Goal: Task Accomplishment & Management: Use online tool/utility

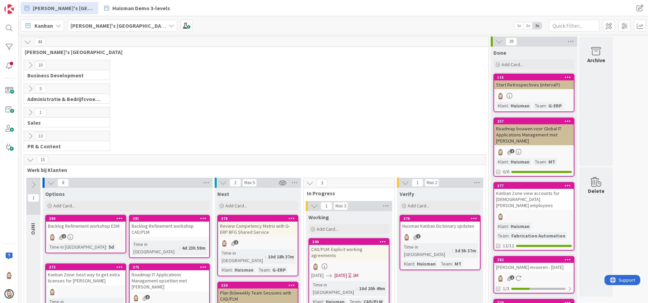
scroll to position [101, 0]
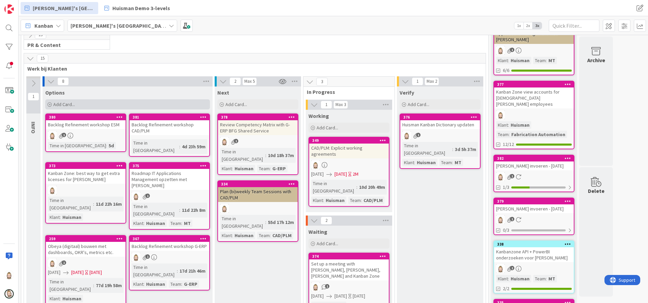
click at [150, 103] on div "Add Card..." at bounding box center [127, 104] width 165 height 10
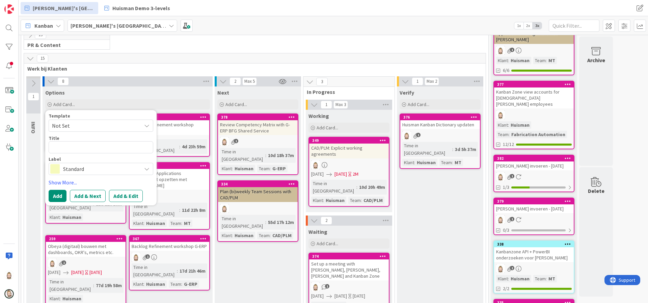
click at [100, 166] on span "Standard" at bounding box center [100, 168] width 75 height 9
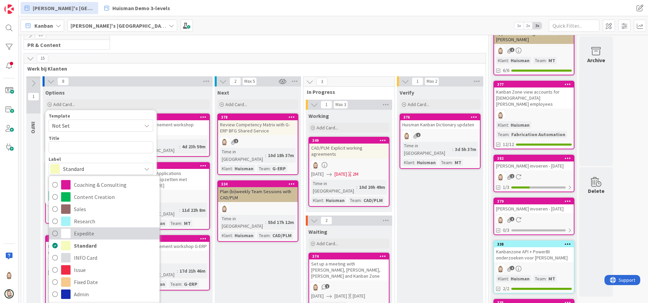
scroll to position [7, 0]
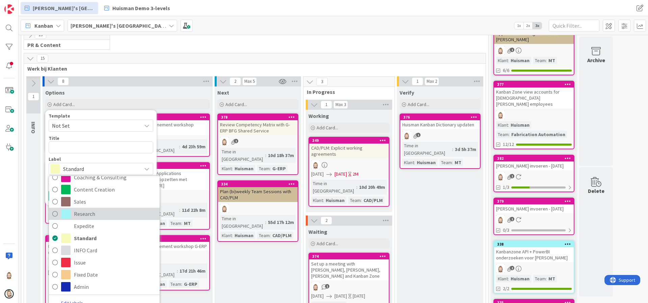
click at [110, 212] on span "Research" at bounding box center [115, 214] width 82 height 10
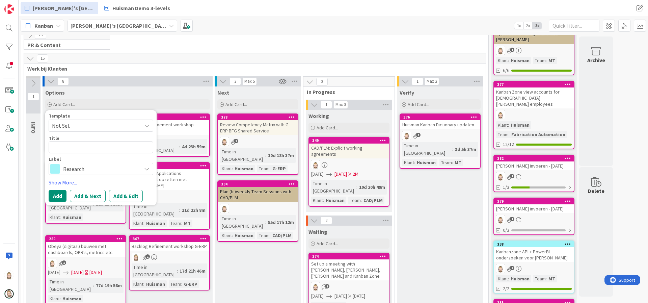
click at [127, 131] on span "Not Set" at bounding box center [101, 125] width 105 height 12
click at [125, 126] on span "Not Set" at bounding box center [94, 125] width 84 height 9
click at [108, 148] on textarea at bounding box center [101, 147] width 105 height 12
type textarea "x"
type textarea "W"
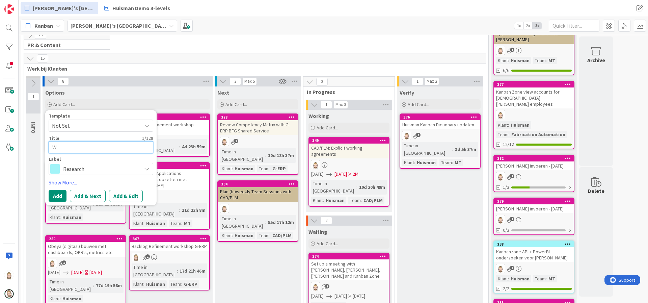
type textarea "x"
type textarea "Wn"
type textarea "x"
type textarea "Wne"
type textarea "x"
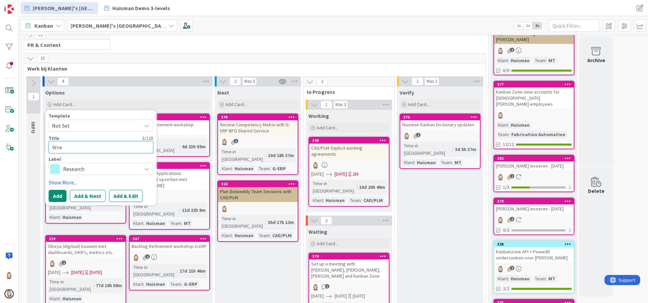
type textarea "Wn"
type textarea "x"
type textarea "W"
type textarea "x"
type textarea "We"
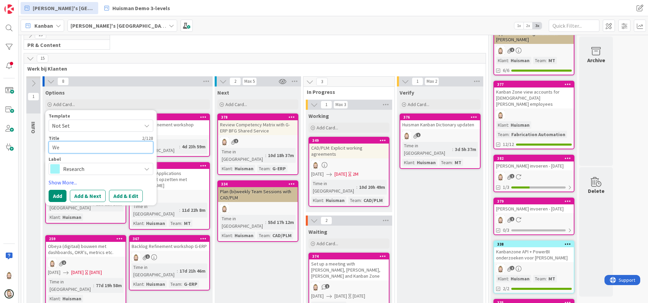
type textarea "x"
type textarea "Wen"
type textarea "x"
type textarea "Wens"
type textarea "x"
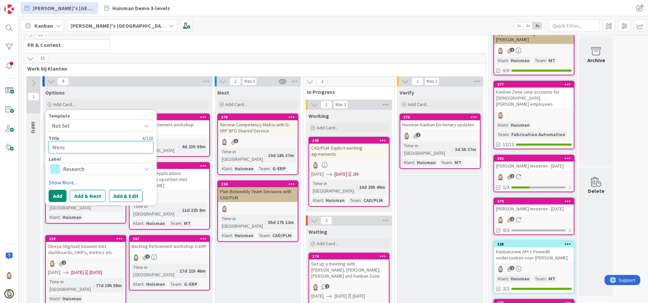
type textarea "Wense"
type textarea "x"
type textarea "Wensen"
type textarea "x"
type textarea "Wensen"
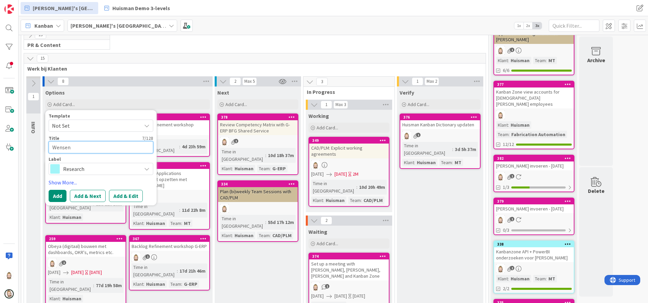
type textarea "x"
type textarea "Wensen v"
type textarea "x"
type textarea "Wensen vo"
type textarea "x"
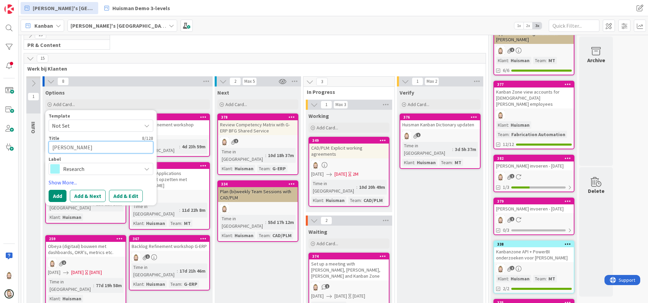
type textarea "Wensen voo"
type textarea "x"
type textarea "Wensen voor"
type textarea "x"
type textarea "Wensen voor"
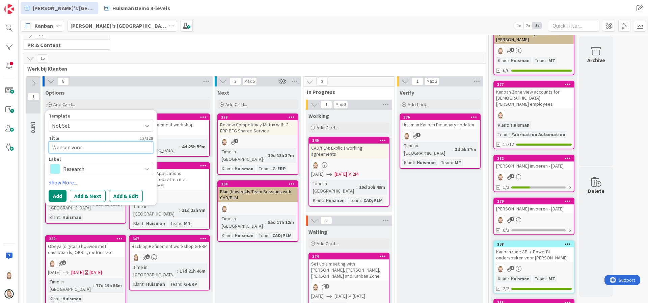
type textarea "x"
type textarea "Wensen voor K"
type textarea "x"
type textarea "Wensen voor Ka"
type textarea "x"
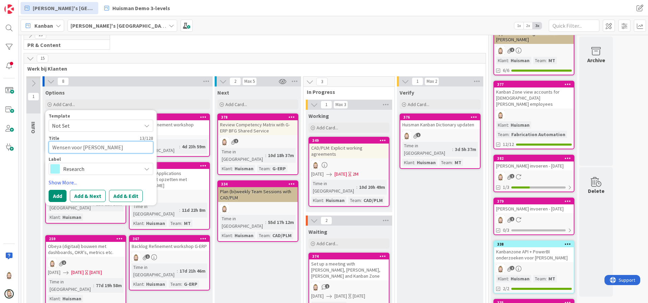
type textarea "Wensen voor Kan"
type textarea "x"
type textarea "Wensen voor Kanb"
type textarea "x"
type textarea "Wensen voor Kanba"
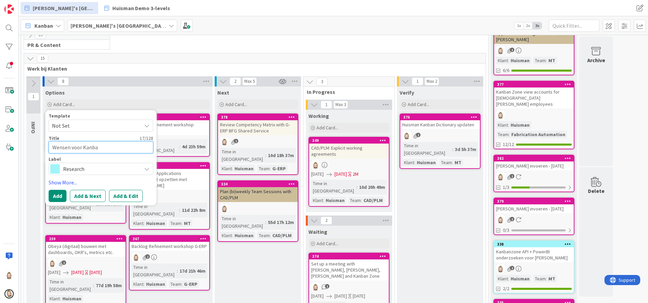
type textarea "x"
type textarea "Wensen voor Kanban"
type textarea "x"
type textarea "Wensen voor Kanban"
type textarea "x"
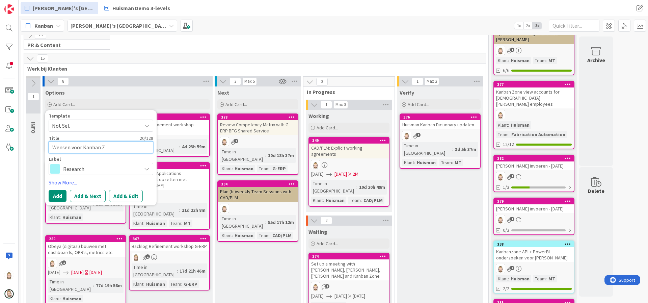
type textarea "Wensen voor Kanban ZO"
type textarea "x"
type textarea "Wensen voor Kanban ZOn"
type textarea "x"
type textarea "Wensen voor Kanban ZOne"
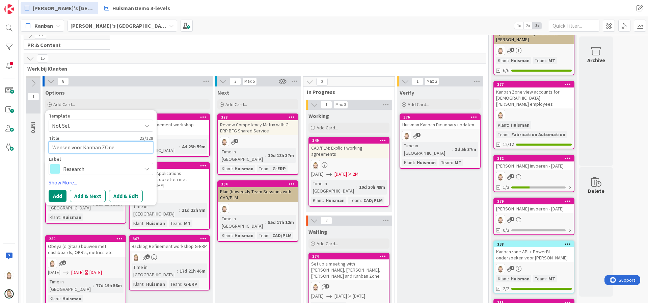
type textarea "x"
type textarea "Wensen voor Kanban ZOne"
type textarea "x"
type textarea "Wensen voor Kanban ZOne"
type textarea "x"
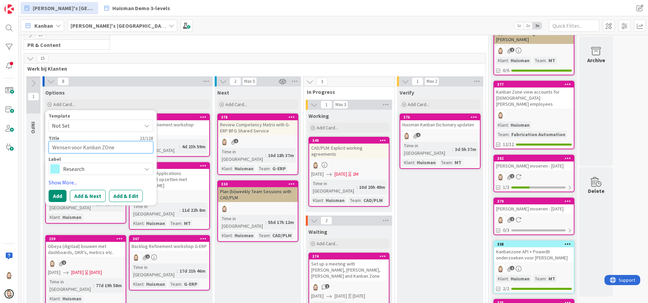
type textarea "Wensen voor Kanban ZOn"
type textarea "x"
type textarea "Wensen voor Kanban ZO"
type textarea "x"
type textarea "Wensen voor Kanban Z"
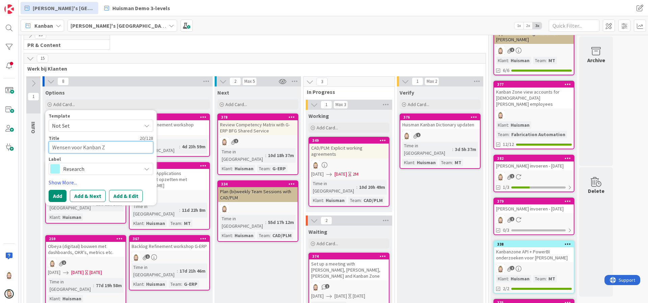
type textarea "x"
type textarea "Wensen voor Kanban Zo"
type textarea "x"
type textarea "Wensen voor Kanban Zon"
type textarea "x"
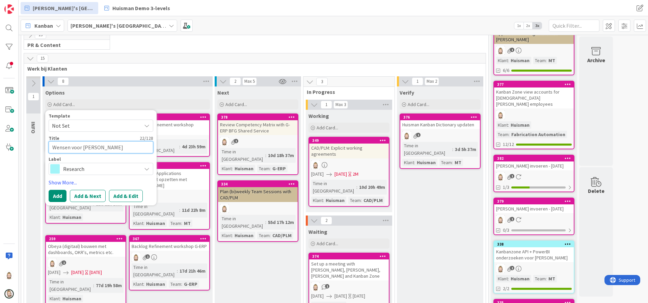
type textarea "Wensen voor Kanban Zone"
type textarea "x"
type textarea "Wensen voor Kanban Zone"
type textarea "x"
type textarea "Wensen voor Kanban Zone @"
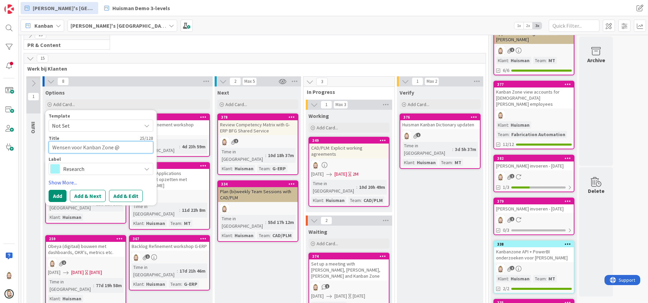
type textarea "x"
type textarea "Wensen voor Kanban Zone @"
type textarea "x"
type textarea "Wensen voor Kanban Zone @ H"
type textarea "x"
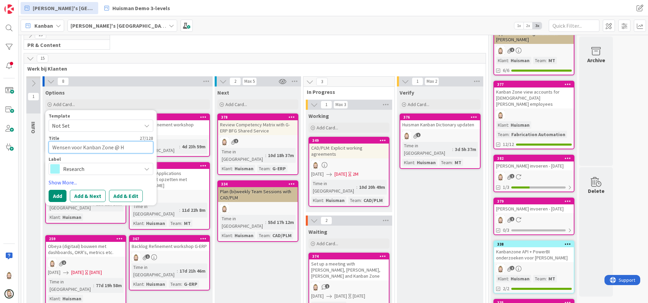
type textarea "Wensen voor Kanban Zone @ Hu"
type textarea "x"
type textarea "Wensen voor Kanban Zone @ Hui"
type textarea "x"
type textarea "Wensen voor Kanban Zone @ Huis"
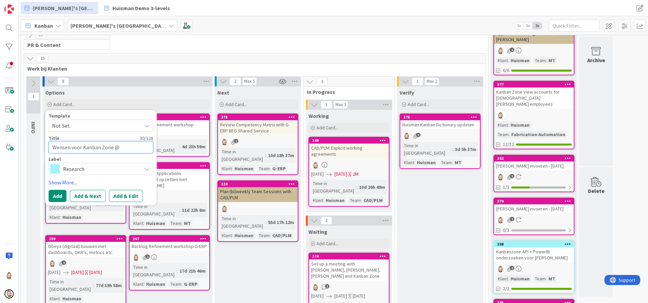
type textarea "x"
type textarea "Wensen voor Kanban Zone @ Huism"
type textarea "x"
type textarea "Wensen voor Kanban Zone @ Huisma"
type textarea "x"
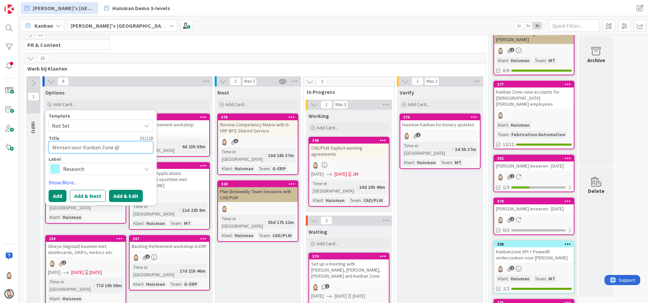
type textarea "Wensen voor Kanban Zone @ [PERSON_NAME]"
click at [127, 194] on button "Add & Edit" at bounding box center [126, 196] width 34 height 12
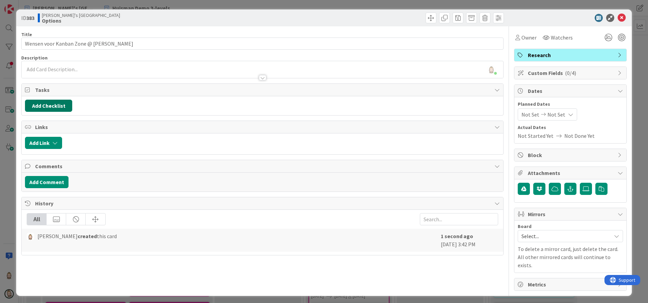
click at [63, 104] on button "Add Checklist" at bounding box center [48, 106] width 47 height 12
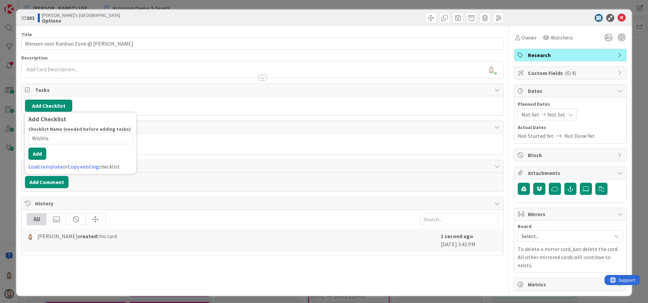
type input "Wishlist"
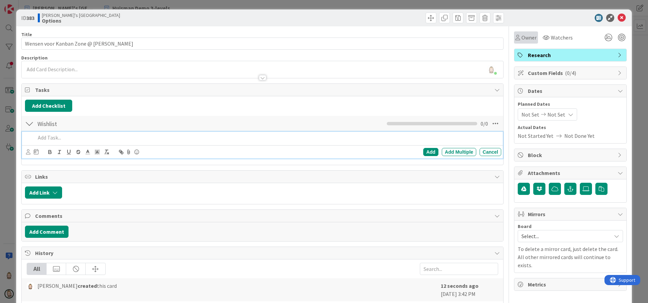
click at [521, 34] on span "Owner" at bounding box center [528, 37] width 15 height 8
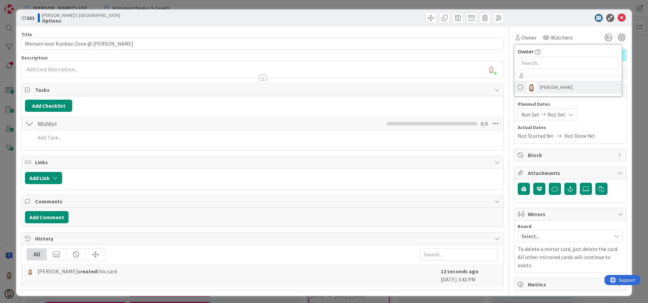
click at [540, 87] on span "[PERSON_NAME]" at bounding box center [556, 87] width 33 height 10
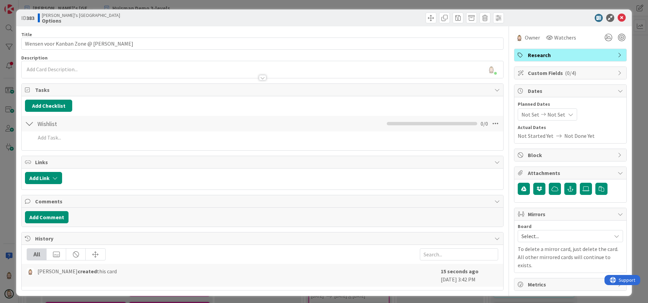
click at [558, 90] on span "Dates" at bounding box center [571, 91] width 86 height 8
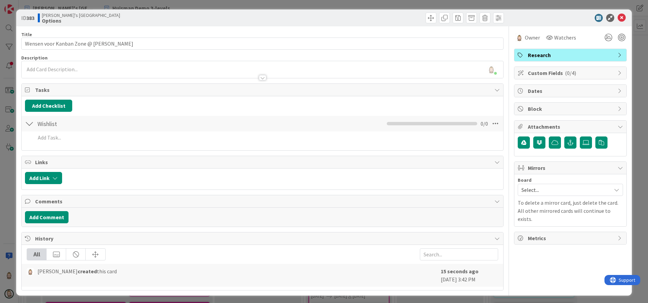
click at [548, 121] on div "Attachments" at bounding box center [570, 126] width 112 height 12
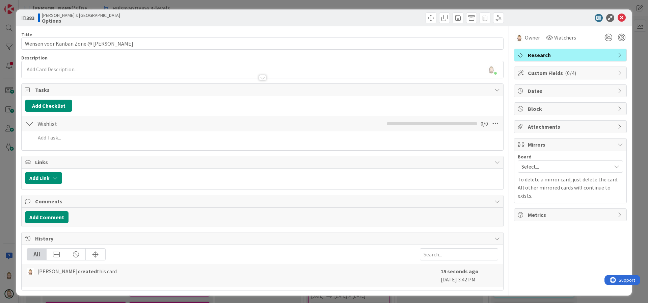
click at [548, 108] on span "Block" at bounding box center [571, 109] width 86 height 8
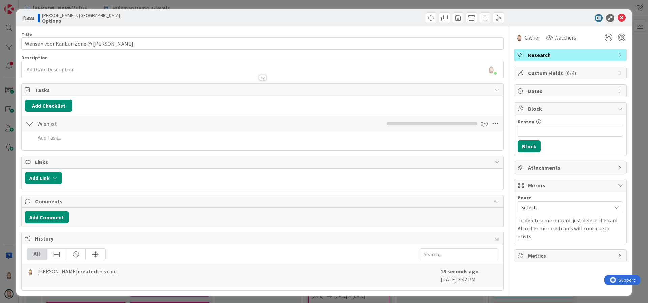
click at [582, 109] on span "Block" at bounding box center [571, 109] width 86 height 8
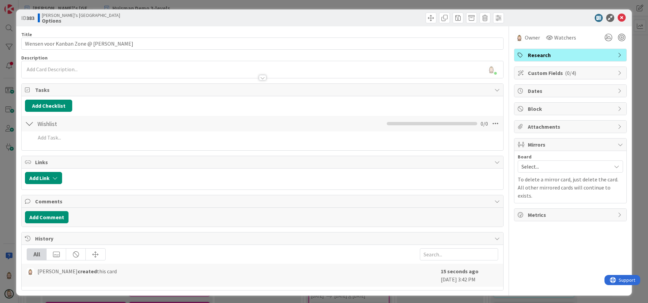
click at [556, 139] on div "Mirrors" at bounding box center [570, 144] width 112 height 12
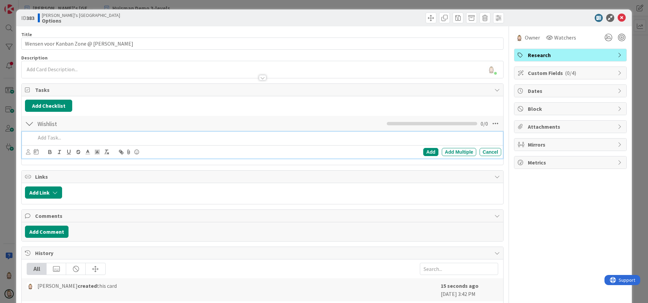
click at [113, 139] on p at bounding box center [266, 138] width 463 height 8
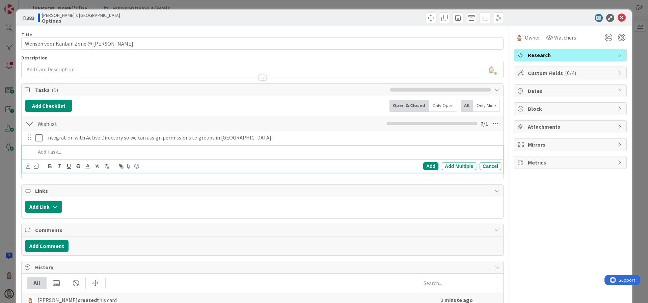
click at [567, 71] on span "Custom Fields ( 0/4 )" at bounding box center [571, 73] width 86 height 8
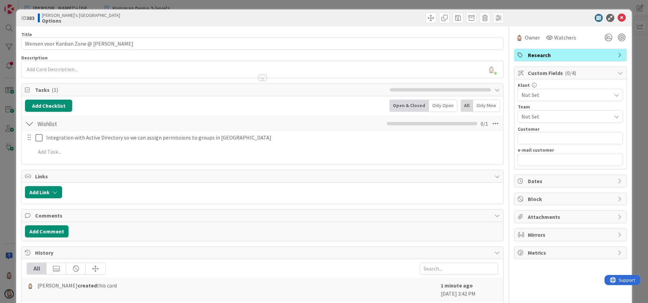
click at [557, 90] on span "Not Set" at bounding box center [564, 94] width 86 height 9
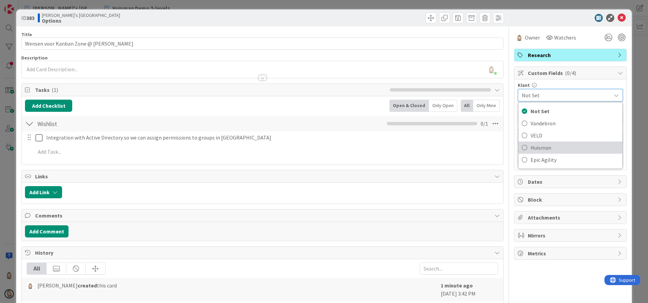
click at [541, 142] on span "Huisman" at bounding box center [574, 147] width 88 height 10
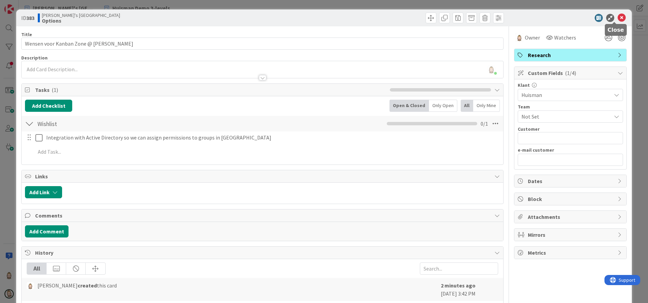
click at [617, 18] on icon at bounding box center [621, 18] width 8 height 8
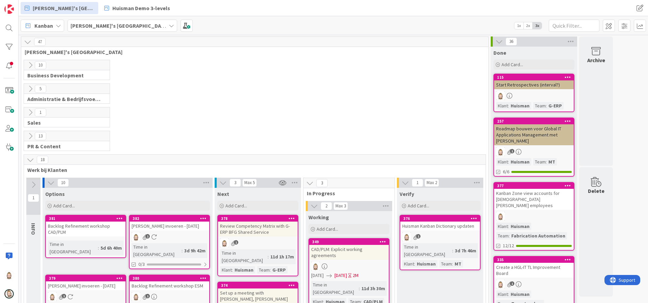
click at [71, 24] on b "[PERSON_NAME]'s [GEOGRAPHIC_DATA]" at bounding box center [120, 25] width 98 height 7
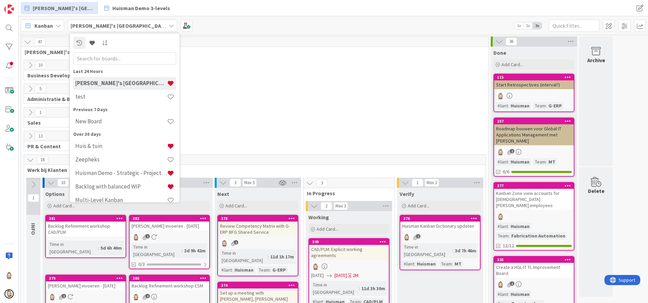
scroll to position [35, 0]
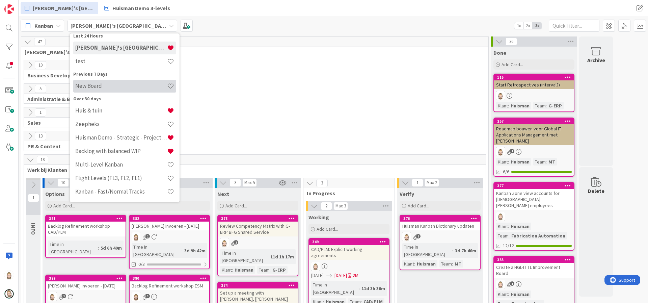
click at [121, 85] on h4 "New Board" at bounding box center [121, 85] width 92 height 7
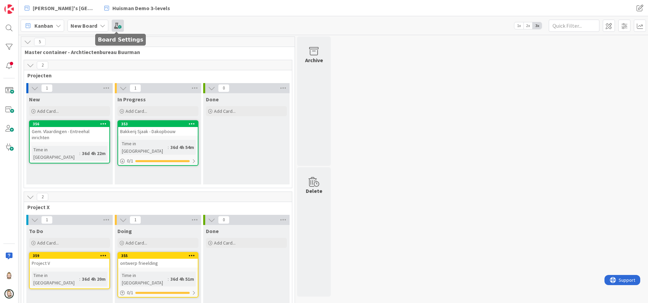
click at [117, 25] on span at bounding box center [118, 26] width 12 height 12
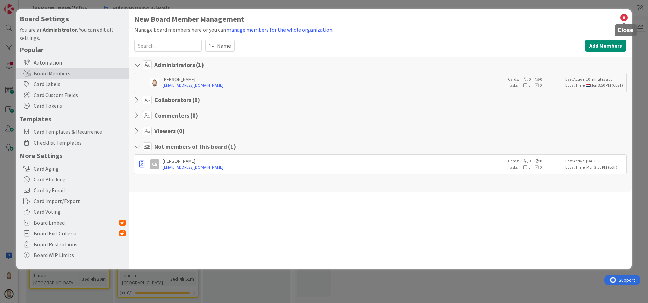
click at [627, 16] on icon at bounding box center [623, 17] width 9 height 9
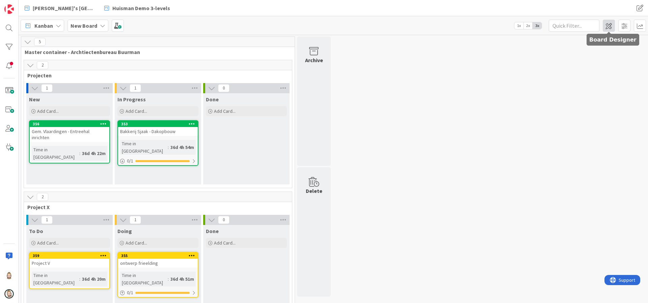
click at [611, 26] on span at bounding box center [609, 26] width 12 height 12
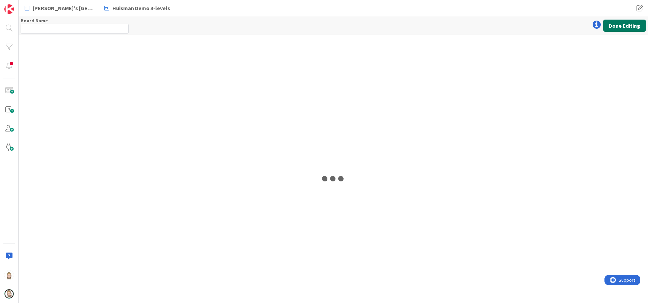
type input "New Board"
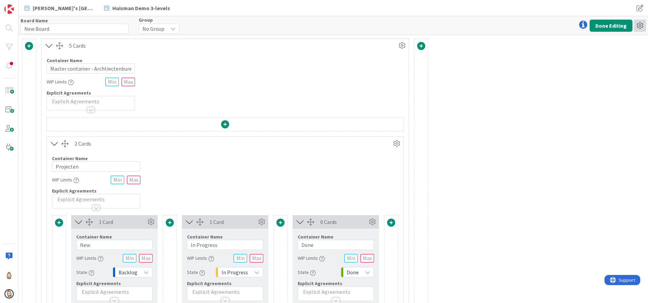
click at [639, 21] on icon at bounding box center [640, 26] width 12 height 12
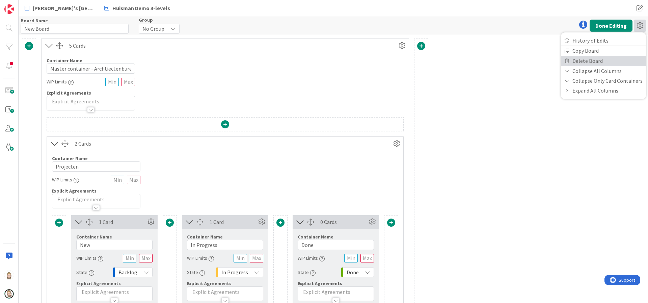
click at [588, 59] on link "Delete Board" at bounding box center [603, 61] width 85 height 10
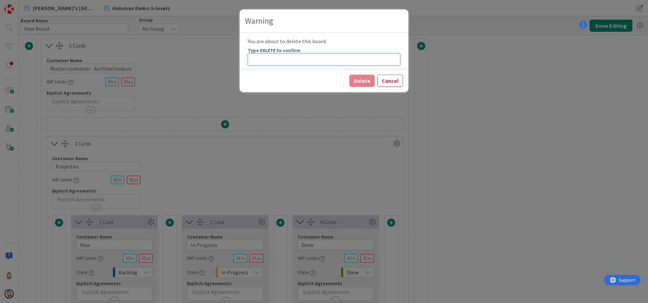
click at [351, 61] on input at bounding box center [324, 59] width 153 height 12
type input "DELETE"
click at [364, 80] on button "Delete" at bounding box center [361, 81] width 25 height 12
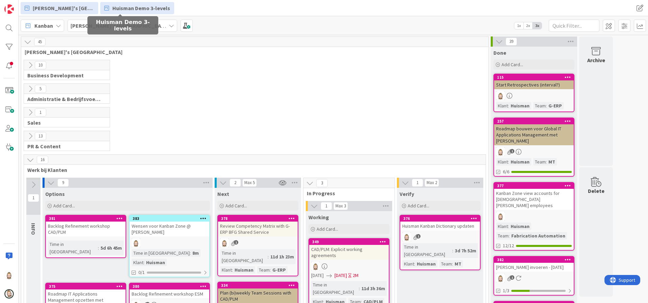
click at [143, 4] on span "Huisman Demo 3-levels" at bounding box center [141, 8] width 58 height 8
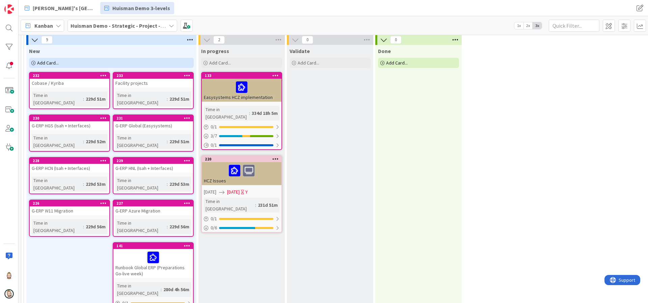
scroll to position [290, 0]
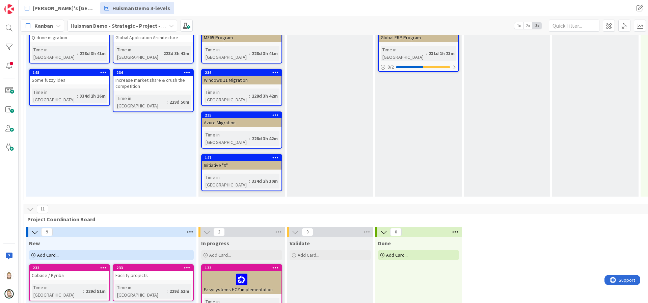
scroll to position [0, 0]
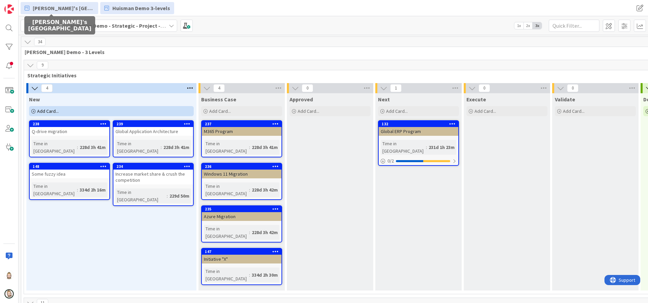
click at [58, 6] on span "[PERSON_NAME]'s [GEOGRAPHIC_DATA]" at bounding box center [63, 8] width 61 height 8
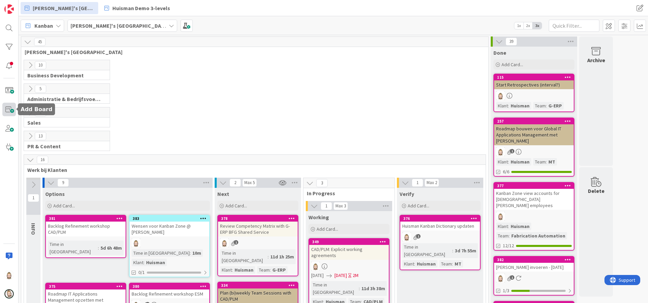
click at [12, 105] on span at bounding box center [8, 109] width 13 height 13
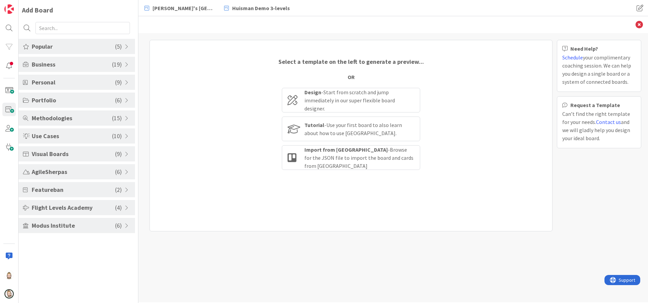
click at [72, 49] on span "Popular" at bounding box center [73, 46] width 83 height 9
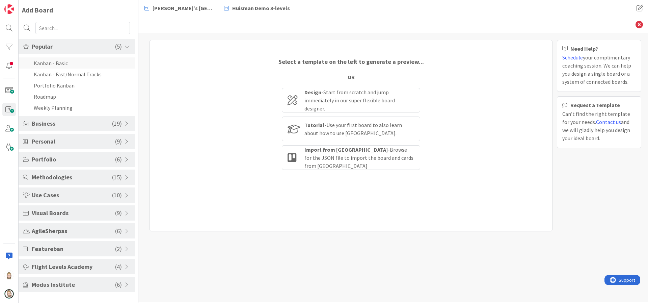
click at [88, 61] on li "Kanban - Basic" at bounding box center [77, 62] width 116 height 11
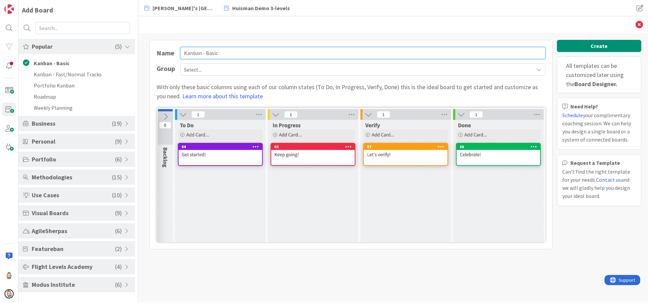
drag, startPoint x: 236, startPoint y: 53, endPoint x: 154, endPoint y: 57, distance: 82.7
click at [154, 57] on div "Name Kanban - Basic Group Select... With only these basic columns using each of…" at bounding box center [350, 144] width 403 height 209
type input "a"
type input "A Slice of Flow"
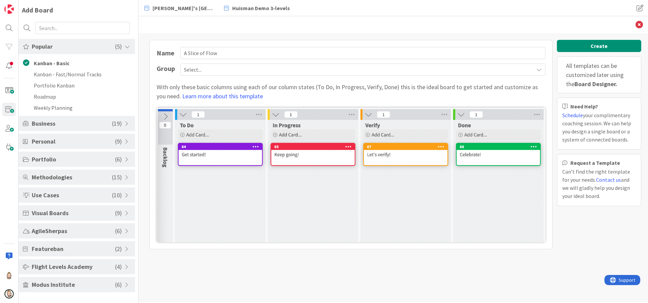
click at [250, 67] on span "Select..." at bounding box center [357, 69] width 346 height 9
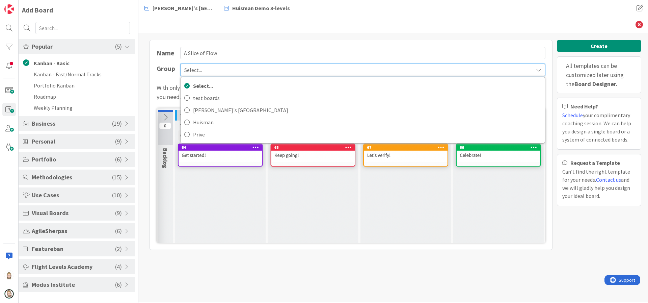
click at [277, 30] on div "Back" at bounding box center [392, 24] width 509 height 17
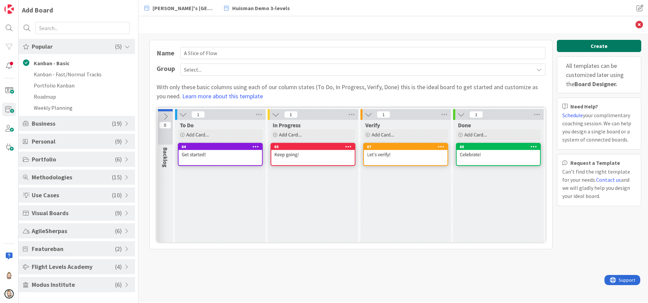
click at [606, 43] on button "Create" at bounding box center [599, 46] width 84 height 12
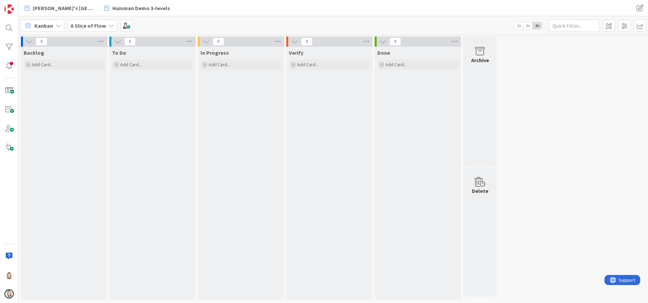
click at [100, 25] on b "A Slice of Flow" at bounding box center [88, 25] width 35 height 7
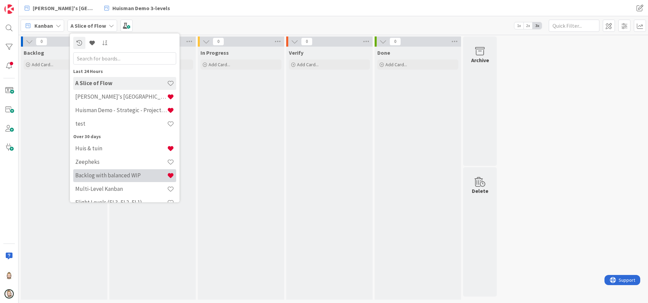
click at [129, 178] on h4 "Backlog with balanced WIP" at bounding box center [121, 175] width 92 height 7
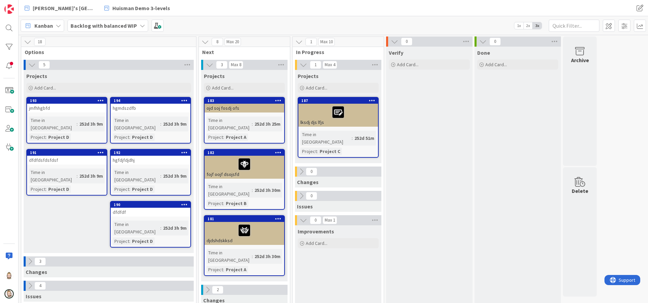
click at [132, 23] on b "Backlog with balanced WIP" at bounding box center [104, 25] width 66 height 7
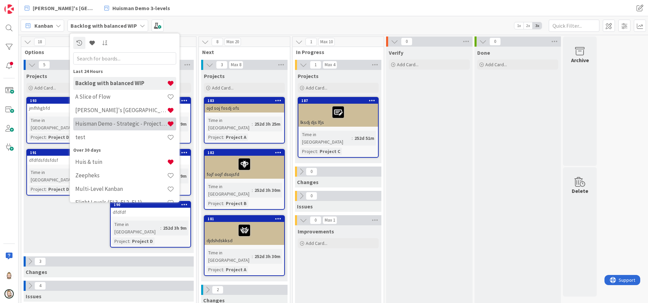
scroll to position [24, 0]
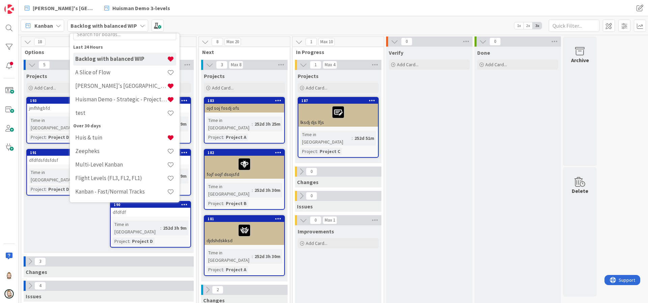
click at [229, 2] on div "[PERSON_NAME]'s Kanban Zone [PERSON_NAME] Demo 3-levels" at bounding box center [211, 8] width 380 height 12
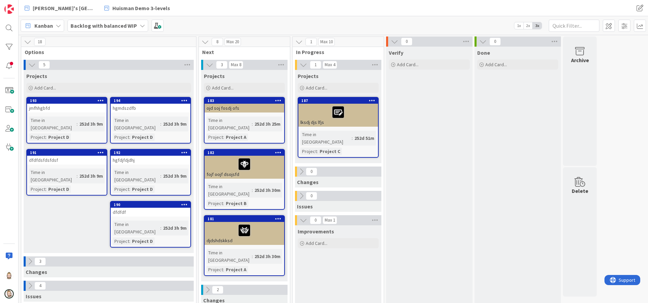
click at [110, 20] on div "Backlog with balanced WIP" at bounding box center [107, 26] width 81 height 12
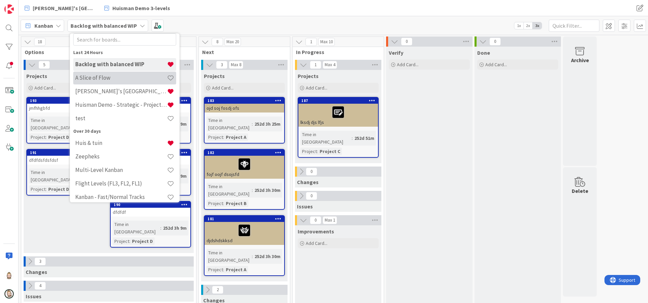
click at [118, 75] on h4 "A Slice of Flow" at bounding box center [121, 77] width 92 height 7
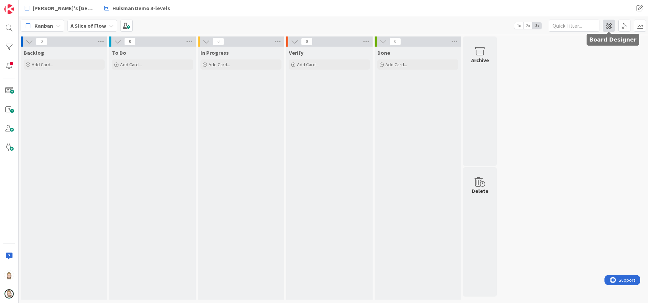
click at [606, 26] on span at bounding box center [609, 26] width 12 height 12
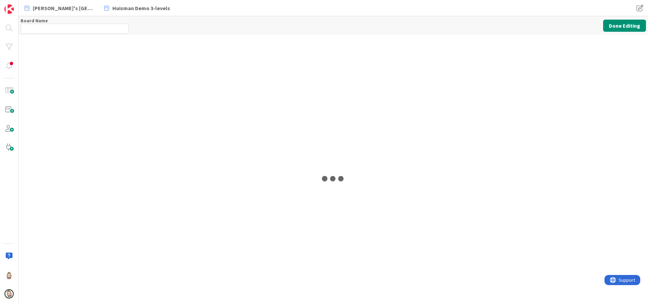
type input "A Slice of Flow"
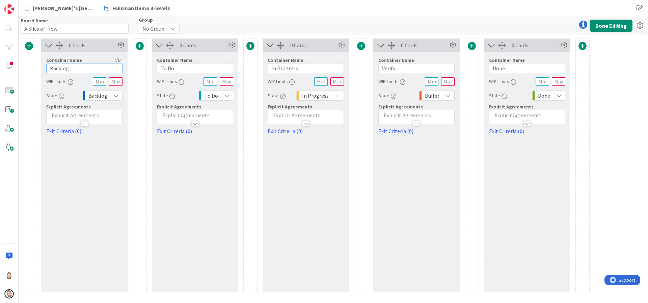
click at [91, 67] on input "Backlog" at bounding box center [84, 68] width 76 height 10
type input "ORDERS"
click at [85, 122] on div at bounding box center [84, 123] width 7 height 5
click at [102, 136] on p at bounding box center [84, 136] width 69 height 8
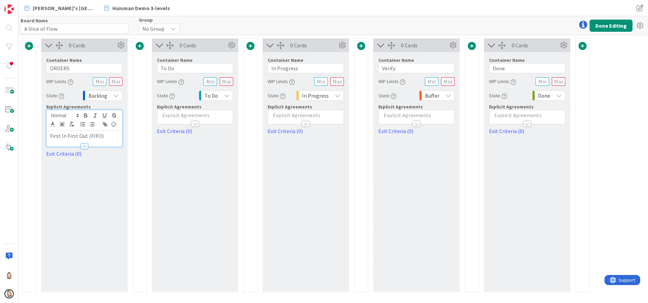
click at [100, 182] on div "0 Cards Container Name 6 / 64 ORDERS WIP Limits State Backlog Explicit Agreemen…" at bounding box center [84, 164] width 86 height 253
drag, startPoint x: 187, startPoint y: 68, endPoint x: 129, endPoint y: 71, distance: 58.1
click at [129, 71] on div "0 Cards Container Name 6 / 64 ORDERS WIP Limits State Backlog Explicit Agreemen…" at bounding box center [306, 164] width 568 height 253
type input "r"
type input "ROLL OUT THE DOUGH"
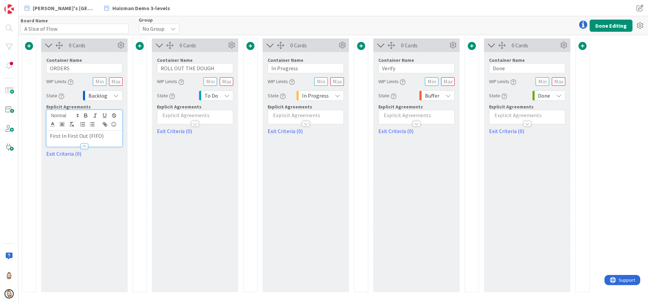
click at [226, 94] on icon at bounding box center [226, 95] width 5 height 5
click at [230, 159] on span "In Progress" at bounding box center [245, 159] width 56 height 10
click at [312, 65] on input "In Progress" at bounding box center [306, 68] width 76 height 10
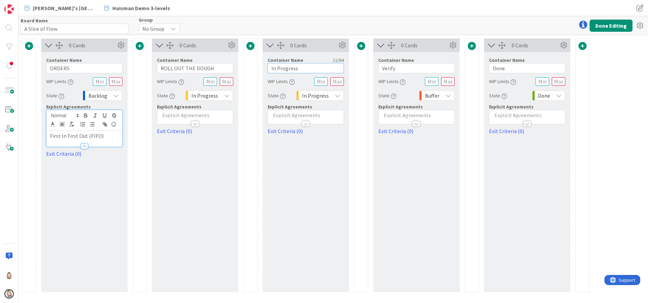
type input "a"
type input "APPLY SAUCE"
click at [397, 66] on input "Verify" at bounding box center [416, 68] width 76 height 10
type input "ADD MOZZARELLA"
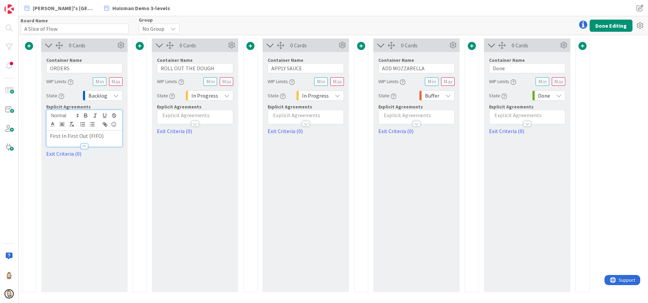
click at [436, 98] on span "Buffer" at bounding box center [432, 95] width 15 height 9
click at [455, 160] on span "In Progress" at bounding box center [465, 159] width 56 height 10
click at [510, 70] on input "Done" at bounding box center [527, 68] width 76 height 10
click at [472, 45] on span at bounding box center [472, 46] width 8 height 8
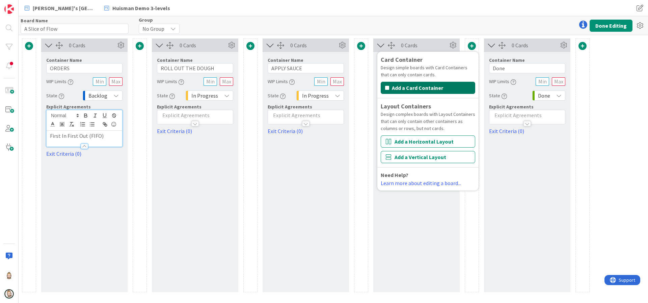
click at [441, 88] on button "Add a Card Container" at bounding box center [428, 88] width 94 height 12
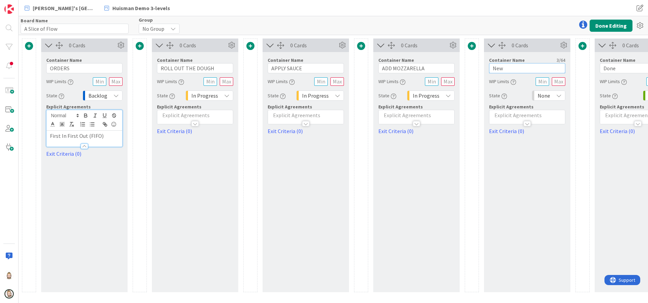
click at [510, 70] on input "New" at bounding box center [527, 68] width 76 height 10
type input "ADD TOPPINGS"
click at [551, 94] on div "None" at bounding box center [548, 95] width 33 height 10
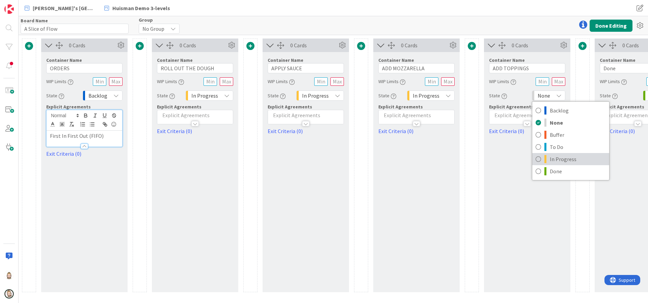
click at [560, 156] on span "In Progress" at bounding box center [578, 159] width 56 height 10
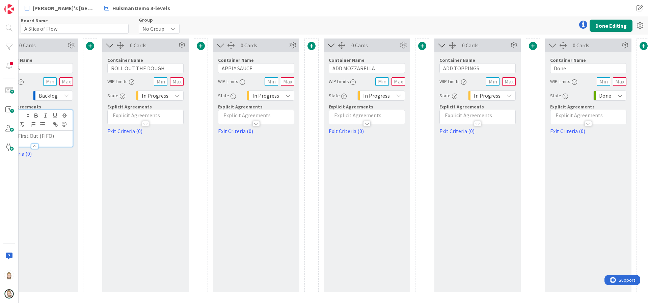
scroll to position [0, 56]
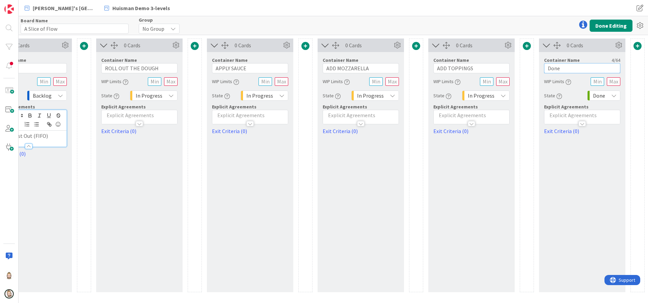
click at [557, 68] on input "Done" at bounding box center [582, 68] width 76 height 10
type input "BAKE"
click at [222, 65] on input "APPLY SAUCE" at bounding box center [250, 68] width 76 height 10
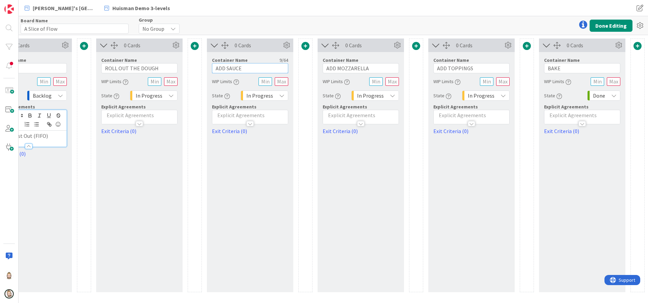
type input "ADD SAUCE"
click at [260, 161] on div "0 Cards Container Name 9 / 64 ADD SAUCE WIP Limits State In Progress Explicit A…" at bounding box center [250, 164] width 86 height 253
click at [612, 93] on icon at bounding box center [613, 95] width 5 height 5
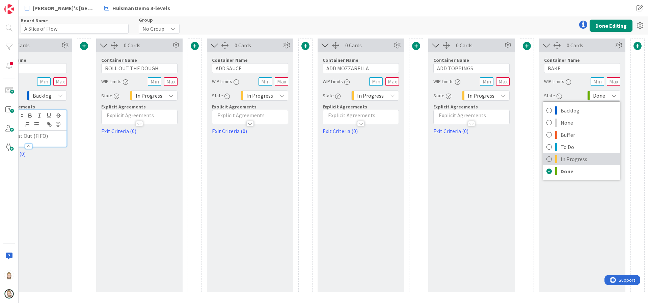
click at [579, 155] on span "In Progress" at bounding box center [588, 159] width 56 height 10
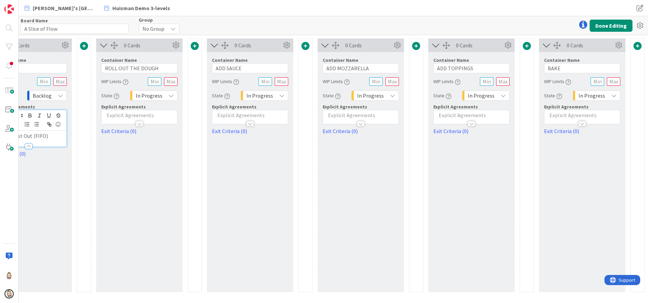
click at [636, 44] on span at bounding box center [637, 46] width 8 height 8
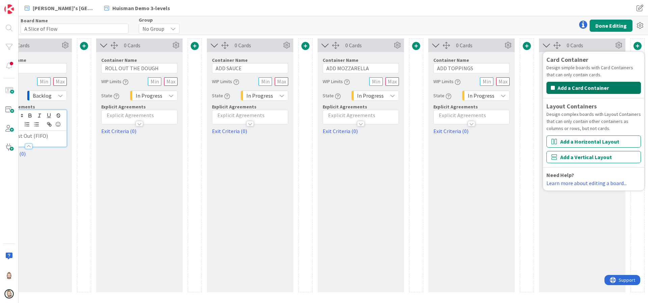
click at [592, 89] on button "Add a Card Container" at bounding box center [593, 88] width 94 height 12
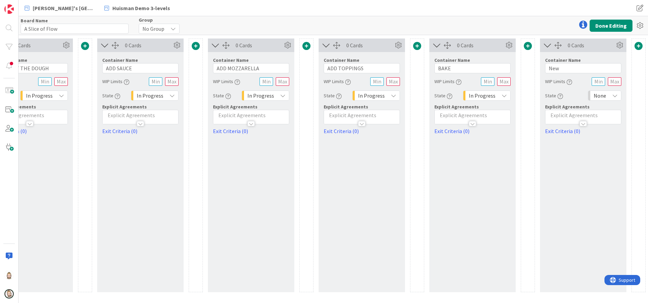
scroll to position [0, 166]
click at [573, 68] on input "New" at bounding box center [582, 68] width 76 height 10
type input "BOX"
click at [607, 95] on div "None" at bounding box center [603, 95] width 33 height 10
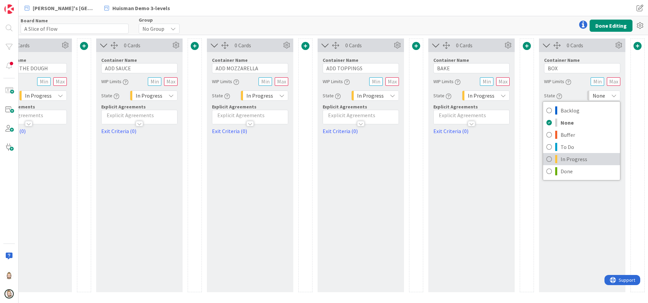
click at [578, 157] on span "In Progress" at bounding box center [588, 159] width 56 height 10
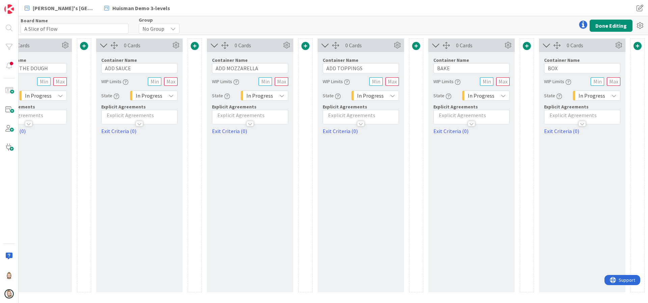
click at [637, 43] on span at bounding box center [637, 46] width 8 height 8
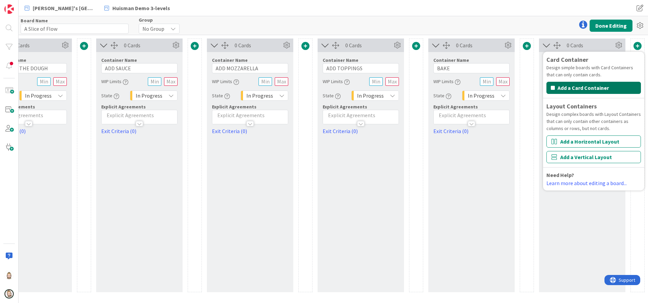
click at [604, 89] on button "Add a Card Container" at bounding box center [593, 88] width 94 height 12
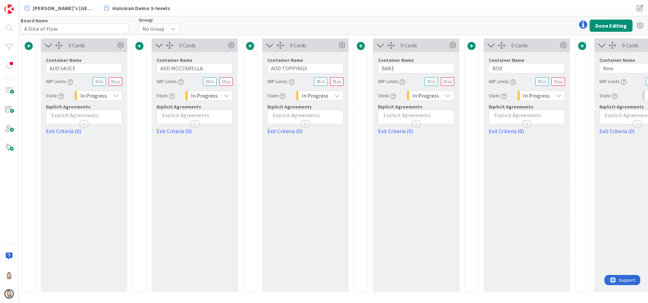
scroll to position [0, 277]
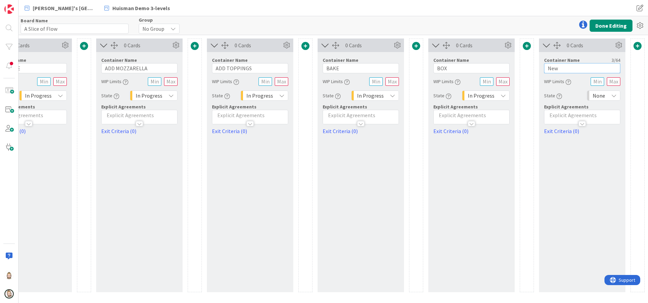
click at [566, 67] on input "New" at bounding box center [582, 68] width 76 height 10
type input "DELIVER"
click at [601, 94] on span "None" at bounding box center [598, 95] width 12 height 9
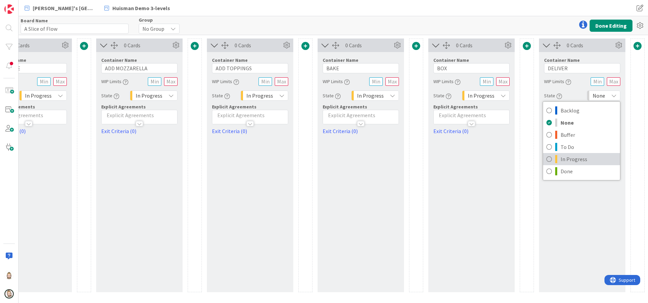
click at [584, 160] on span "In Progress" at bounding box center [588, 159] width 56 height 10
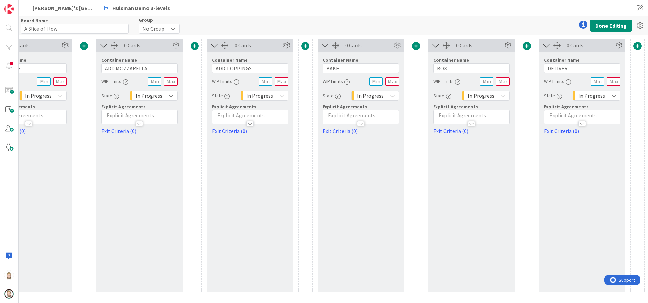
click at [638, 46] on span at bounding box center [637, 46] width 8 height 8
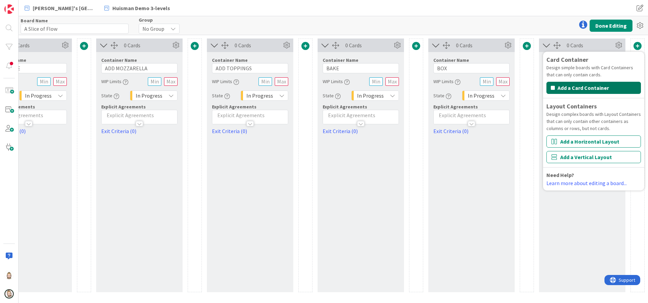
click at [610, 87] on button "Add a Card Container" at bounding box center [593, 88] width 94 height 12
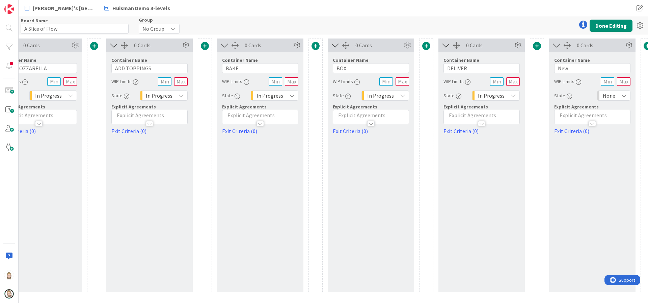
scroll to position [0, 388]
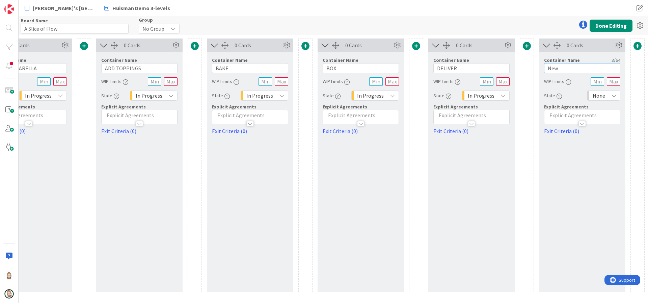
click at [582, 68] on input "New" at bounding box center [582, 68] width 76 height 10
type input "DONE"
click at [597, 92] on span "None" at bounding box center [598, 95] width 12 height 9
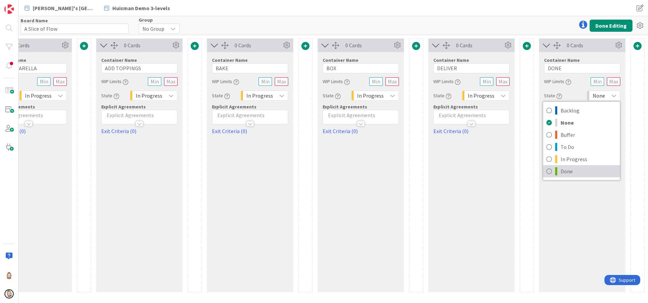
click at [573, 167] on span "Done" at bounding box center [588, 171] width 56 height 10
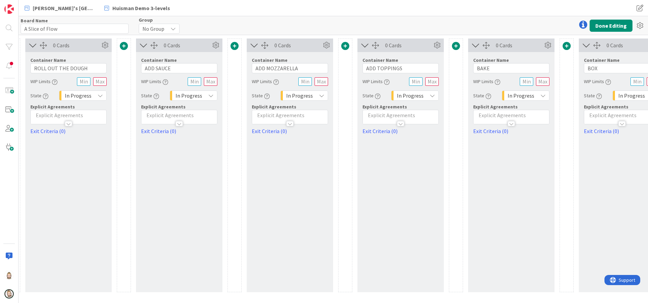
scroll to position [0, 0]
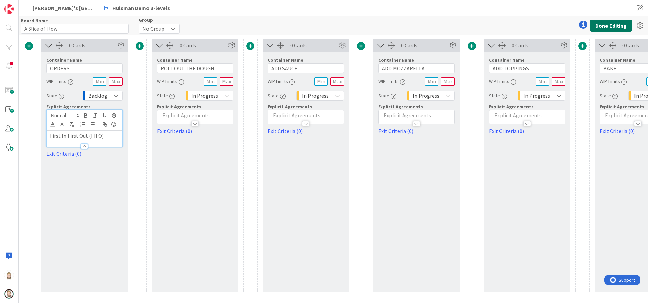
click at [613, 24] on button "Done Editing" at bounding box center [610, 26] width 43 height 12
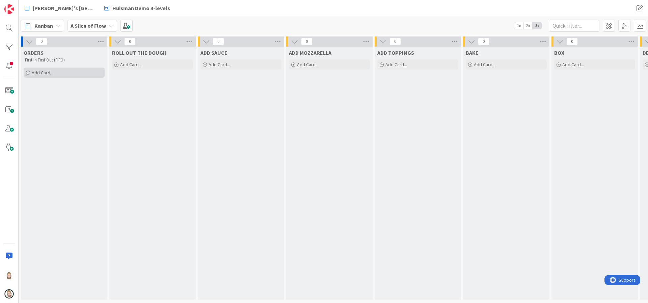
click at [53, 72] on span "Add Card..." at bounding box center [43, 73] width 22 height 6
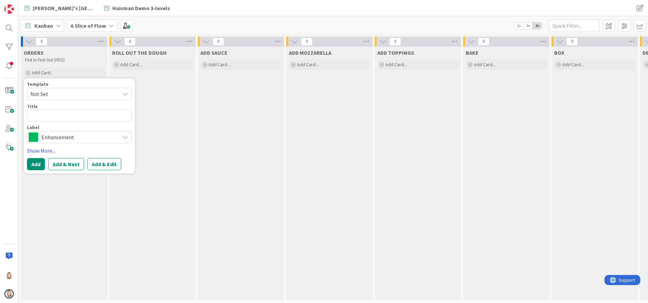
click at [57, 90] on span "Not Set" at bounding box center [72, 93] width 84 height 9
click at [65, 83] on div "Template" at bounding box center [79, 84] width 105 height 5
click at [70, 137] on span "Enhancement" at bounding box center [79, 136] width 75 height 9
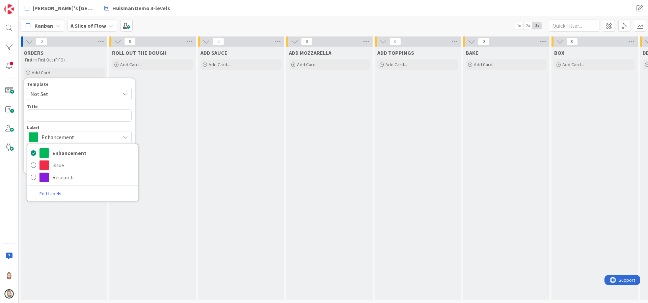
click at [151, 119] on div "ROLL OUT THE DOUGH Add Card..." at bounding box center [152, 173] width 86 height 253
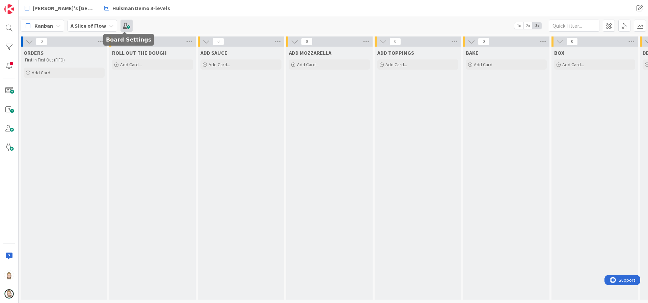
click at [123, 23] on span at bounding box center [126, 26] width 12 height 12
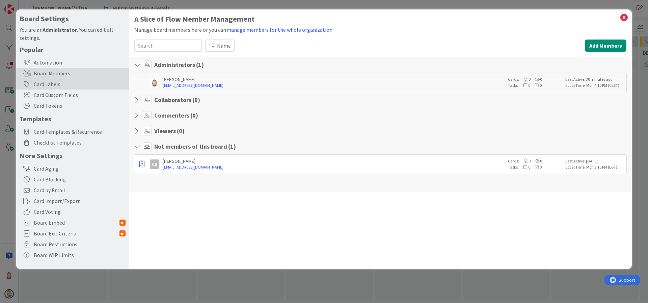
click at [53, 81] on div "Card Labels" at bounding box center [72, 84] width 113 height 11
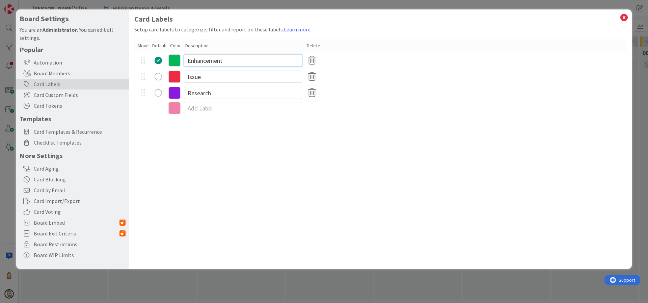
click at [231, 62] on input "Enhancement" at bounding box center [243, 60] width 118 height 12
type input "Pizza"
click at [176, 58] on icon at bounding box center [174, 60] width 12 height 12
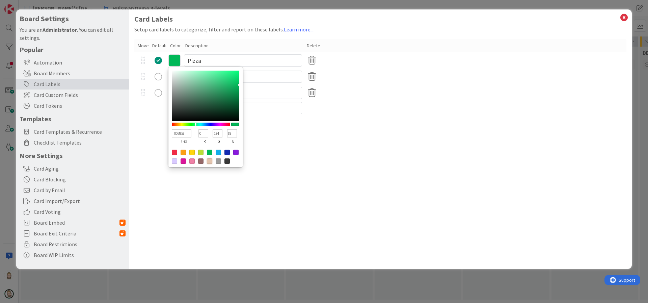
click at [211, 161] on div at bounding box center [209, 160] width 5 height 5
type input "E4C5AF"
type input "228"
type input "197"
type input "175"
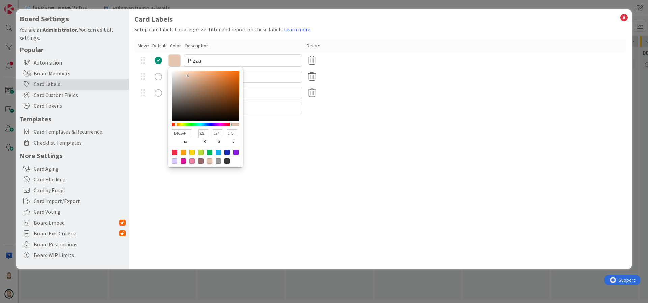
type input "E0C3AE"
type input "224"
type input "195"
type input "174"
type input "DFC2AD"
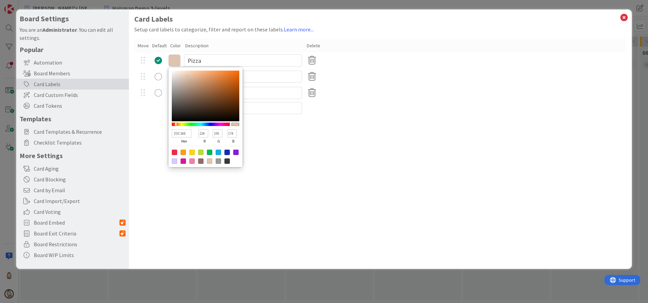
type input "223"
type input "194"
type input "173"
type input "D8BFAD"
type input "216"
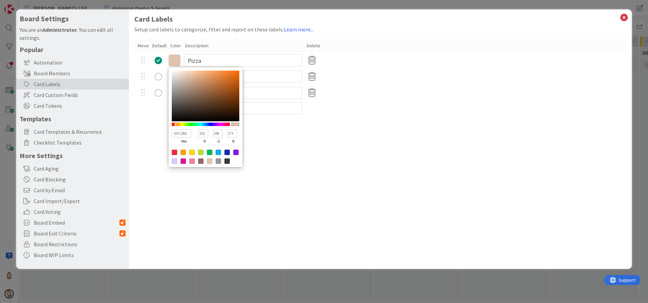
type input "191"
type input "D3BDAE"
type input "211"
type input "189"
type input "174"
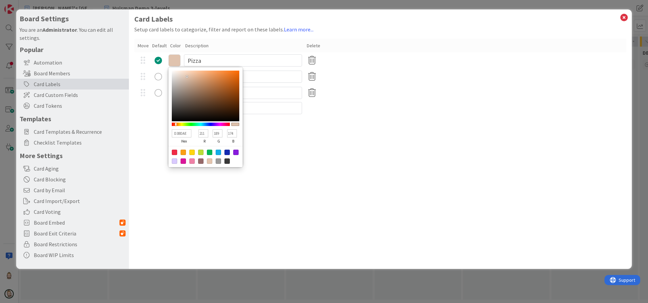
type input "CFBBAD"
type input "207"
type input "187"
type input "173"
type input "CFBCAE"
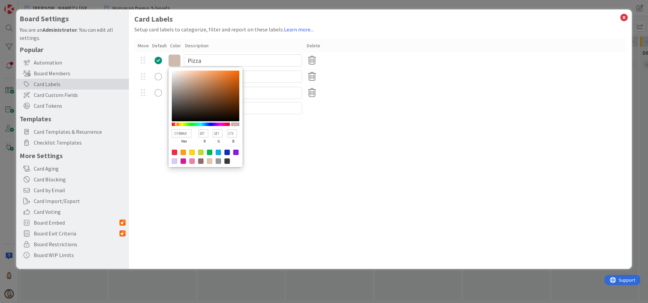
type input "188"
type input "174"
type input "CFBDAF"
type input "189"
type input "175"
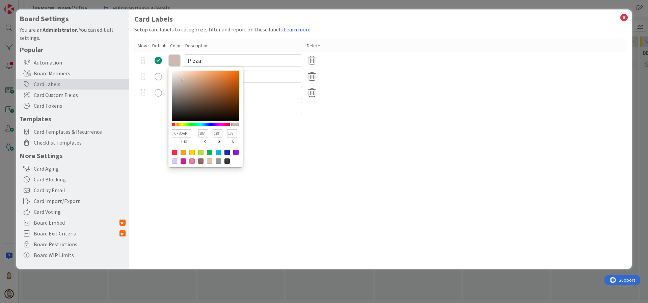
type input "D4C3B5"
type input "212"
type input "195"
type input "181"
type input "D6C5B6"
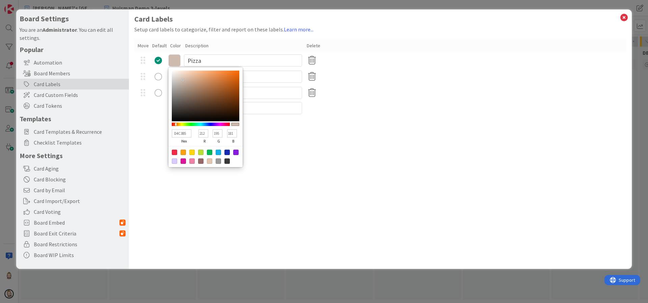
type input "214"
type input "197"
type input "182"
type input "DFCDBD"
type input "223"
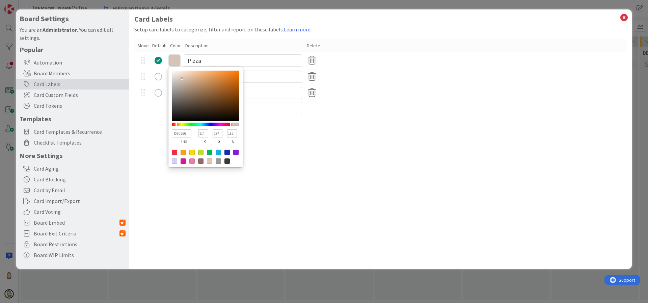
type input "205"
type input "189"
type input "E0CFC0"
type input "224"
type input "207"
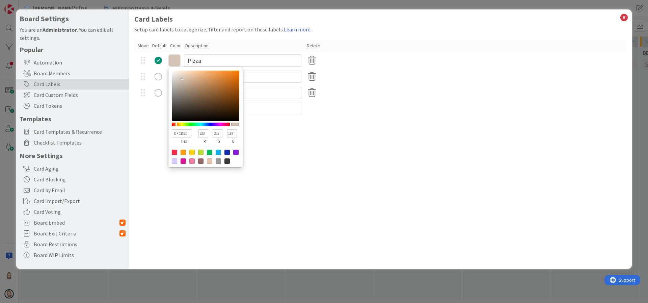
type input "192"
type input "E2D1C1"
type input "226"
type input "209"
type input "193"
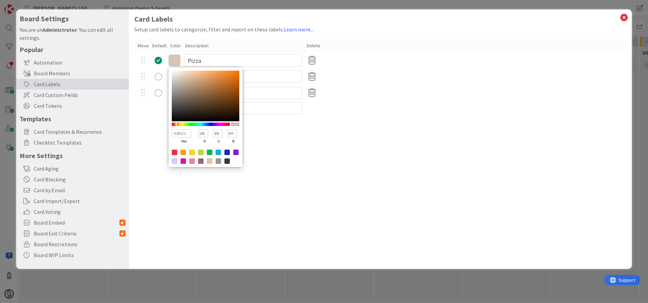
type input "E6D4C4"
type input "230"
type input "212"
type input "196"
type input "ECDBCB"
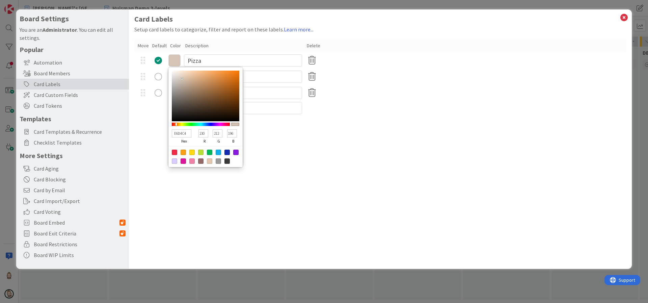
type input "236"
type input "219"
type input "203"
type input "EEDDCE"
type input "238"
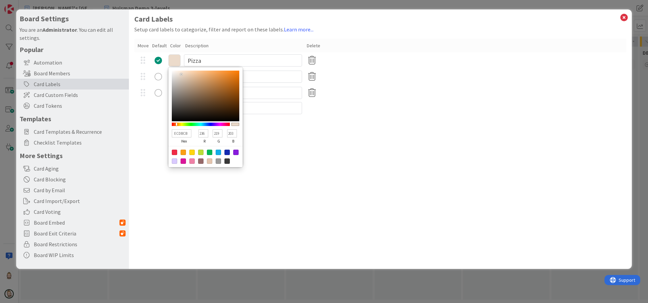
type input "221"
type input "206"
type input "EEDECF"
type input "222"
type input "207"
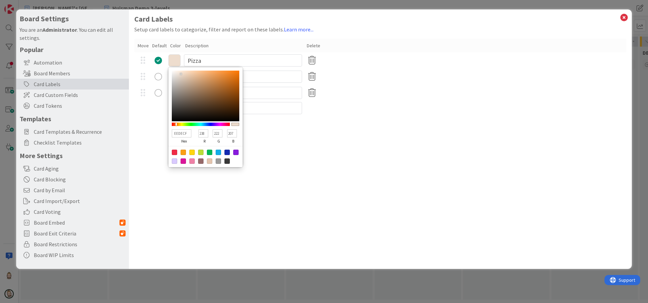
type input "EEDFD0"
type input "223"
type input "208"
type input "EEE0D1"
type input "224"
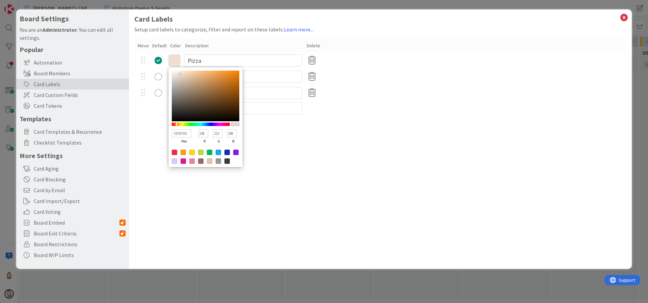
type input "209"
type input "EEE1D3"
type input "225"
type input "211"
type input "EEE1D4"
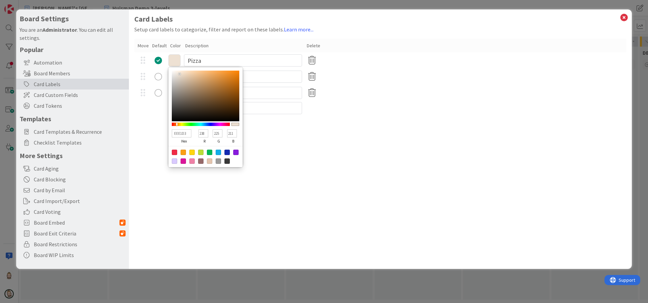
type input "212"
type input "EEE2D6"
type input "226"
type input "214"
type input "EEE3D7"
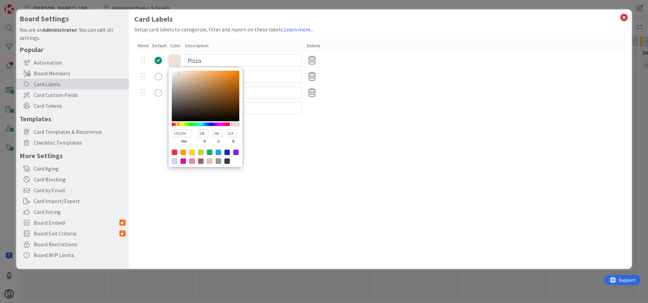
type input "227"
type input "215"
type input "F0E4D7"
type input "240"
type input "228"
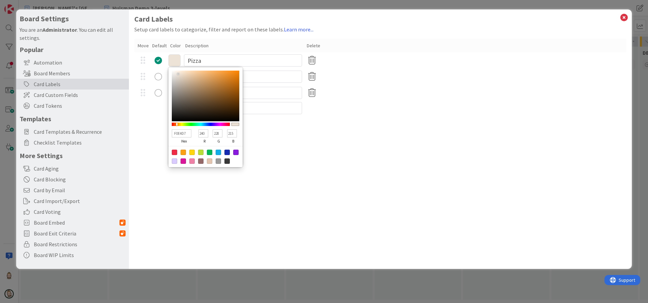
type input "F0E2D4"
type input "226"
type input "212"
type input "F3E0CD"
type input "243"
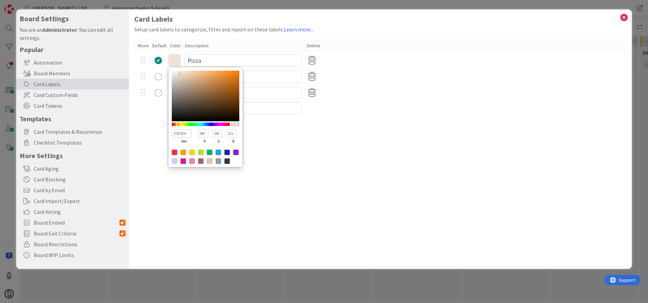
type input "224"
type input "205"
type input "F3DCC5"
type input "220"
type input "197"
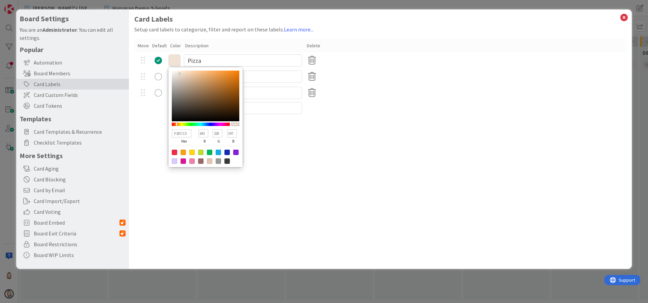
type input "F3D6B9"
type input "214"
type input "185"
type input "FAD7B4"
type input "250"
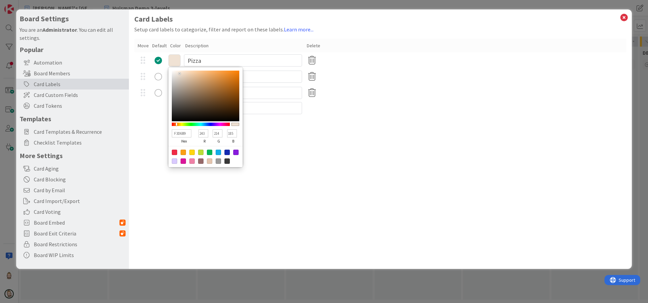
type input "215"
type input "180"
type input "FCD6B0"
type input "252"
type input "214"
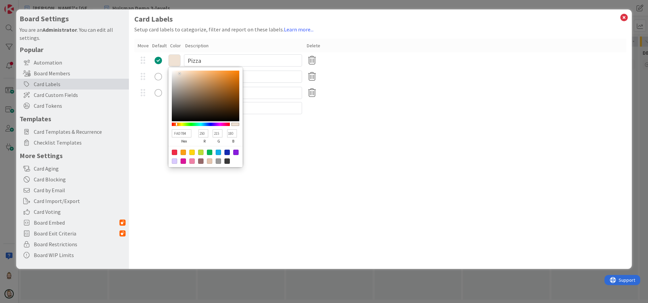
type input "176"
drag, startPoint x: 187, startPoint y: 76, endPoint x: 192, endPoint y: 71, distance: 7.2
click at [192, 71] on div at bounding box center [205, 96] width 67 height 51
click at [274, 145] on div "Card Labels Setup card labels to categorize, filter and report on these labels.…" at bounding box center [380, 138] width 503 height 259
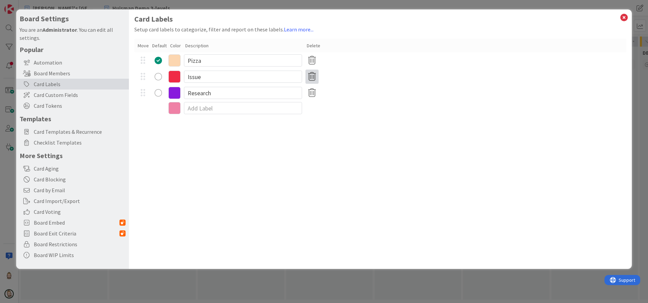
click at [314, 73] on icon at bounding box center [311, 77] width 13 height 14
click at [324, 109] on button "Remove" at bounding box center [323, 109] width 29 height 12
click at [312, 77] on icon at bounding box center [311, 77] width 13 height 14
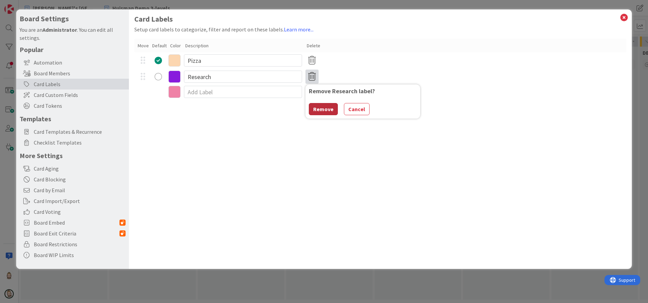
click at [323, 106] on button "Remove" at bounding box center [323, 109] width 29 height 12
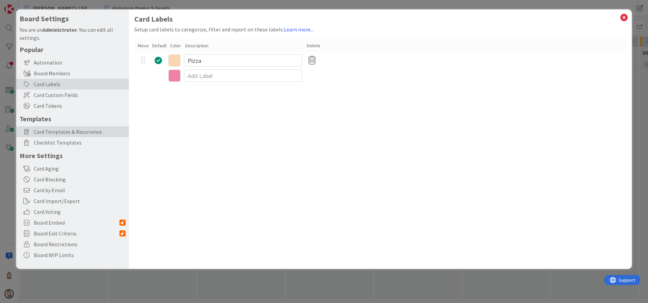
click at [70, 131] on span "Card Templates & Recurrence" at bounding box center [80, 132] width 92 height 8
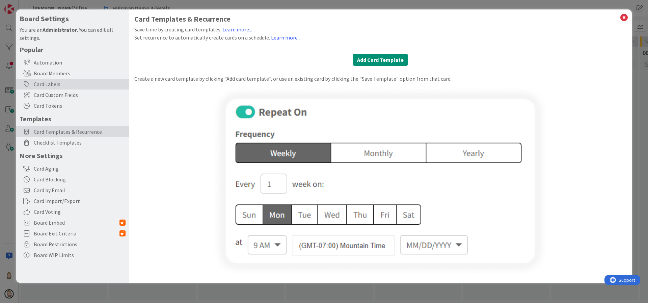
click at [67, 84] on div "Card Labels" at bounding box center [72, 84] width 113 height 11
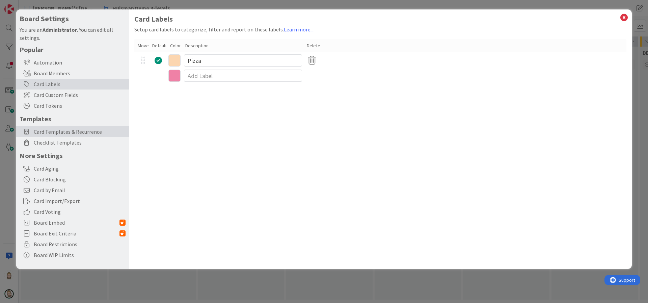
click at [64, 130] on span "Card Templates & Recurrence" at bounding box center [80, 132] width 92 height 8
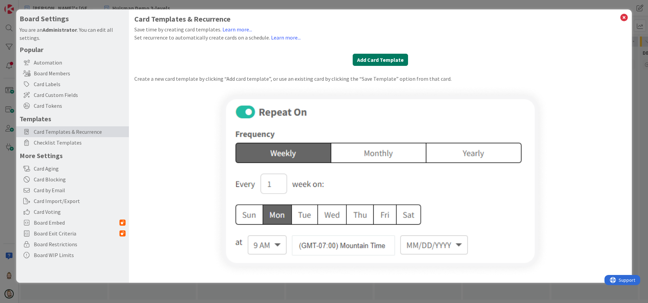
click at [381, 57] on button "Add Card Template" at bounding box center [380, 60] width 55 height 12
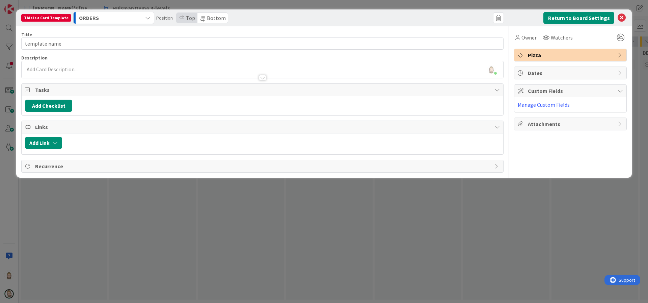
click at [208, 18] on span "Bottom" at bounding box center [216, 18] width 19 height 7
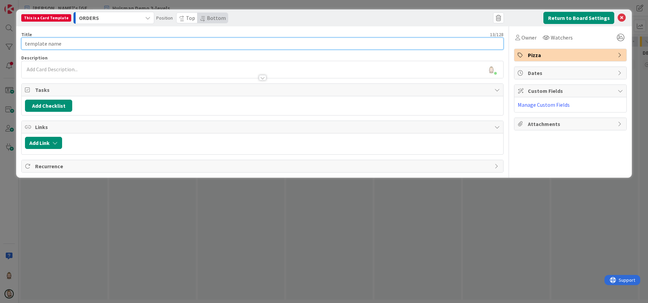
click at [176, 44] on input "template name" at bounding box center [262, 43] width 482 height 12
drag, startPoint x: 175, startPoint y: 44, endPoint x: 8, endPoint y: 43, distance: 167.0
click at [8, 43] on div "This is a Card Template ORDERS Position Top Bottom Return to Board Settings Tit…" at bounding box center [324, 151] width 648 height 303
type input "Pizza"
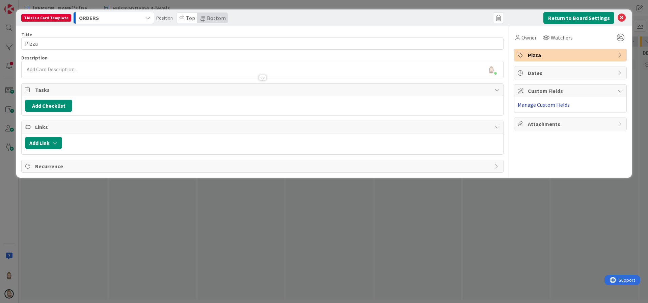
click at [552, 102] on link "Manage Custom Fields" at bounding box center [544, 104] width 52 height 7
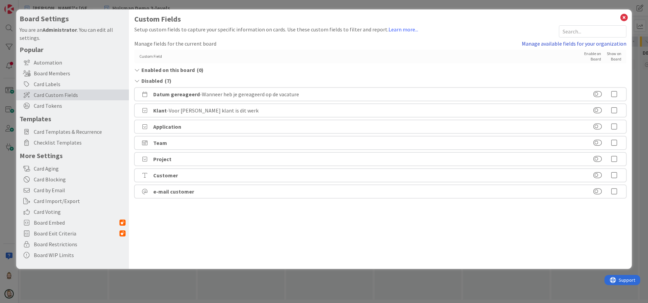
click at [545, 42] on link "Manage available fields for your organization" at bounding box center [574, 43] width 105 height 8
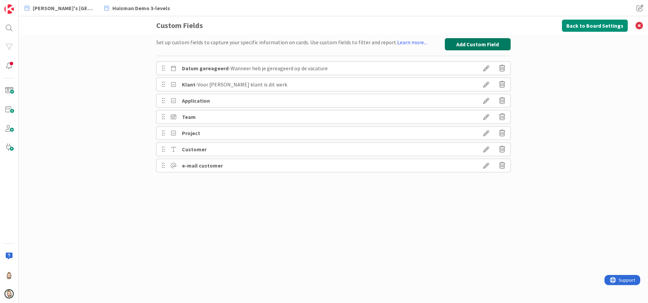
click at [476, 42] on button "Add Custom Field" at bounding box center [478, 44] width 66 height 12
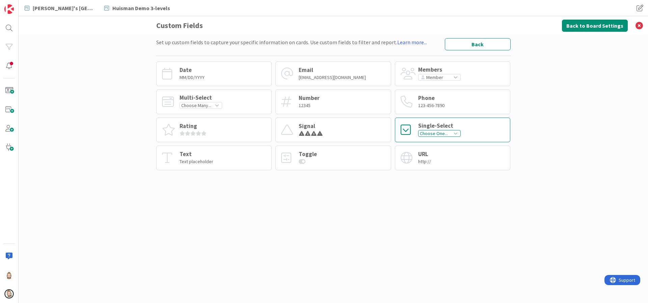
click at [451, 128] on div "Single-Select" at bounding box center [439, 126] width 43 height 6
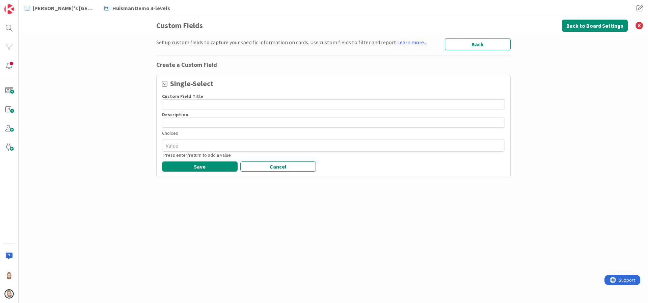
type textarea "x"
type input "S"
type textarea "x"
type input "Si"
type textarea "x"
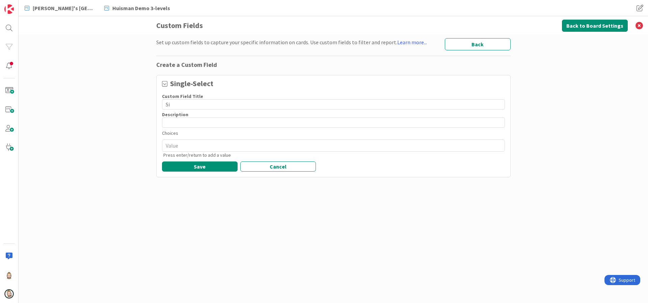
type input "Siz"
type textarea "x"
type input "Size"
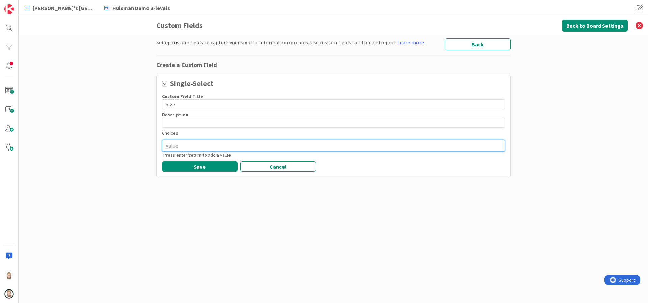
type textarea "x"
type textarea "2"
type textarea "x"
type textarea "25"
type textarea "x"
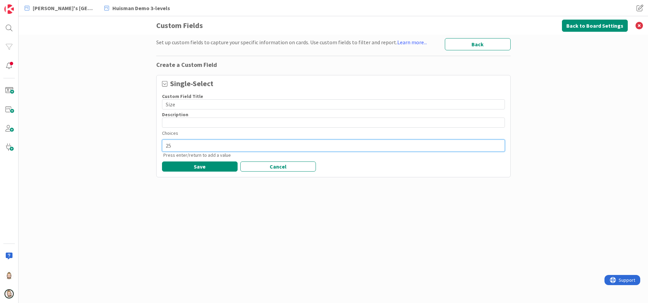
type textarea "25"
type textarea "x"
type textarea "25 c"
type textarea "x"
type textarea "25 cm"
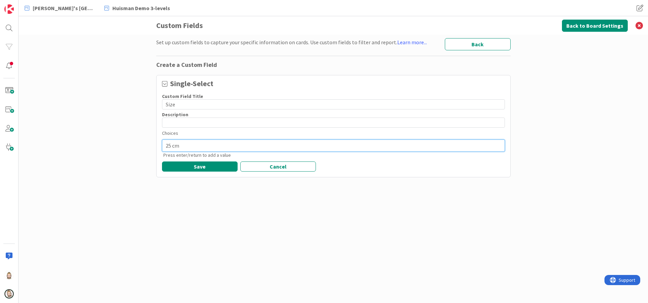
type textarea "x"
type textarea "25 cm."
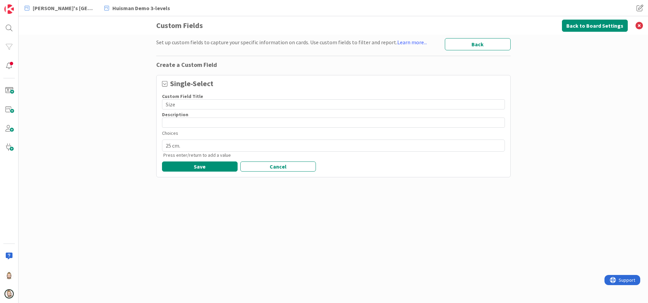
type textarea "x"
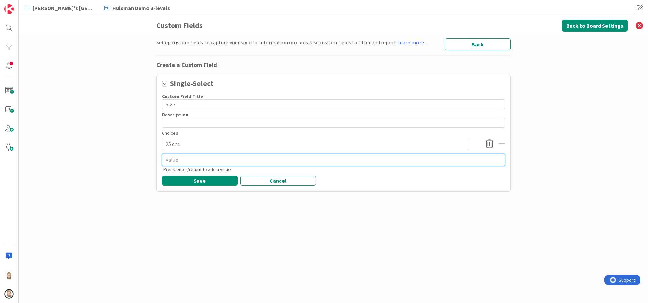
click at [348, 159] on textarea at bounding box center [333, 160] width 343 height 12
type textarea "x"
type textarea "3"
type textarea "x"
type textarea "30"
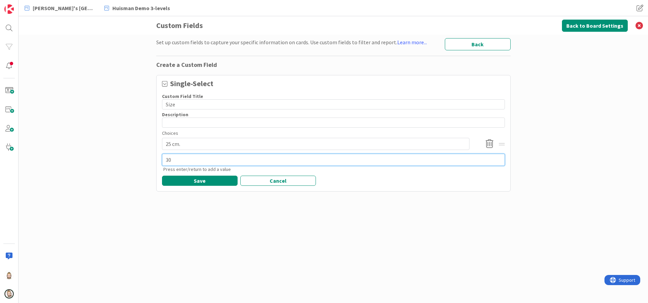
type textarea "x"
type textarea "30"
type textarea "x"
type textarea "30 c"
type textarea "x"
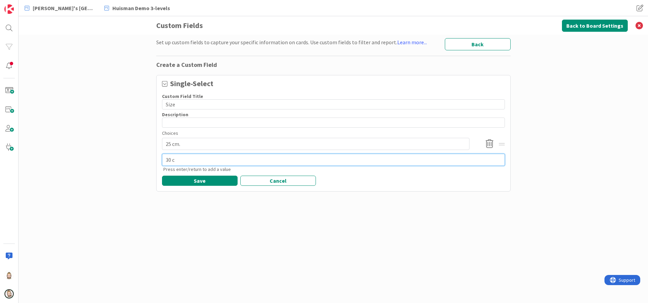
type textarea "30 cm"
type textarea "x"
type textarea "30 cm."
type textarea "x"
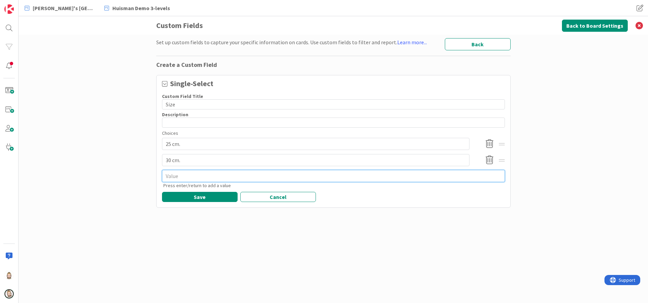
click at [345, 173] on textarea at bounding box center [333, 176] width 343 height 12
type textarea "x"
type textarea "3"
type textarea "x"
type textarea "35"
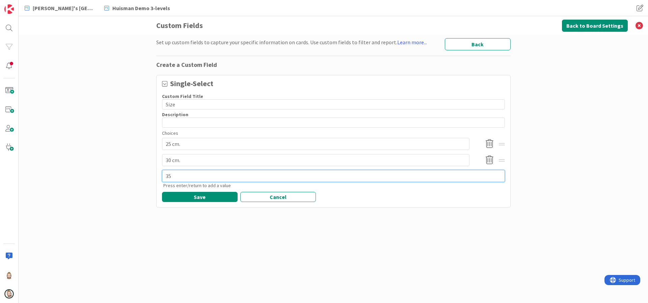
type textarea "x"
type textarea "35"
type textarea "x"
type textarea "35 c"
type textarea "x"
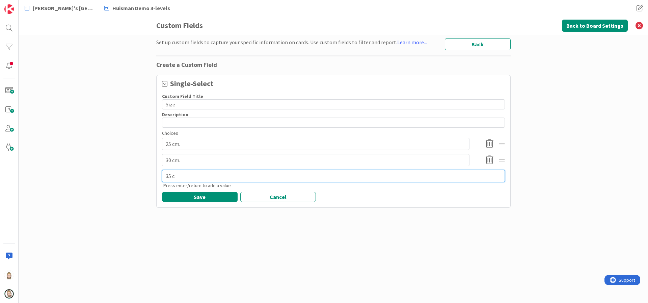
type textarea "35 c,"
type textarea "x"
type textarea "35 c"
type textarea "x"
type textarea "35 cm"
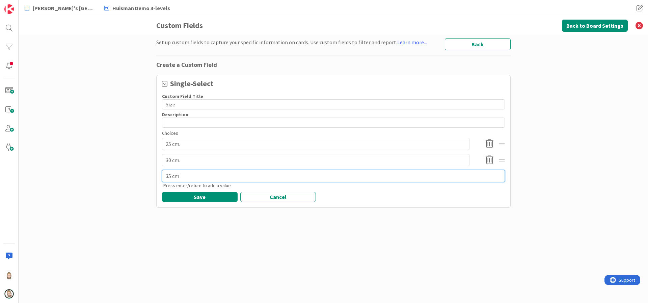
type textarea "x"
type textarea "35 cm."
type textarea "x"
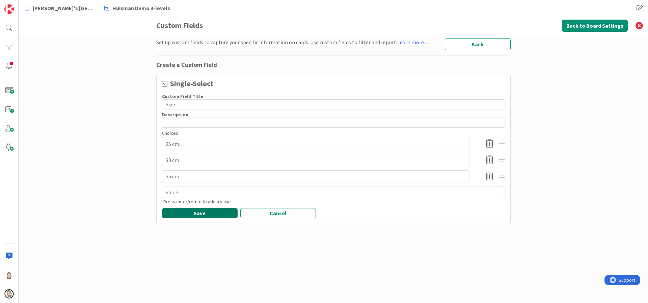
click at [208, 213] on button "Save" at bounding box center [200, 213] width 76 height 10
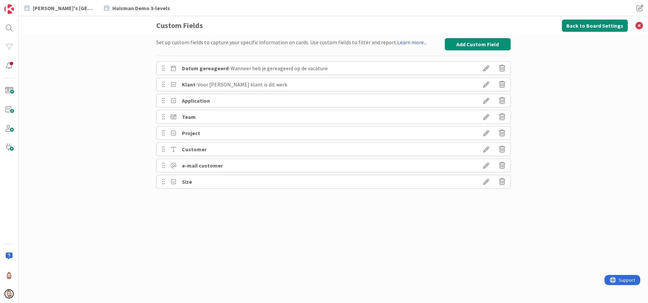
click at [486, 178] on icon at bounding box center [486, 181] width 19 height 11
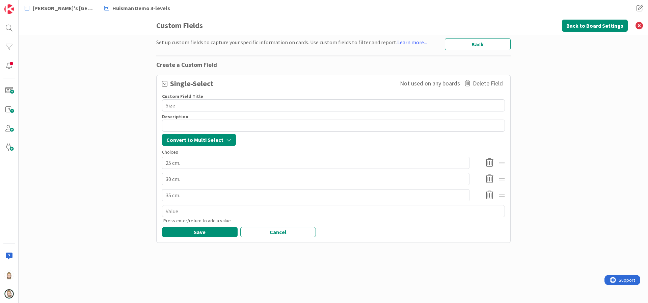
type textarea "x"
type textarea "PSize"
type textarea "x"
type textarea "PiSize"
type textarea "x"
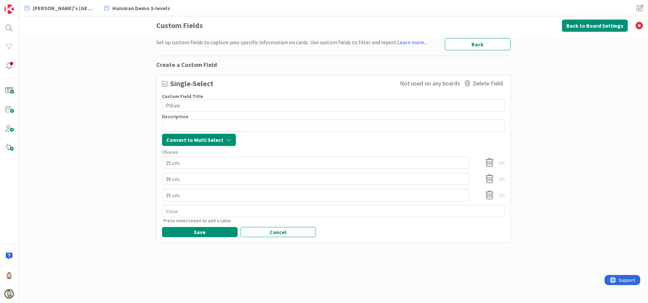
type textarea "PizSize"
type textarea "x"
type textarea "PizzSize"
type textarea "x"
type textarea "PizzaSize"
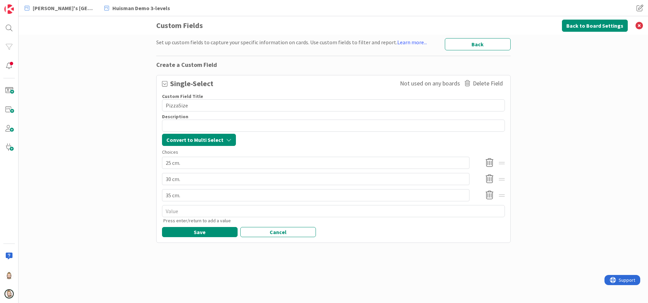
type textarea "x"
type textarea "Pizza Size"
click at [217, 228] on button "Save" at bounding box center [200, 232] width 76 height 10
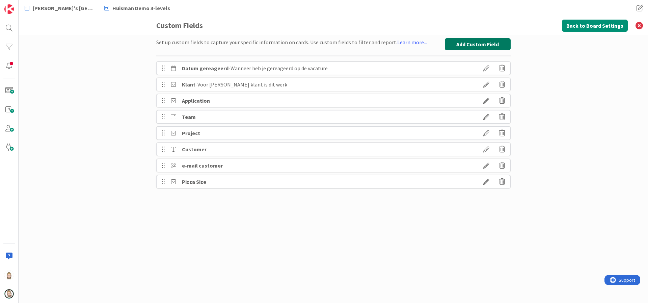
click at [470, 41] on button "Add Custom Field" at bounding box center [478, 44] width 66 height 12
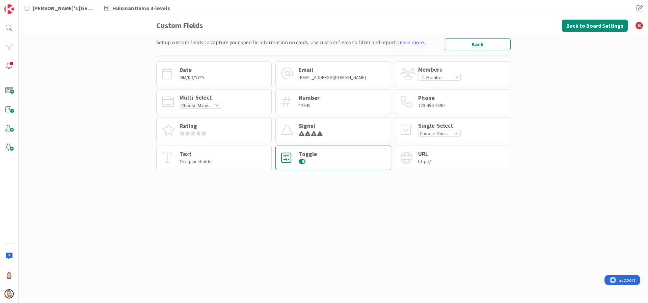
click at [307, 157] on div "Toggle" at bounding box center [308, 154] width 18 height 6
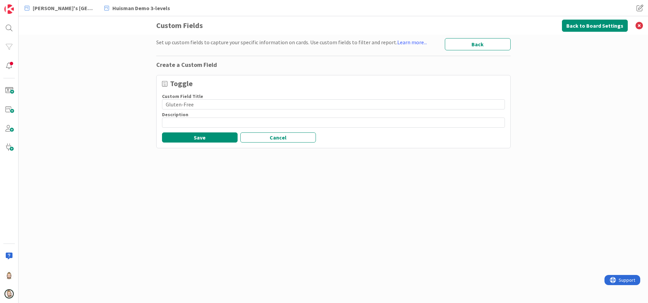
type input "Gluten-Free"
paste input "Gluten-Free"
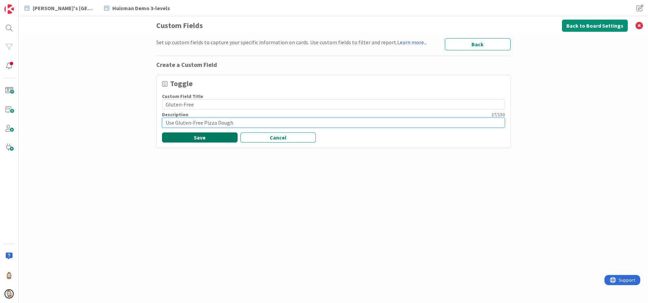
type input "Use Gluten-Free Pizza Dough"
click at [217, 136] on button "Save" at bounding box center [200, 137] width 76 height 10
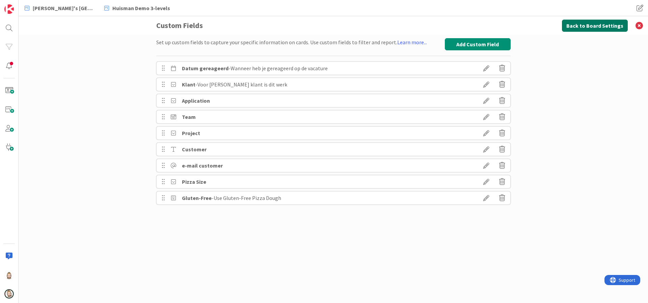
click at [589, 24] on button "Back to Board Settings" at bounding box center [595, 26] width 66 height 12
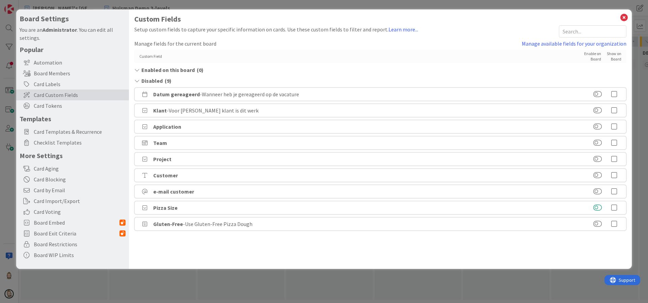
click at [600, 208] on button at bounding box center [597, 207] width 8 height 7
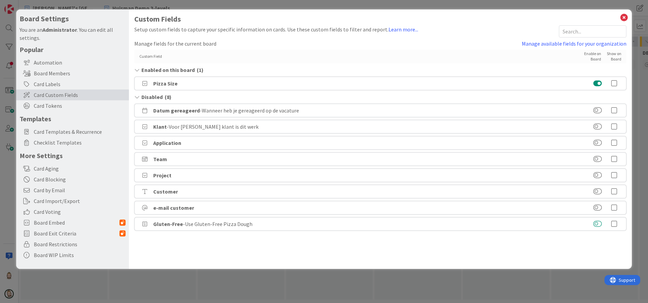
click at [600, 223] on button at bounding box center [597, 223] width 8 height 7
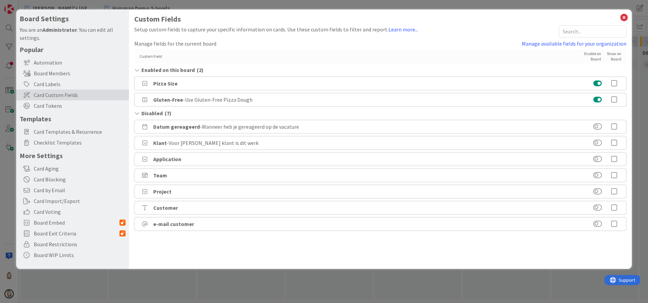
click at [616, 82] on icon at bounding box center [613, 83] width 13 height 7
click at [614, 99] on icon at bounding box center [613, 99] width 13 height 7
click at [54, 80] on div "Card Labels" at bounding box center [72, 84] width 113 height 11
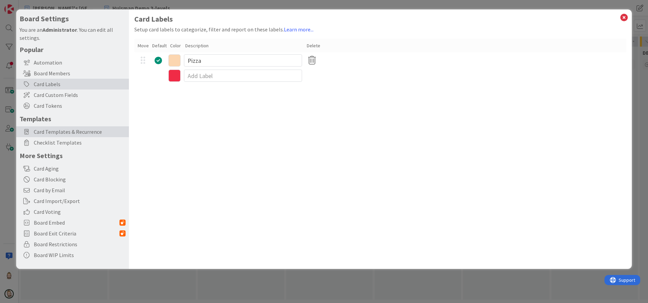
click at [57, 128] on span "Card Templates & Recurrence" at bounding box center [80, 132] width 92 height 8
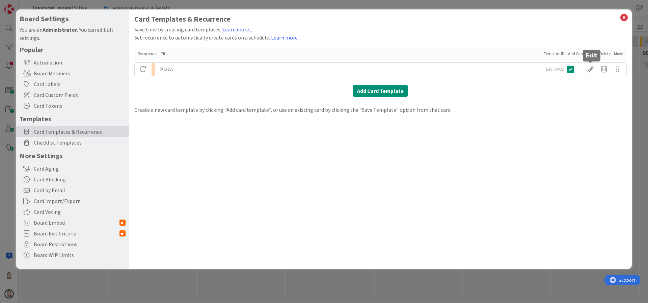
click at [592, 69] on div at bounding box center [590, 68] width 13 height 11
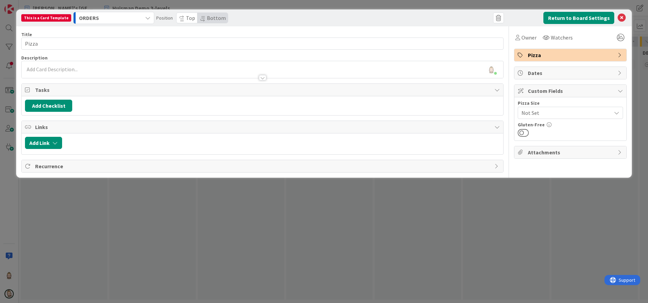
click at [549, 116] on span "Not Set" at bounding box center [564, 112] width 86 height 9
click at [552, 112] on span "Not Set" at bounding box center [565, 112] width 86 height 9
click at [55, 101] on button "Add Checklist" at bounding box center [48, 106] width 47 height 12
type input "SAUCE OPTION"
click at [39, 157] on button "Add" at bounding box center [37, 153] width 18 height 12
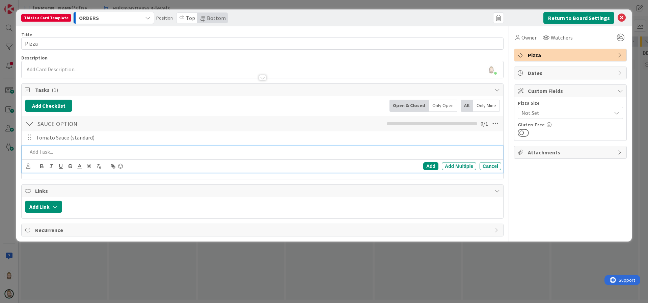
click at [30, 125] on div at bounding box center [29, 123] width 9 height 12
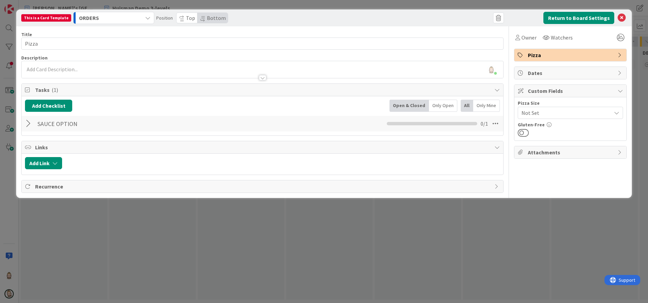
click at [30, 122] on div at bounding box center [29, 123] width 9 height 12
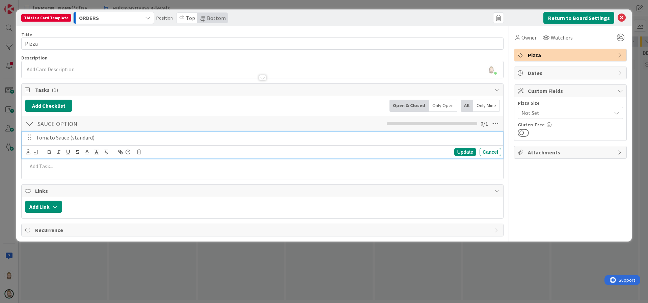
click at [62, 138] on p "Tomato Sauce (standard)" at bounding box center [267, 138] width 462 height 8
click at [116, 138] on p "Tomato Sauce (standard)" at bounding box center [267, 138] width 462 height 8
click at [470, 153] on div "Update" at bounding box center [465, 152] width 22 height 8
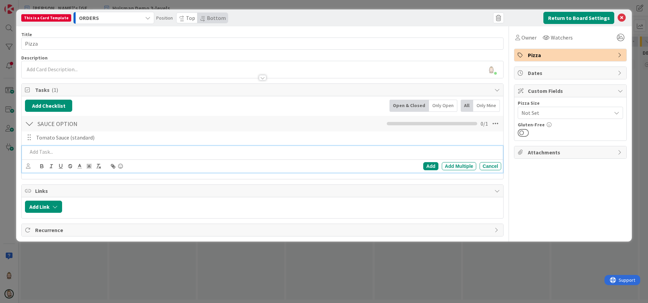
click at [180, 152] on p at bounding box center [262, 152] width 471 height 8
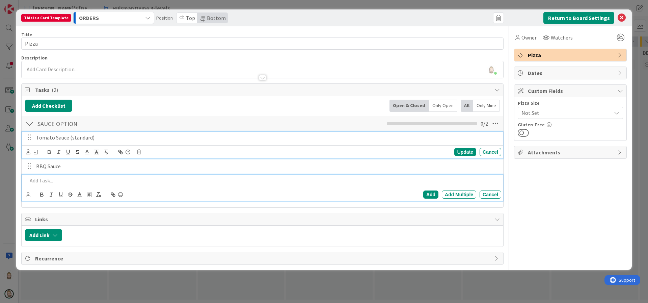
click at [81, 138] on p "Tomato Sauce (standard)" at bounding box center [267, 138] width 462 height 8
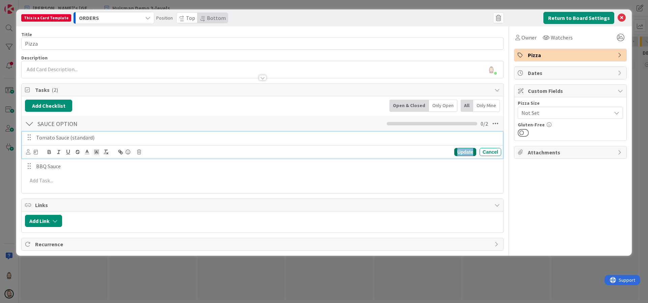
click at [460, 153] on div "Update" at bounding box center [465, 152] width 22 height 8
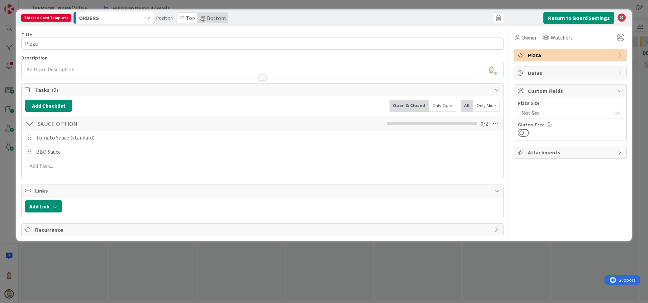
click at [29, 123] on div at bounding box center [29, 123] width 9 height 12
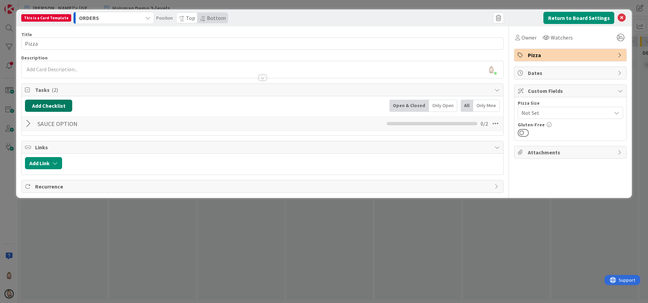
click at [66, 104] on button "Add Checklist" at bounding box center [48, 106] width 47 height 12
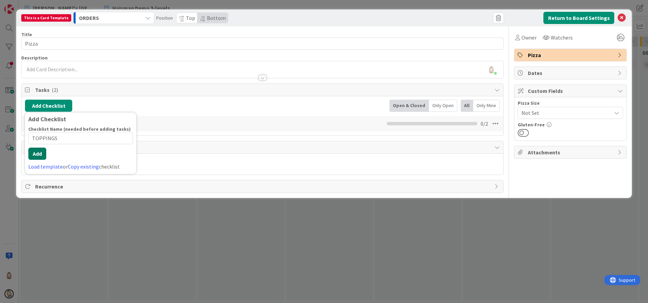
type input "TOPPINGS"
click at [36, 153] on button "Add" at bounding box center [37, 153] width 18 height 12
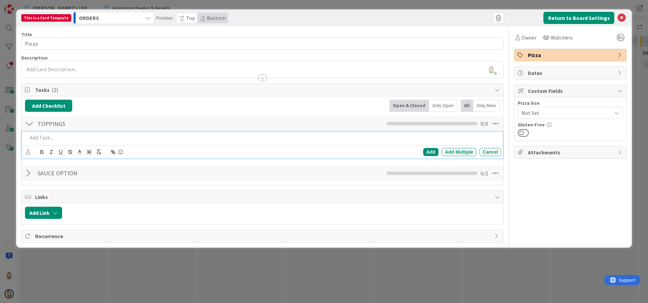
paste div
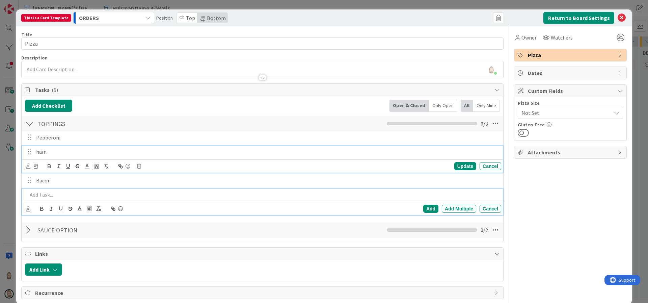
click at [45, 151] on p "ham" at bounding box center [267, 152] width 462 height 8
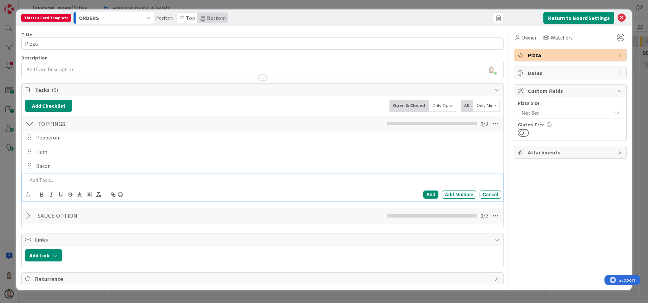
click at [46, 182] on p at bounding box center [262, 180] width 471 height 8
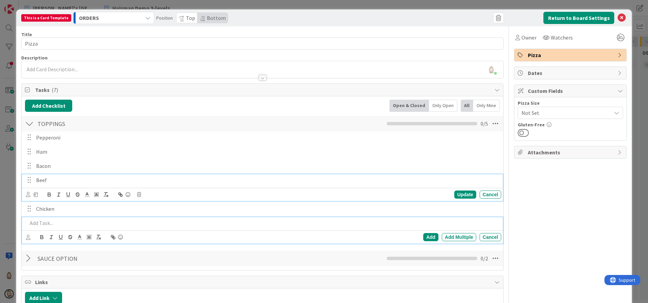
click at [115, 181] on p "Beef" at bounding box center [267, 180] width 462 height 8
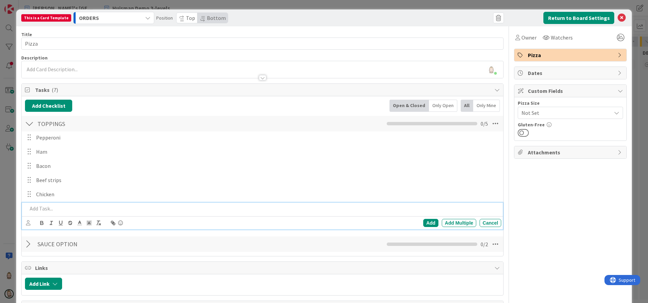
click at [62, 209] on p at bounding box center [262, 208] width 471 height 8
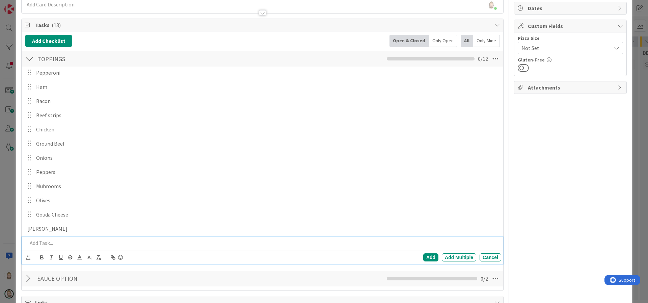
scroll to position [79, 0]
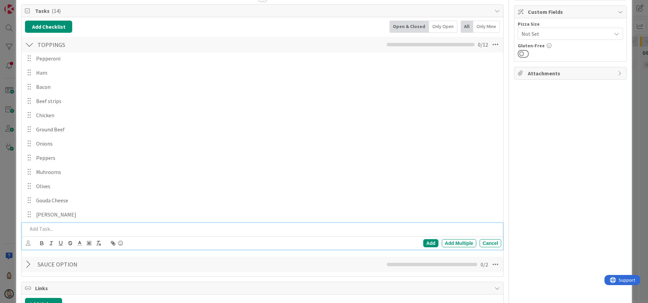
click at [28, 44] on div at bounding box center [29, 44] width 9 height 12
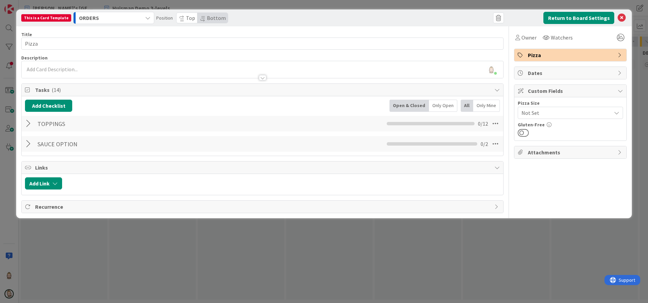
scroll to position [0, 0]
click at [28, 123] on div at bounding box center [29, 123] width 9 height 12
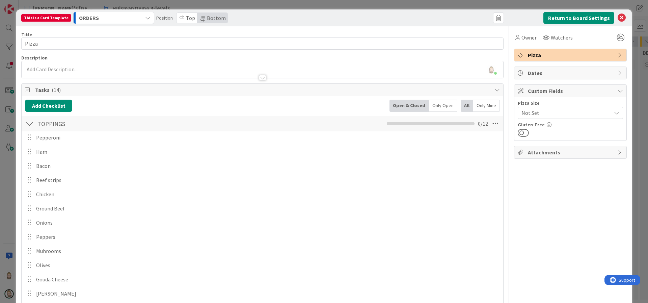
click at [29, 123] on div at bounding box center [29, 123] width 9 height 12
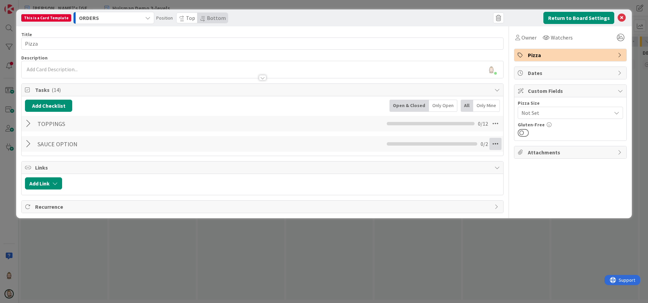
click at [494, 143] on icon at bounding box center [495, 144] width 12 height 12
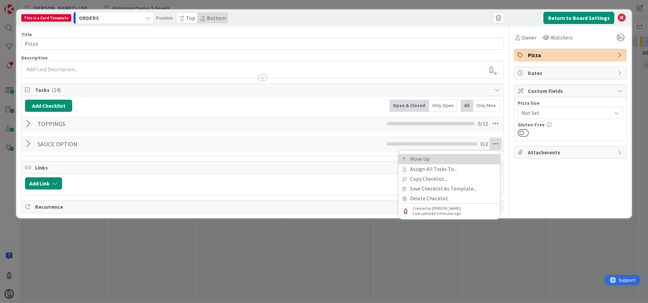
click at [471, 156] on link "Move Up" at bounding box center [448, 159] width 101 height 10
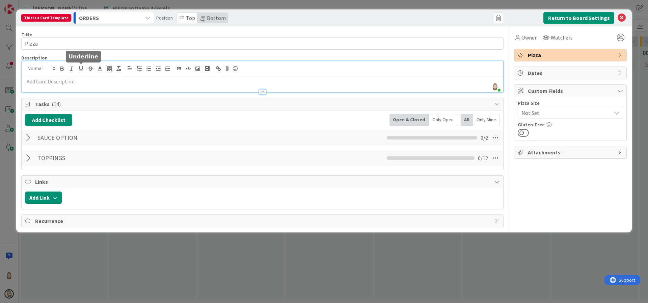
click at [83, 67] on div "[PERSON_NAME] joined 5 m ago" at bounding box center [262, 76] width 481 height 31
click at [583, 15] on button "Return to Board Settings" at bounding box center [578, 18] width 71 height 12
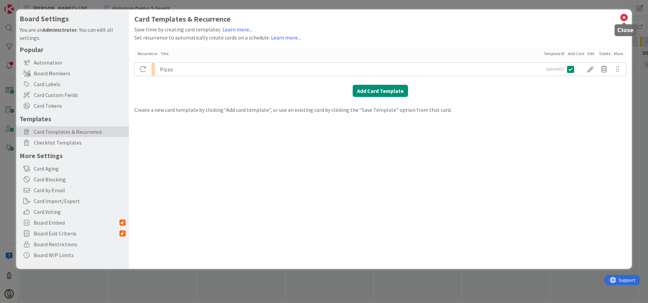
click at [624, 17] on icon at bounding box center [623, 17] width 9 height 9
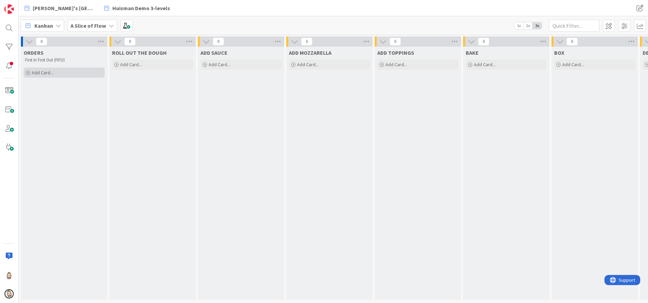
click at [49, 71] on span "Add Card..." at bounding box center [43, 73] width 22 height 6
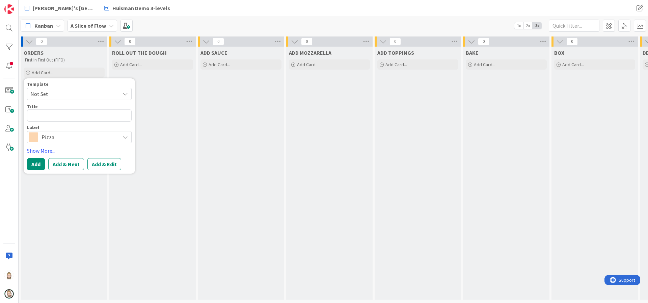
click at [85, 92] on span "Not Set" at bounding box center [72, 93] width 84 height 9
click at [74, 120] on span "Pizza" at bounding box center [84, 122] width 96 height 9
click at [79, 115] on textarea "Pizza" at bounding box center [79, 115] width 105 height 12
click at [107, 164] on button "Add & Edit" at bounding box center [104, 164] width 34 height 12
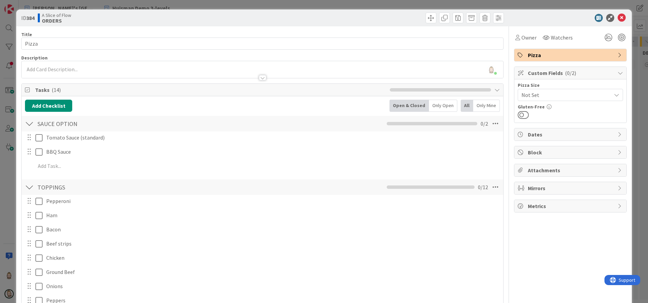
click at [550, 92] on span "Not Set" at bounding box center [564, 94] width 86 height 9
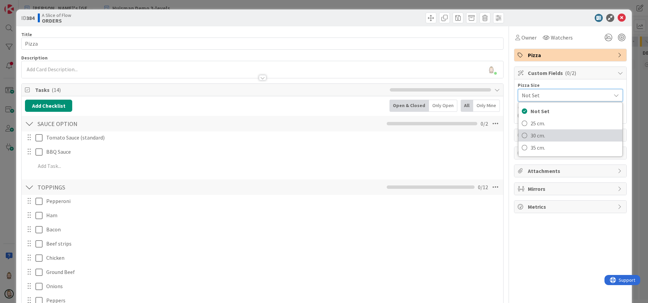
click at [530, 132] on span "30 cm." at bounding box center [574, 135] width 88 height 10
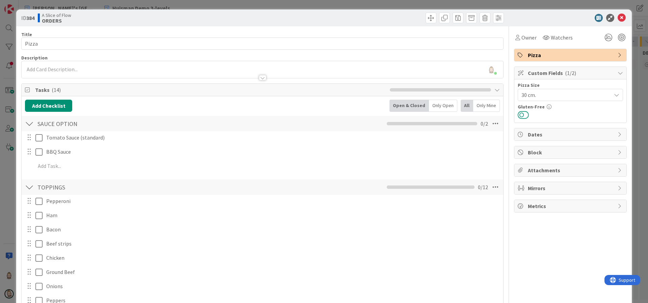
click at [519, 116] on button at bounding box center [523, 114] width 11 height 9
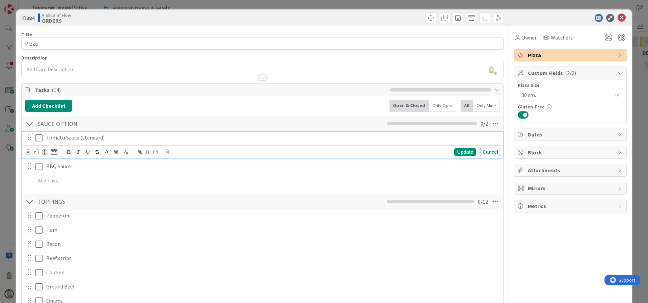
click at [40, 137] on icon at bounding box center [38, 138] width 7 height 8
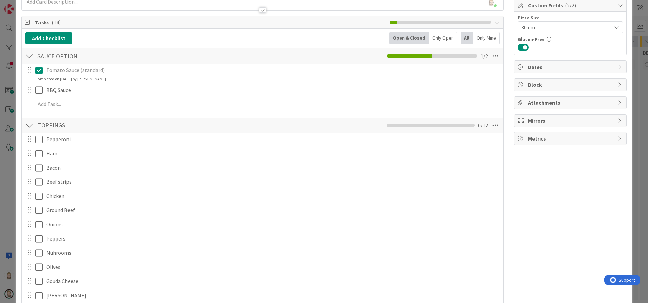
scroll to position [101, 0]
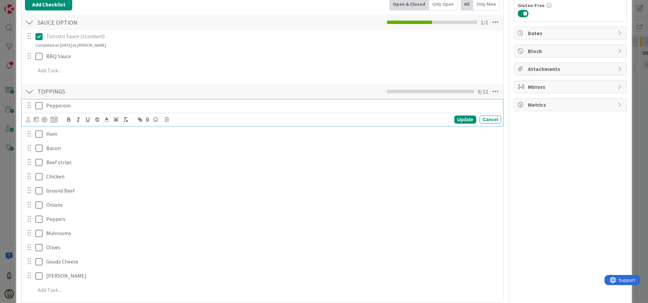
click at [40, 107] on icon at bounding box center [38, 106] width 7 height 8
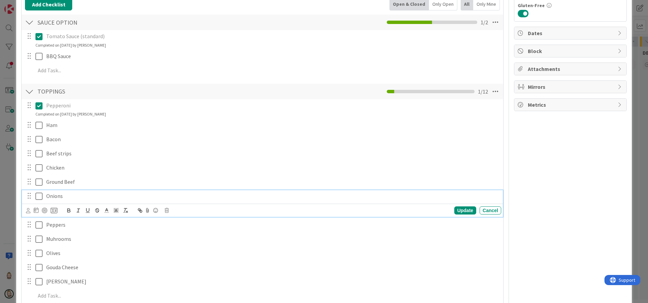
click at [40, 197] on icon at bounding box center [38, 196] width 7 height 8
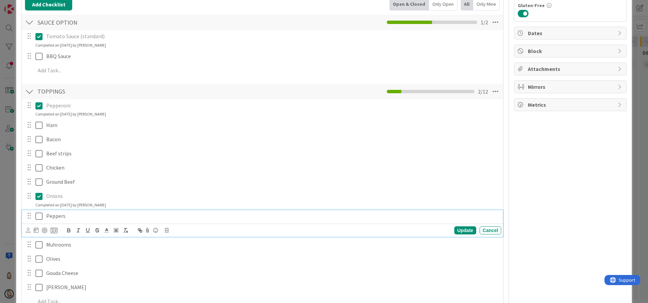
click at [39, 216] on icon at bounding box center [38, 216] width 7 height 8
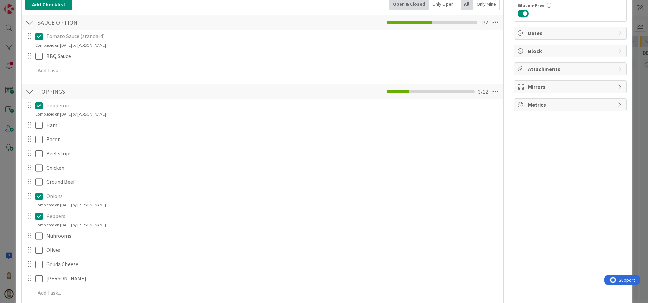
scroll to position [152, 0]
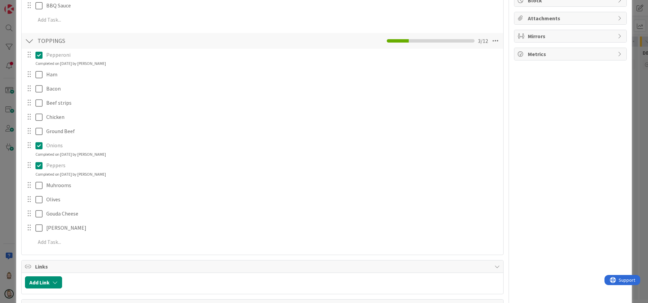
click at [40, 145] on icon at bounding box center [38, 145] width 7 height 8
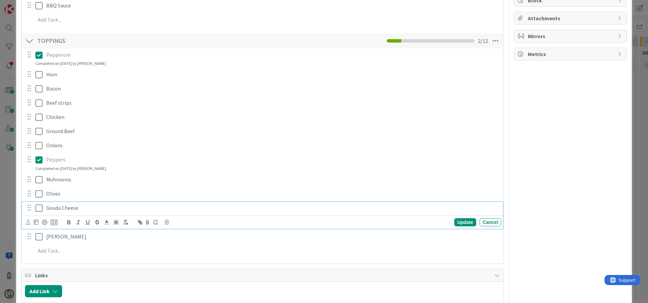
click at [38, 221] on div "Gouda Cheese Update Cancel" at bounding box center [262, 215] width 481 height 27
click at [39, 208] on icon at bounding box center [38, 208] width 7 height 8
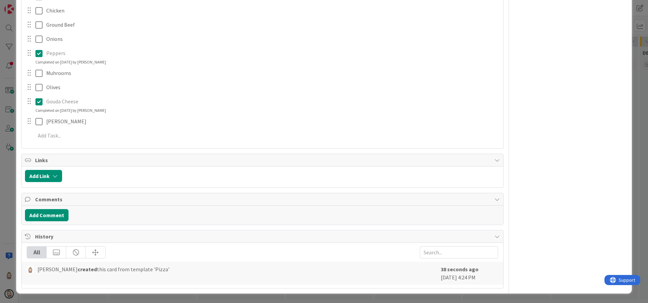
scroll to position [0, 0]
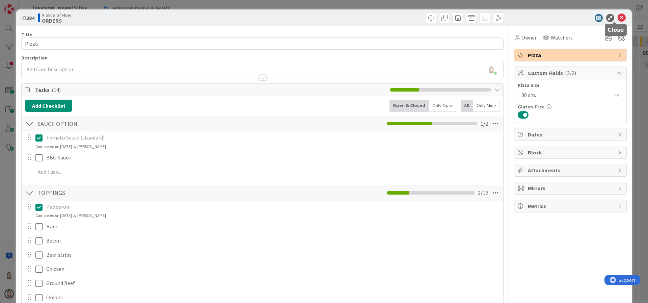
click at [617, 15] on icon at bounding box center [621, 18] width 8 height 8
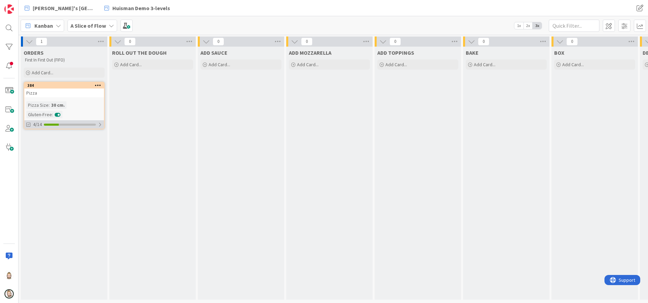
click at [71, 122] on div "4/14" at bounding box center [64, 124] width 80 height 8
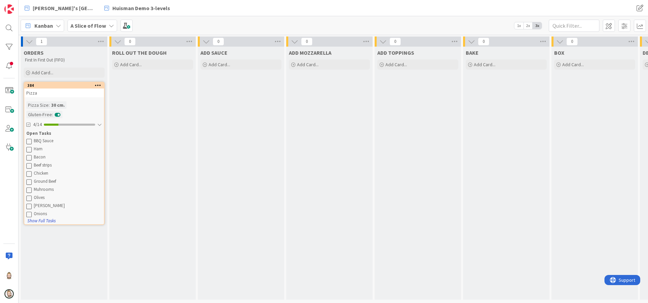
click at [49, 220] on button "Show Full Tasks" at bounding box center [41, 220] width 29 height 7
click at [50, 220] on button "Hide Full Tasks" at bounding box center [40, 220] width 27 height 7
click at [98, 83] on icon at bounding box center [98, 85] width 6 height 5
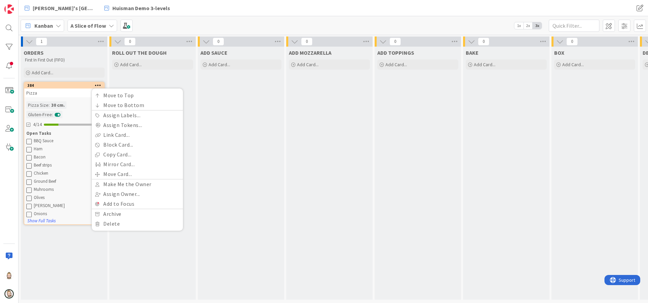
click at [77, 94] on div "Pizza" at bounding box center [64, 92] width 80 height 9
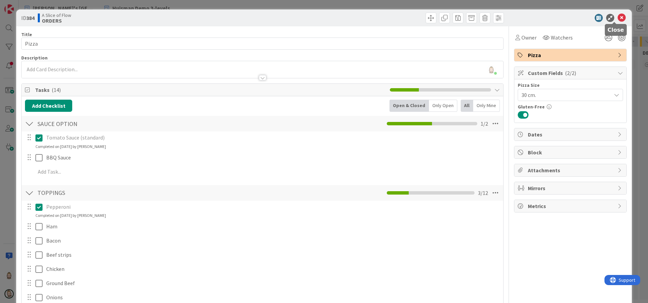
click at [617, 18] on icon at bounding box center [621, 18] width 8 height 8
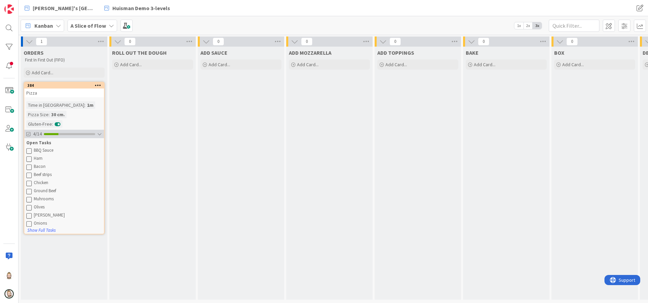
click at [95, 133] on div "4/14" at bounding box center [64, 134] width 80 height 8
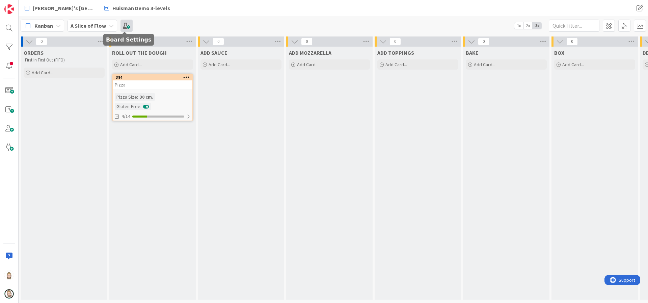
click at [124, 20] on span at bounding box center [126, 26] width 12 height 12
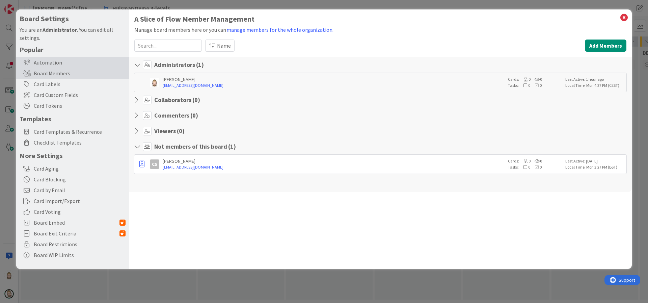
click at [61, 61] on div "Automation" at bounding box center [72, 62] width 113 height 11
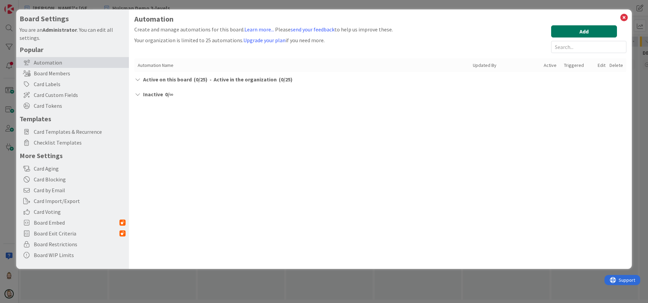
click at [589, 28] on button "Add" at bounding box center [584, 31] width 66 height 12
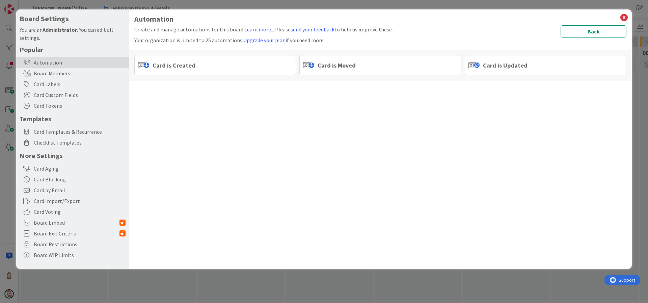
click at [221, 69] on div "Card is Created" at bounding box center [215, 65] width 162 height 20
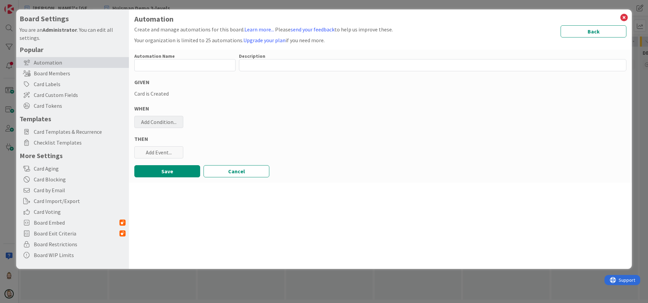
click at [164, 120] on div "Add Condition..." at bounding box center [158, 122] width 49 height 12
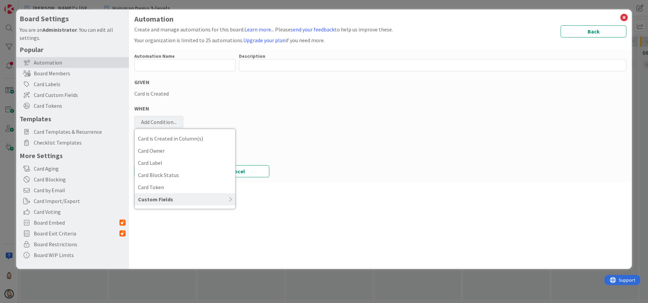
click at [185, 197] on icon at bounding box center [202, 198] width 59 height 5
click at [182, 138] on span "Card is Created in Column(s)" at bounding box center [185, 138] width 94 height 10
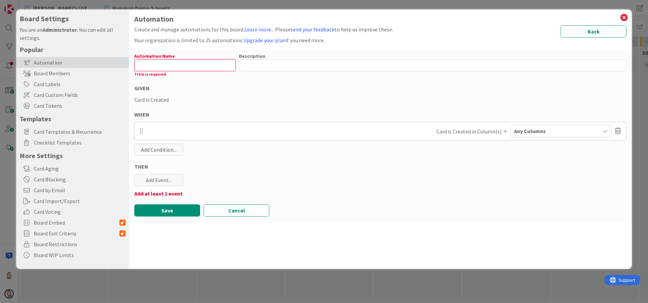
click at [565, 128] on div "Any Columns" at bounding box center [555, 131] width 87 height 11
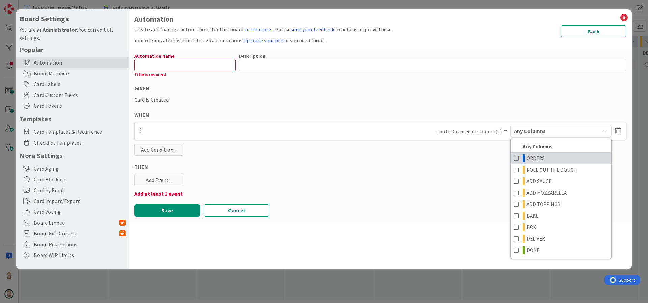
click at [516, 157] on span at bounding box center [516, 158] width 5 height 8
click at [482, 166] on div "THEN" at bounding box center [380, 166] width 492 height 8
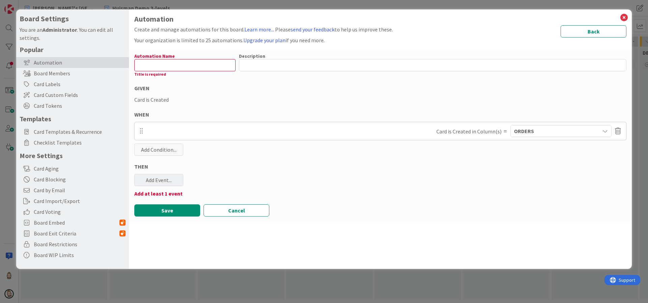
click at [170, 179] on div "Add Event..." at bounding box center [158, 180] width 49 height 12
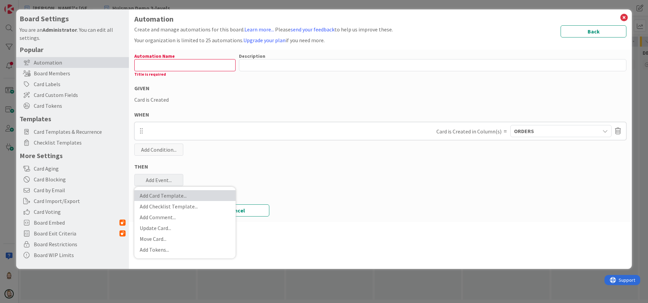
click at [172, 194] on link "Add Card Template ..." at bounding box center [184, 195] width 101 height 11
click at [181, 236] on span "Select..." at bounding box center [178, 234] width 74 height 9
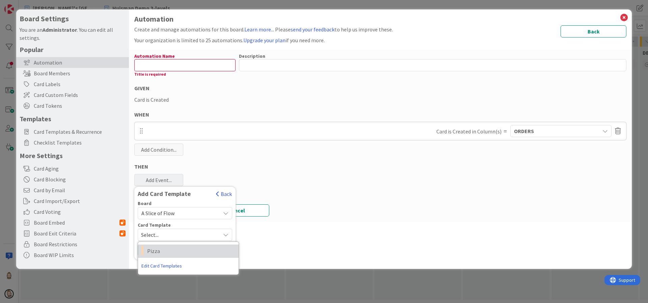
click at [181, 246] on span "Pizza" at bounding box center [190, 250] width 86 height 9
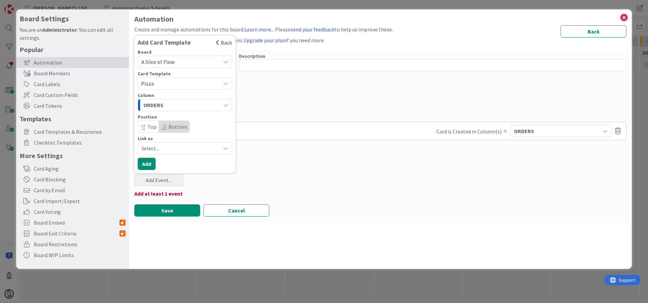
click at [225, 43] on button "Back" at bounding box center [224, 42] width 17 height 7
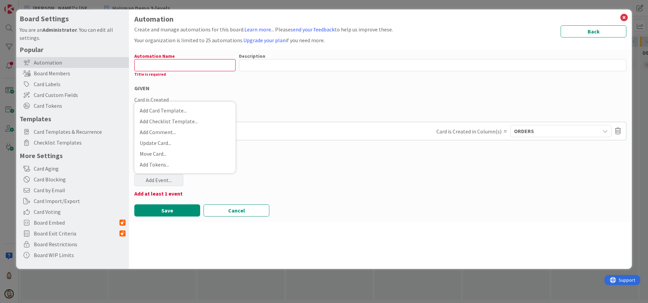
click at [290, 156] on div "Automation Name 0 / 128 Title is required Description 0 / 256 GIVEN Card is Cre…" at bounding box center [380, 136] width 503 height 172
click at [159, 179] on div "Add Event..." at bounding box center [158, 180] width 49 height 12
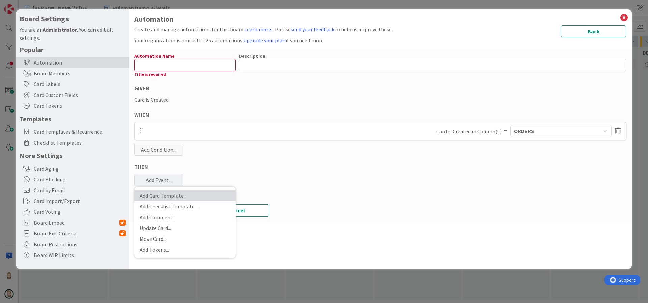
click at [166, 193] on link "Add Card Template ..." at bounding box center [184, 195] width 101 height 11
click at [175, 237] on span "Select..." at bounding box center [178, 234] width 74 height 9
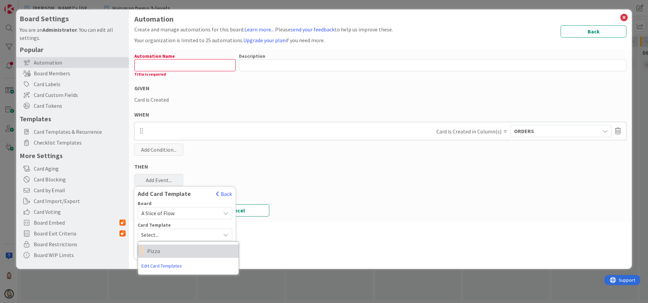
click at [170, 249] on span "Pizza" at bounding box center [190, 250] width 86 height 9
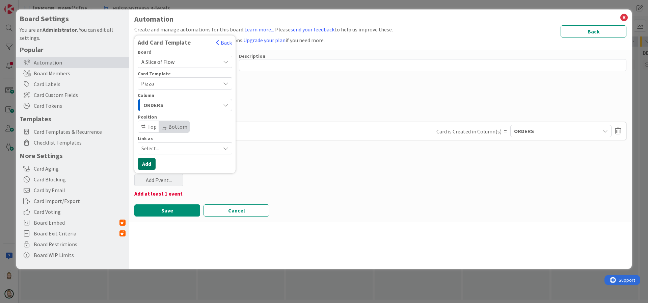
click at [150, 165] on button "Add" at bounding box center [147, 164] width 18 height 12
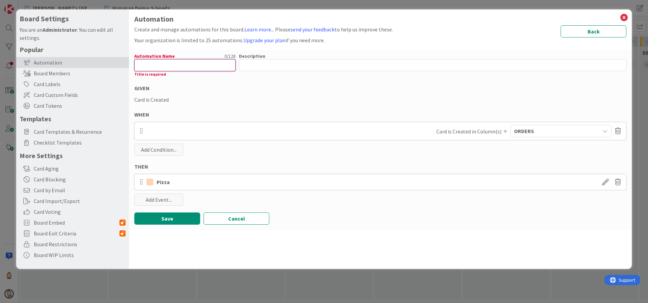
click at [199, 66] on input "text" at bounding box center [184, 65] width 101 height 12
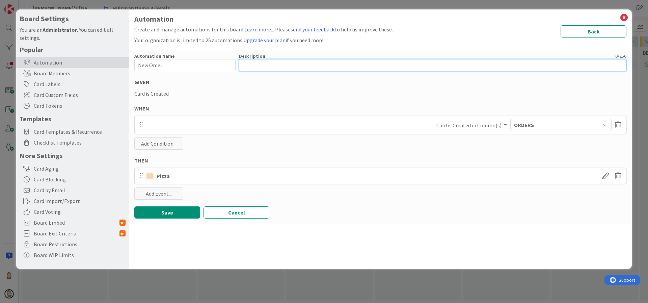
click at [275, 68] on textarea at bounding box center [432, 65] width 387 height 12
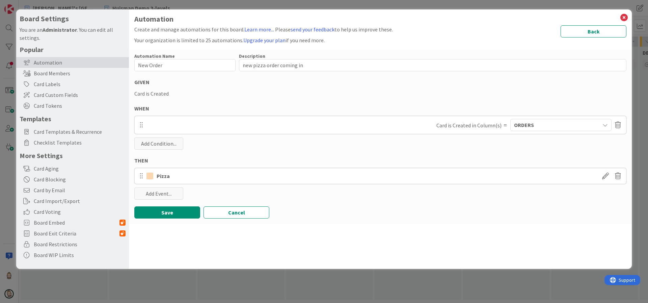
click at [302, 100] on div "Automation Name 9 / 128 New Order Description 25 / 256 new pizza order coming i…" at bounding box center [380, 137] width 503 height 174
click at [165, 212] on button "Save" at bounding box center [167, 212] width 66 height 12
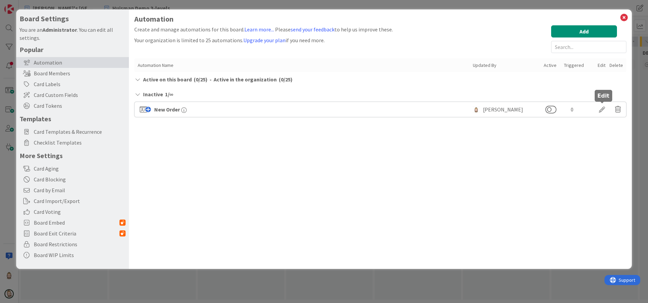
click at [603, 108] on div at bounding box center [601, 109] width 19 height 11
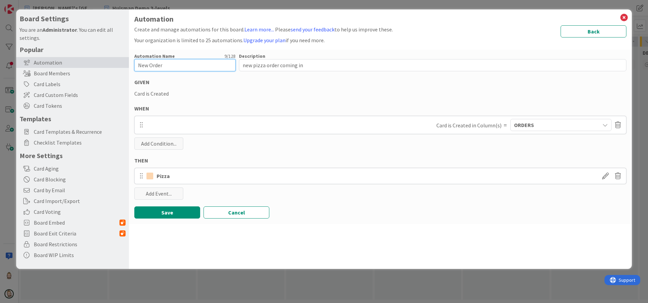
click at [149, 66] on input "New Order" at bounding box center [184, 65] width 101 height 12
click at [177, 210] on button "Save" at bounding box center [167, 212] width 66 height 12
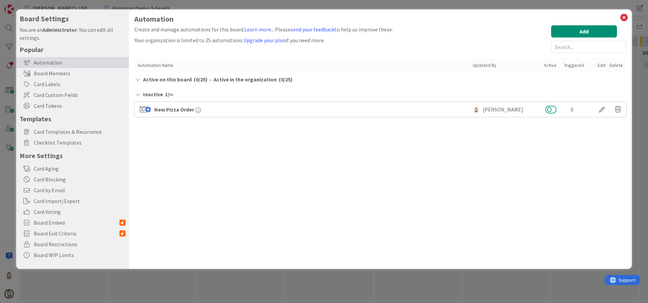
click at [553, 109] on button at bounding box center [550, 109] width 11 height 9
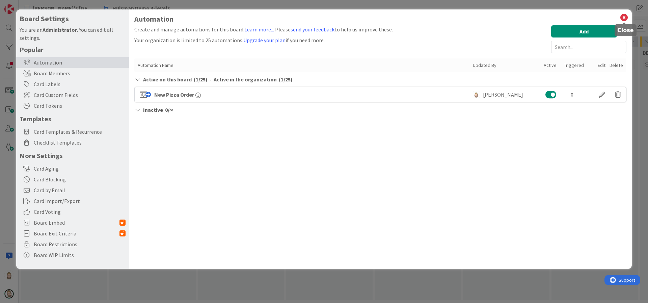
click at [624, 15] on icon at bounding box center [623, 17] width 9 height 9
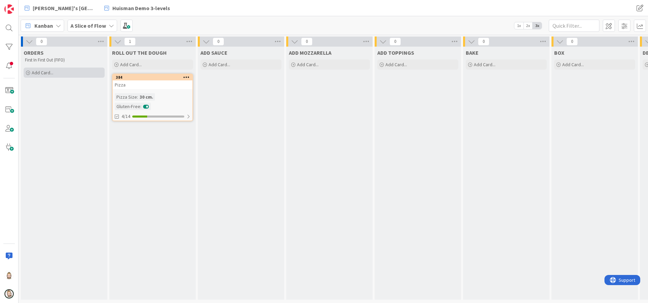
click at [51, 70] on span "Add Card..." at bounding box center [43, 73] width 22 height 6
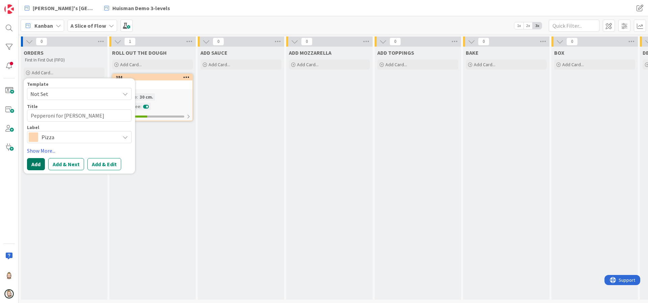
click at [33, 162] on button "Add" at bounding box center [36, 164] width 18 height 12
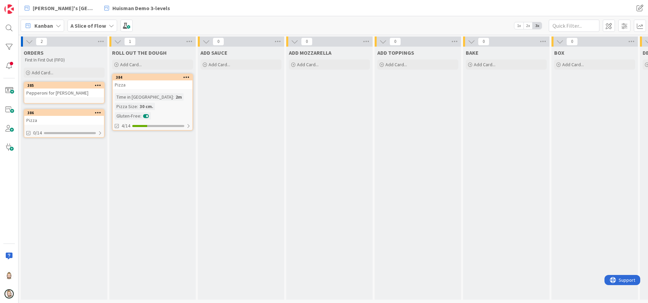
click at [99, 110] on icon at bounding box center [98, 112] width 6 height 5
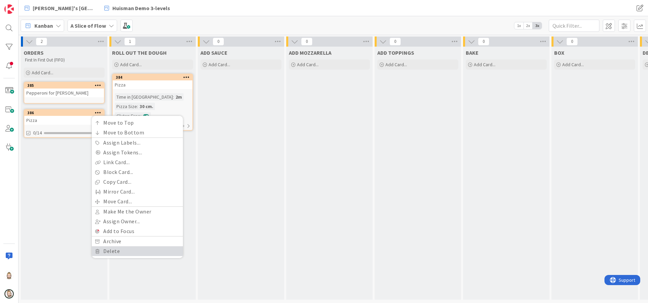
click at [128, 247] on link "Delete" at bounding box center [137, 251] width 91 height 10
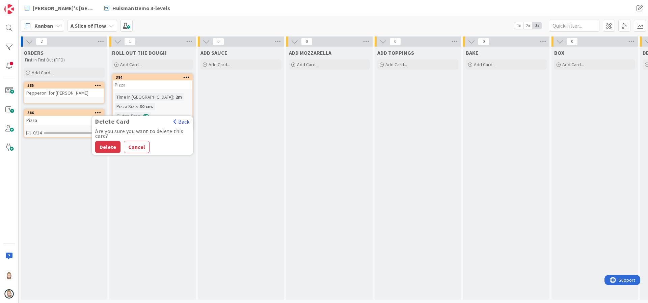
click at [105, 139] on div "Are you sure you want to delete this card? Delete Cancel" at bounding box center [142, 141] width 101 height 24
click at [107, 146] on button "Delete" at bounding box center [107, 147] width 25 height 12
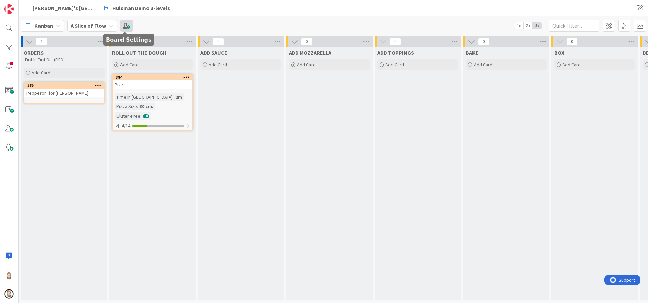
click at [124, 27] on span at bounding box center [126, 26] width 12 height 12
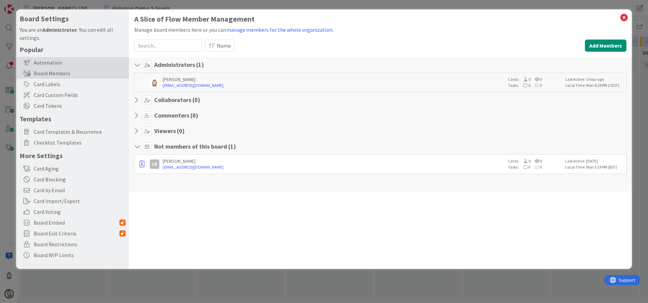
click at [62, 60] on div "Automation" at bounding box center [72, 62] width 113 height 11
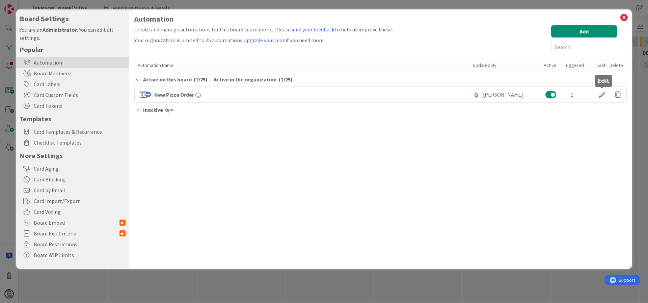
click at [605, 93] on div at bounding box center [601, 94] width 19 height 11
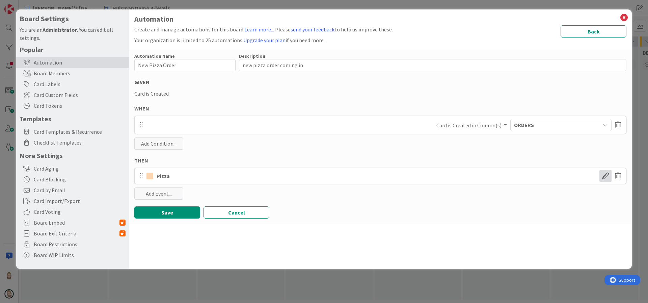
click at [604, 179] on span at bounding box center [605, 176] width 12 height 12
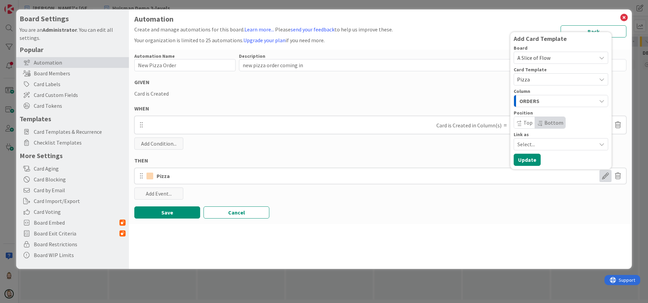
click at [391, 219] on div "Automation Name 15 / 128 New Pizza Order Description 25 / 256 new pizza order c…" at bounding box center [380, 137] width 503 height 174
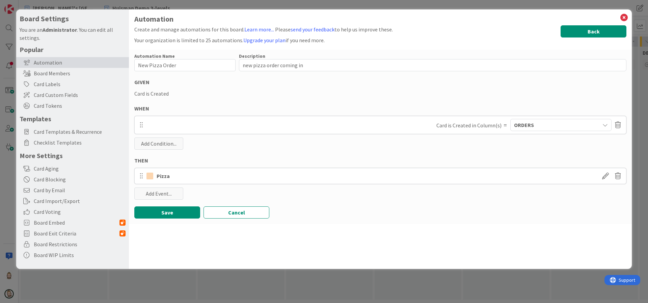
click at [591, 31] on button "Back" at bounding box center [593, 31] width 66 height 12
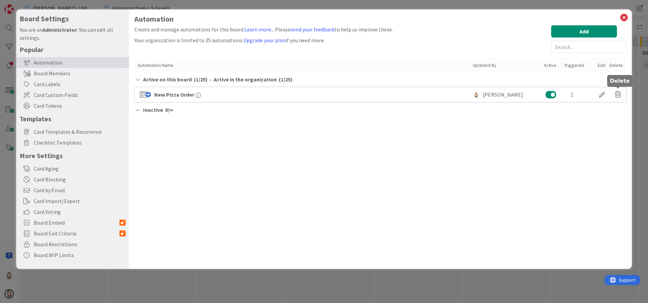
click at [620, 90] on icon at bounding box center [618, 94] width 6 height 11
click at [551, 122] on button "Delete" at bounding box center [552, 120] width 25 height 12
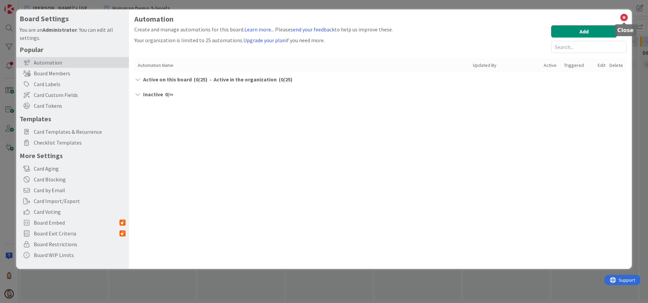
click at [624, 17] on icon at bounding box center [623, 17] width 9 height 9
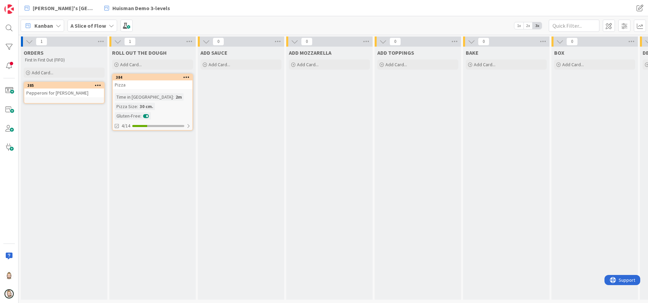
click at [140, 85] on div "Pizza" at bounding box center [153, 84] width 80 height 9
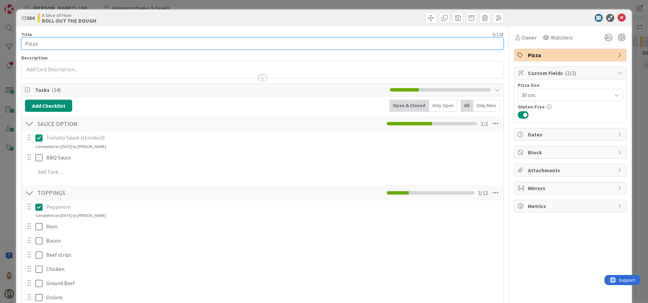
click at [120, 43] on input "Pizza" at bounding box center [262, 43] width 482 height 12
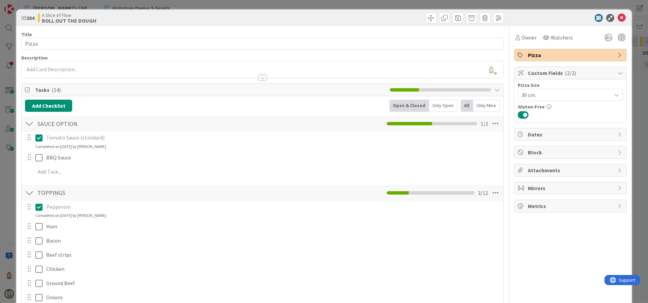
click at [617, 72] on icon at bounding box center [619, 72] width 5 height 5
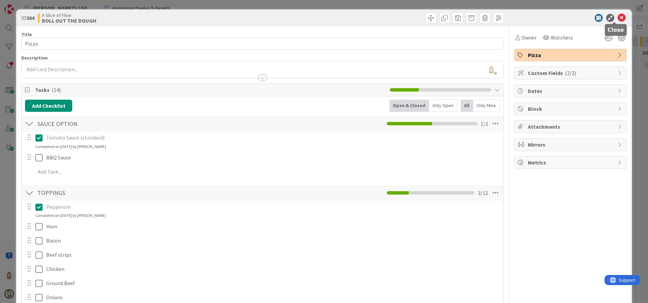
click at [617, 17] on icon at bounding box center [621, 18] width 8 height 8
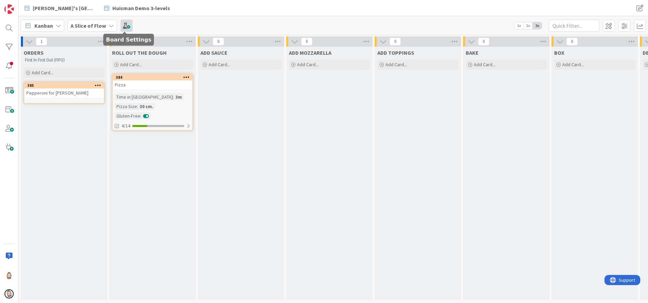
click at [127, 26] on span at bounding box center [126, 26] width 12 height 12
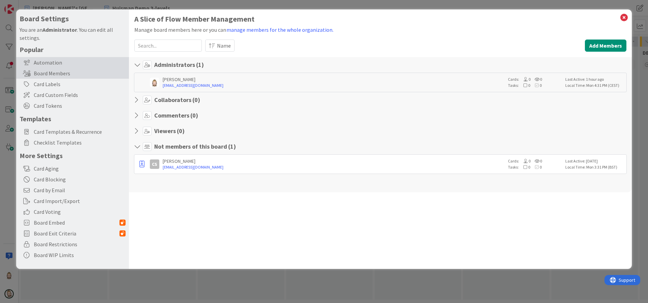
click at [65, 62] on div "Automation" at bounding box center [72, 62] width 113 height 11
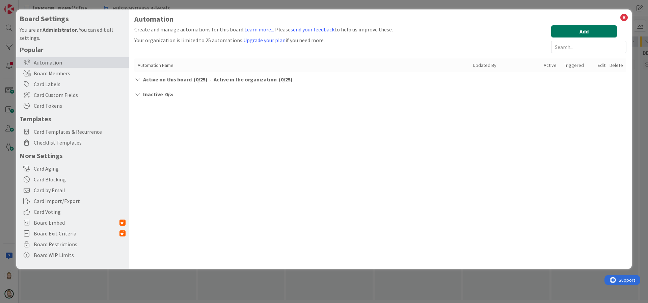
click at [585, 26] on button "Add" at bounding box center [584, 31] width 66 height 12
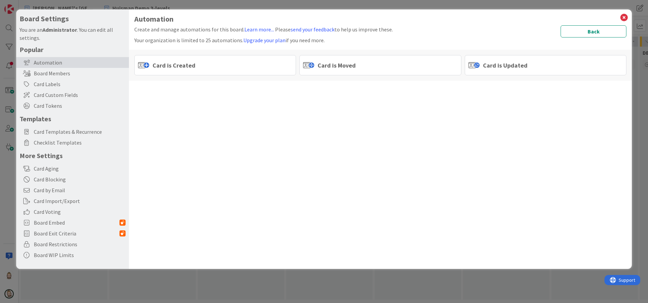
click at [254, 69] on div "Card is Created" at bounding box center [215, 65] width 162 height 20
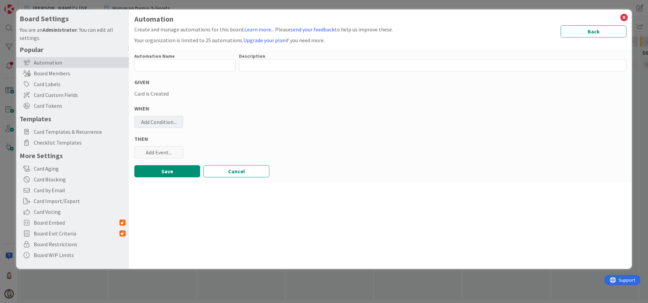
click at [165, 119] on div "Add Condition..." at bounding box center [158, 122] width 49 height 12
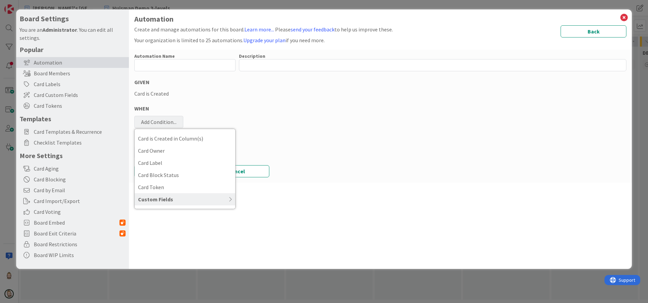
click at [184, 201] on icon at bounding box center [202, 198] width 59 height 5
click at [360, 192] on div "Automation Create and manage automations for this board. Learn more... Please s…" at bounding box center [380, 138] width 503 height 259
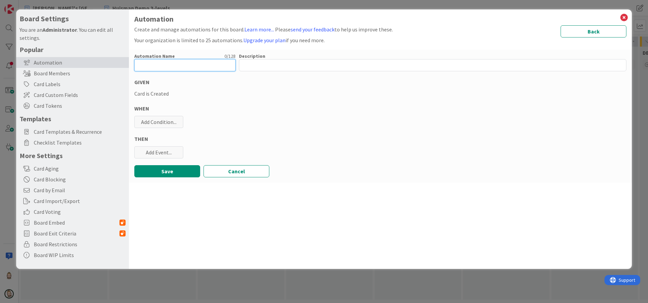
click at [213, 65] on input "text" at bounding box center [184, 65] width 101 height 12
click at [607, 29] on button "Back" at bounding box center [593, 31] width 66 height 12
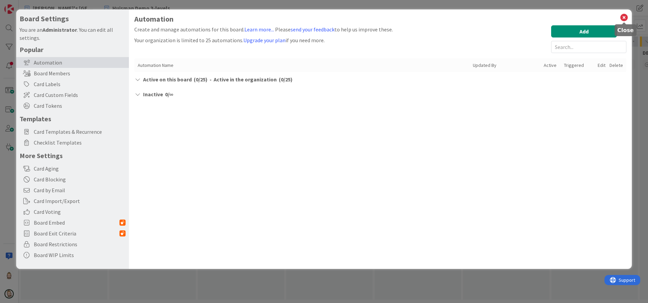
click at [624, 18] on icon at bounding box center [623, 17] width 9 height 9
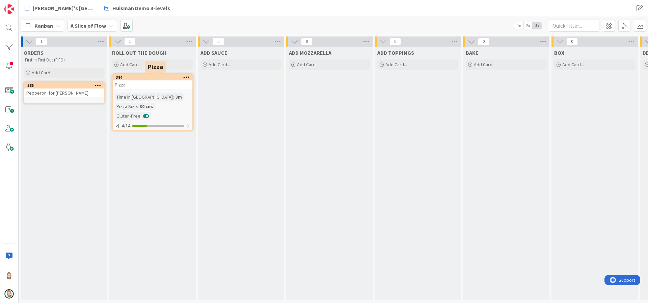
click at [166, 77] on div "384" at bounding box center [154, 77] width 77 height 5
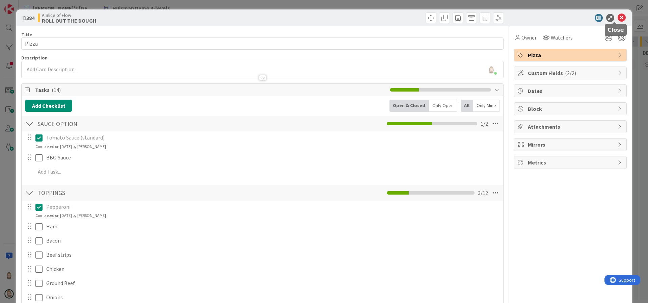
click at [617, 16] on icon at bounding box center [621, 18] width 8 height 8
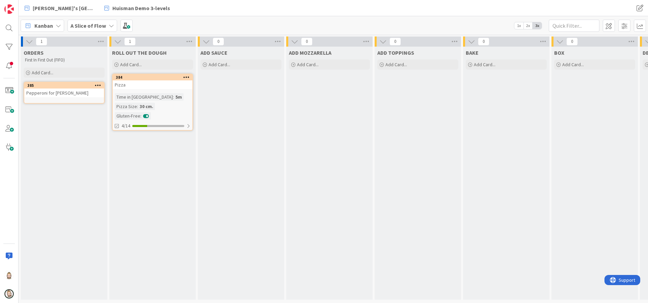
click at [186, 78] on icon at bounding box center [186, 77] width 6 height 5
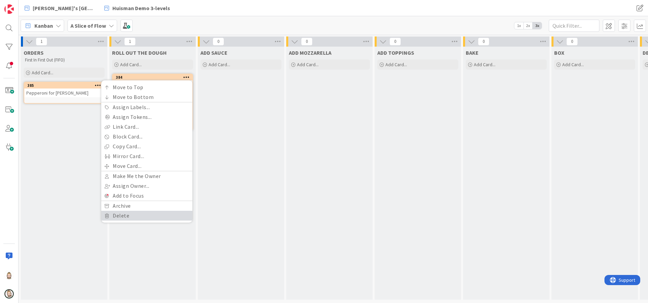
click at [143, 216] on link "Delete" at bounding box center [146, 216] width 91 height 10
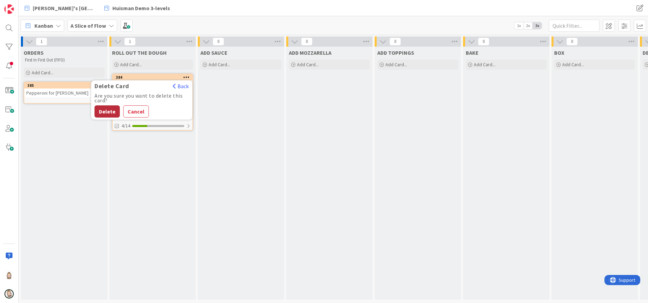
click at [109, 105] on button "Delete" at bounding box center [106, 111] width 25 height 12
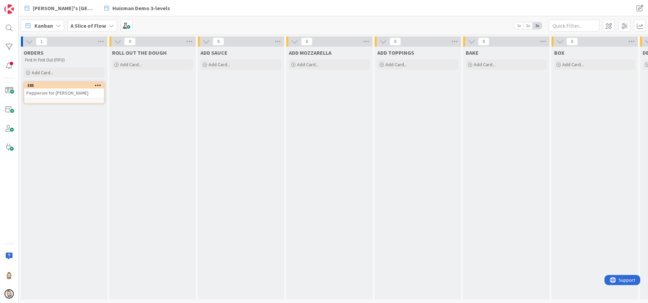
click at [97, 85] on icon at bounding box center [98, 85] width 6 height 5
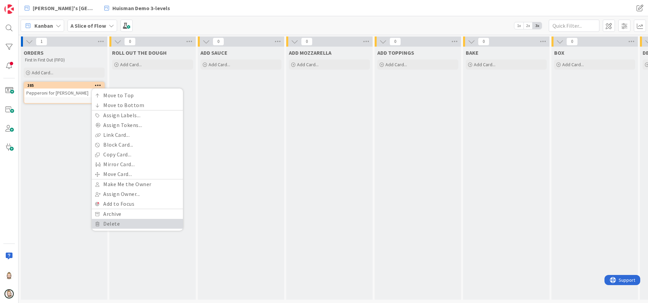
click at [118, 225] on link "Delete" at bounding box center [137, 224] width 91 height 10
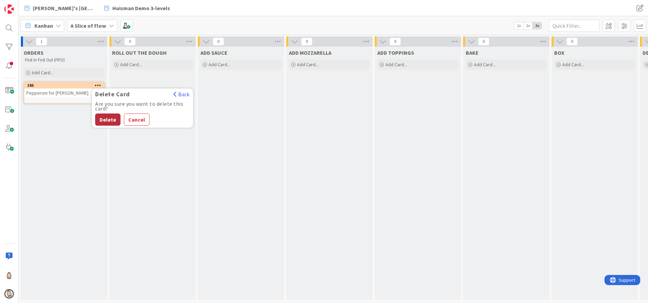
click at [110, 118] on button "Delete" at bounding box center [107, 119] width 25 height 12
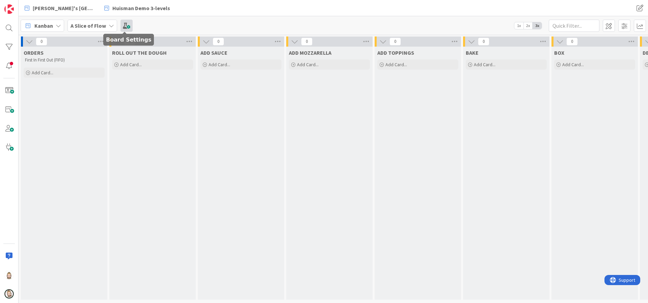
click at [124, 26] on span at bounding box center [126, 26] width 12 height 12
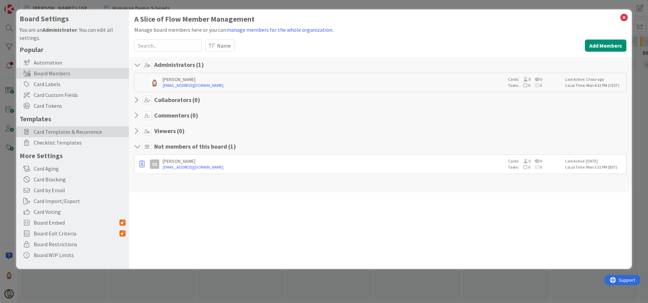
click at [65, 132] on span "Card Templates & Recurrence" at bounding box center [80, 132] width 92 height 8
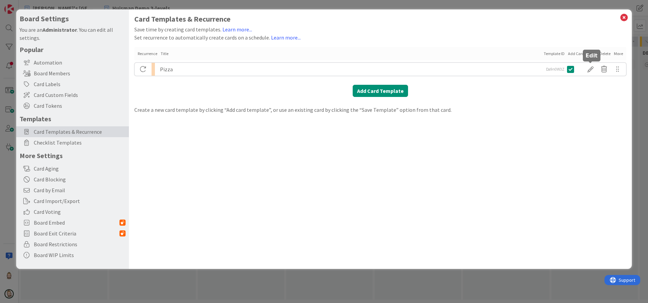
click at [589, 70] on div at bounding box center [590, 68] width 13 height 11
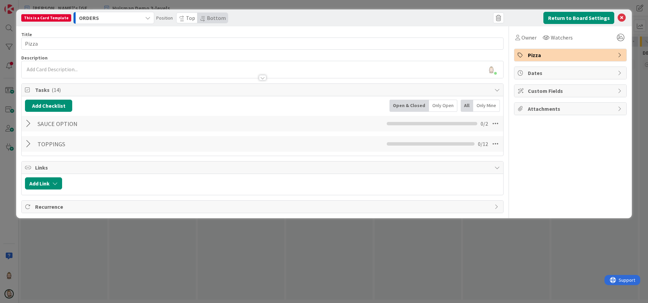
click at [29, 120] on div at bounding box center [29, 123] width 9 height 12
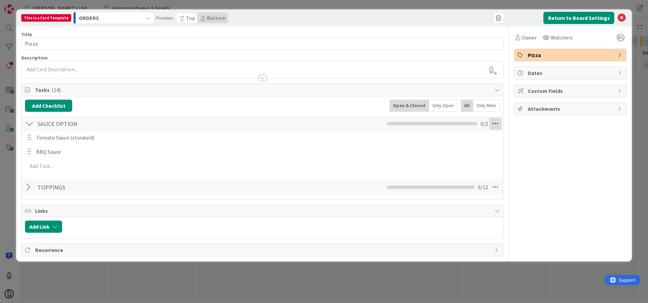
click at [498, 125] on icon at bounding box center [495, 123] width 12 height 12
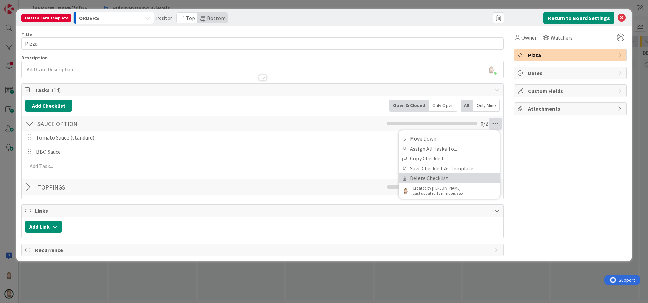
click at [445, 177] on link "Delete Checklist" at bounding box center [448, 178] width 101 height 10
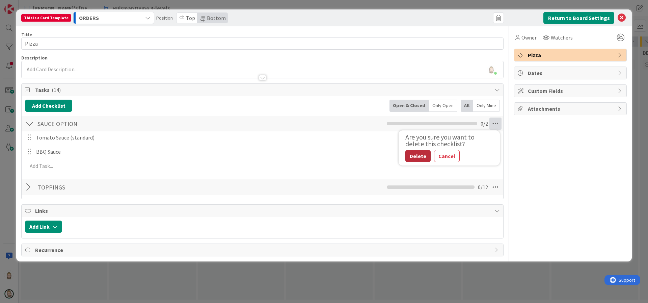
click at [416, 157] on button "Delete" at bounding box center [417, 156] width 25 height 12
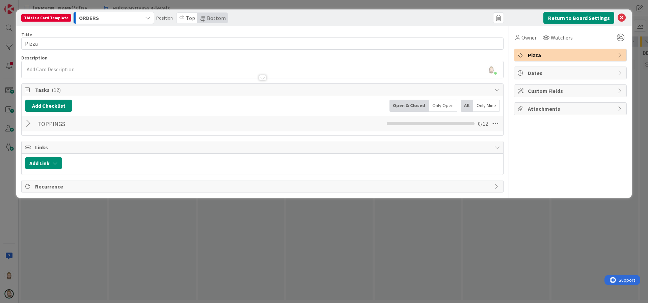
click at [549, 89] on span "Custom Fields" at bounding box center [571, 91] width 86 height 8
click at [28, 124] on div at bounding box center [29, 123] width 9 height 12
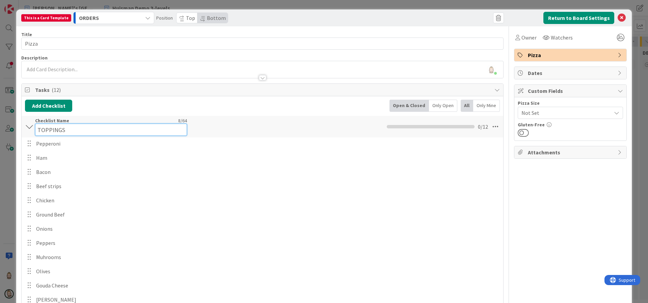
click at [105, 126] on input "TOPPINGS" at bounding box center [111, 129] width 152 height 12
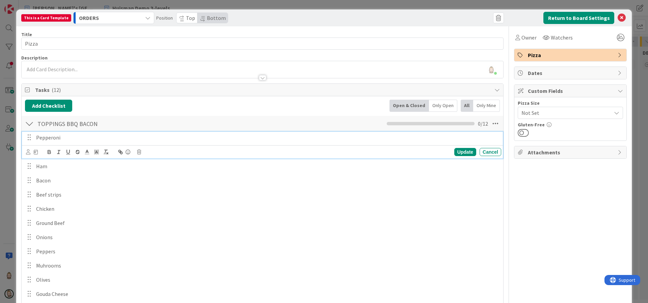
click at [106, 147] on div "Pepperoni Update Cancel" at bounding box center [262, 145] width 481 height 27
click at [483, 151] on div "Cancel" at bounding box center [490, 152] width 22 height 8
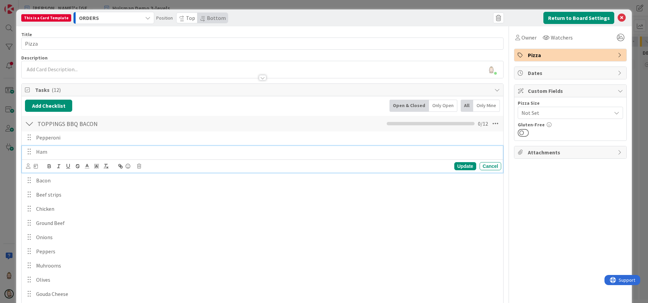
click at [184, 146] on div "Ham" at bounding box center [267, 152] width 468 height 12
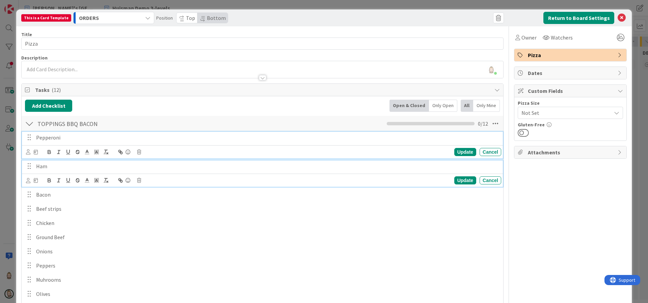
click at [117, 136] on p "Pepperoni" at bounding box center [267, 138] width 462 height 8
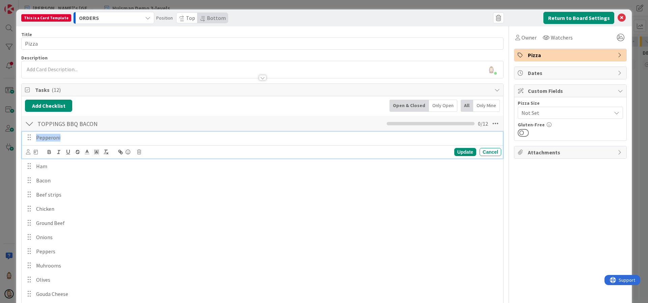
click at [117, 136] on p "Pepperoni" at bounding box center [267, 138] width 462 height 8
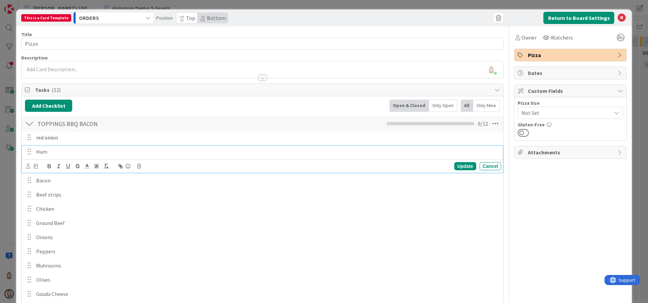
click at [42, 152] on p "Ham" at bounding box center [267, 152] width 462 height 8
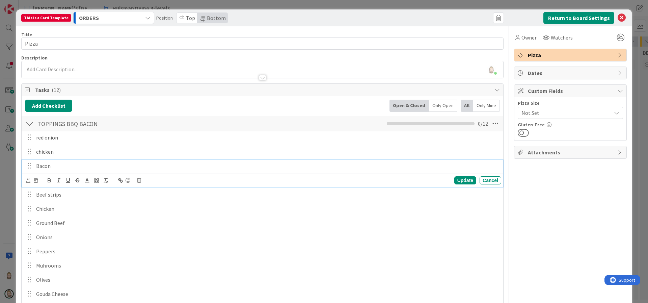
click at [44, 168] on p "Bacon" at bounding box center [267, 166] width 462 height 8
paste div
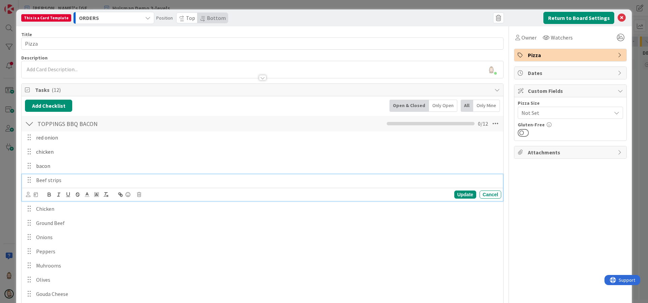
click at [48, 179] on p "Beef strips" at bounding box center [267, 180] width 462 height 8
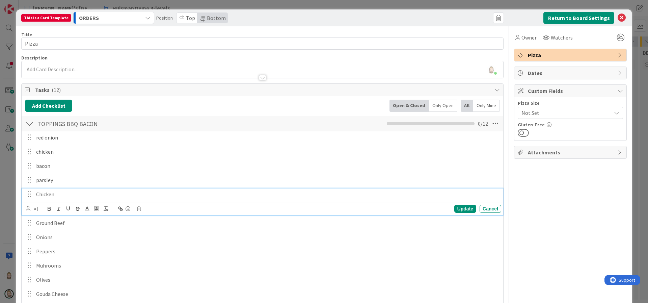
click at [140, 193] on p "Chicken" at bounding box center [267, 194] width 462 height 8
click at [140, 210] on icon at bounding box center [139, 208] width 4 height 5
click at [166, 236] on div "Delete" at bounding box center [156, 237] width 25 height 12
click at [68, 194] on p "Ground Beef" at bounding box center [267, 194] width 462 height 8
click at [139, 209] on icon at bounding box center [139, 208] width 4 height 5
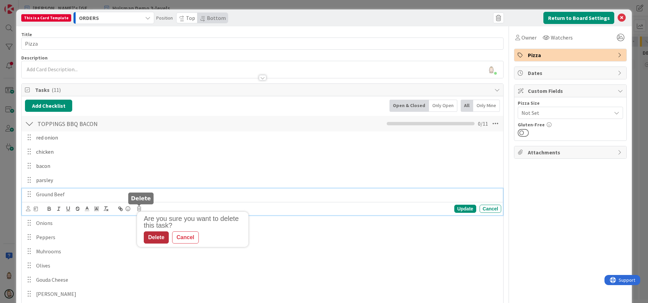
click at [156, 238] on div "Delete" at bounding box center [156, 237] width 25 height 12
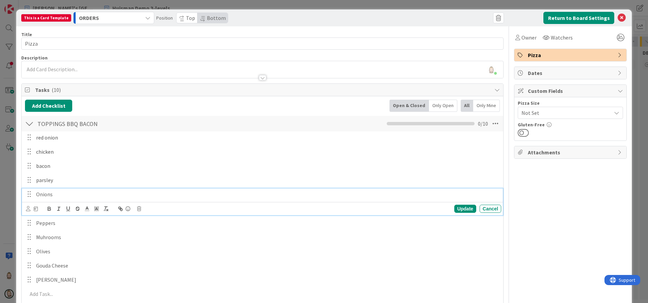
click at [62, 193] on p "Onions" at bounding box center [267, 194] width 462 height 8
click at [139, 208] on icon at bounding box center [139, 208] width 4 height 5
click at [153, 236] on div "Delete" at bounding box center [156, 237] width 25 height 12
click at [66, 195] on p "Peppers" at bounding box center [267, 194] width 462 height 8
click at [138, 208] on icon at bounding box center [139, 208] width 4 height 5
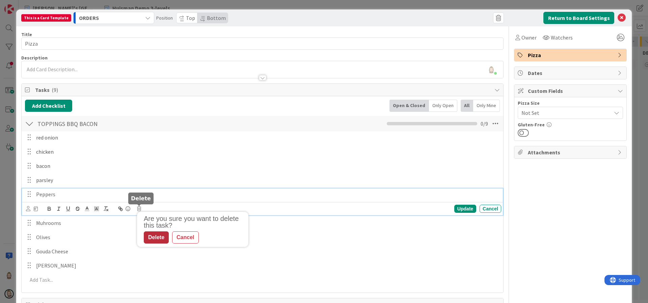
click at [151, 235] on div "Delete" at bounding box center [156, 237] width 25 height 12
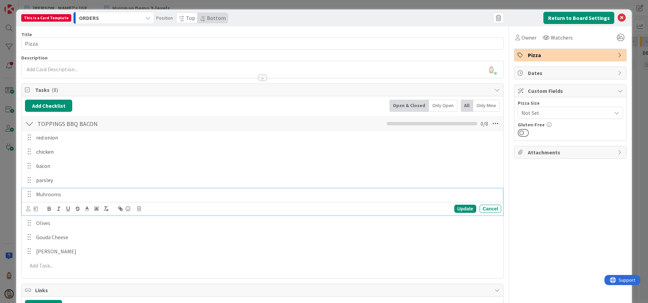
click at [76, 192] on p "Muhrooms" at bounding box center [267, 194] width 462 height 8
click at [140, 209] on icon at bounding box center [139, 208] width 4 height 5
click at [153, 235] on div "Delete" at bounding box center [156, 237] width 25 height 12
click at [51, 194] on p "Olives" at bounding box center [267, 194] width 462 height 8
click at [137, 207] on icon at bounding box center [139, 208] width 4 height 5
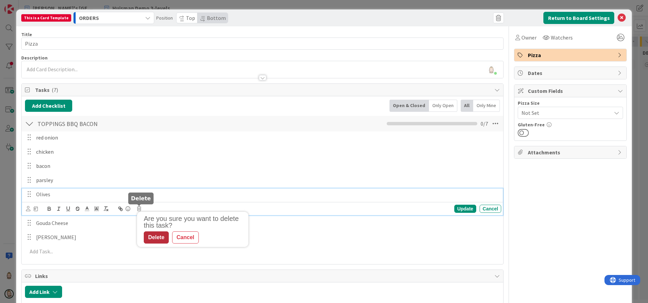
click at [157, 237] on div "Delete" at bounding box center [156, 237] width 25 height 12
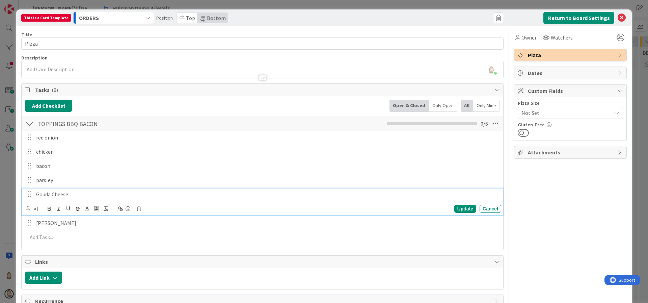
click at [87, 197] on p "Gouda Cheese" at bounding box center [267, 194] width 462 height 8
click at [138, 208] on icon at bounding box center [139, 208] width 4 height 5
click at [153, 237] on div "Delete" at bounding box center [156, 237] width 25 height 12
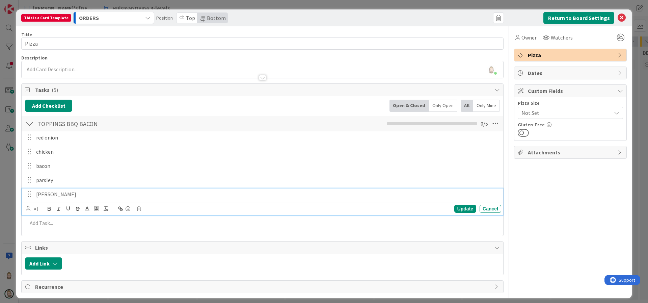
click at [96, 195] on p "[PERSON_NAME]" at bounding box center [267, 194] width 462 height 8
click at [140, 208] on icon at bounding box center [139, 208] width 4 height 5
click at [157, 234] on div "Delete" at bounding box center [156, 237] width 25 height 12
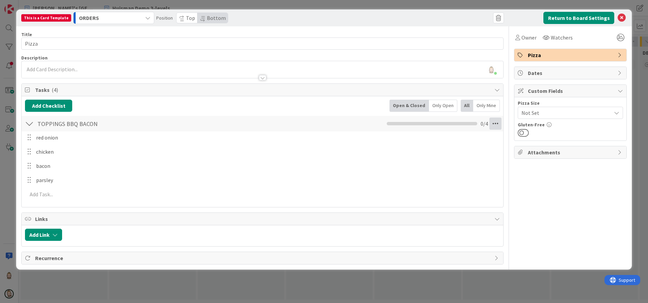
click at [495, 122] on icon at bounding box center [495, 123] width 12 height 12
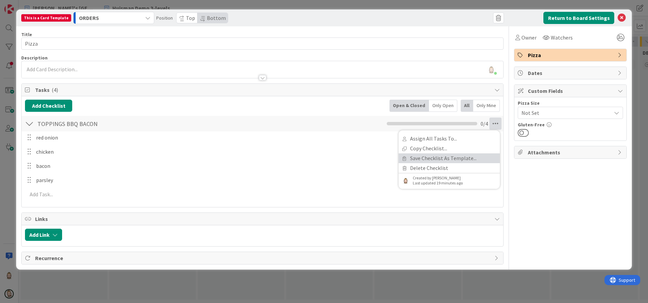
click at [458, 156] on link "Save Checklist As Template..." at bounding box center [448, 158] width 101 height 10
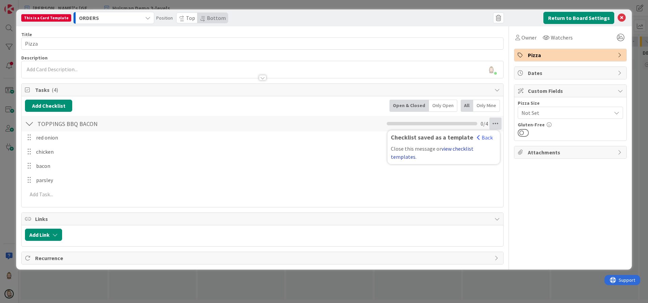
click at [461, 149] on link "view checklist templates" at bounding box center [432, 152] width 83 height 15
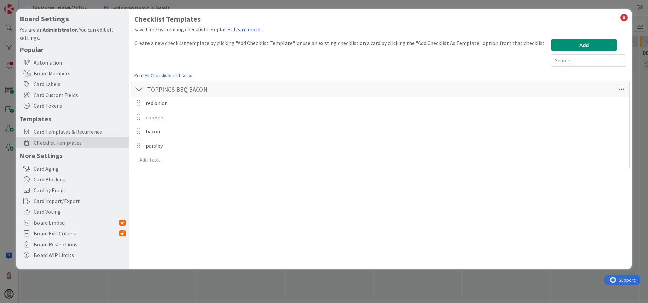
click at [137, 88] on div at bounding box center [139, 89] width 9 height 12
click at [58, 92] on span "Card Custom Fields" at bounding box center [80, 95] width 92 height 8
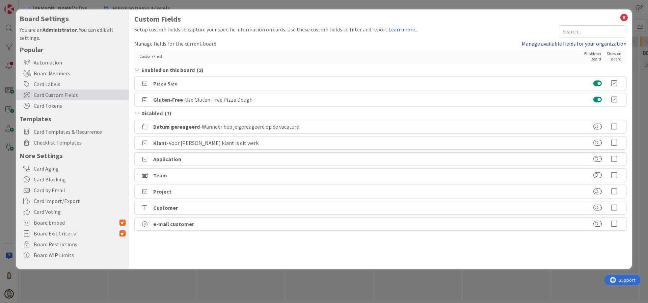
click at [552, 39] on link "Manage available fields for your organization" at bounding box center [574, 43] width 105 height 8
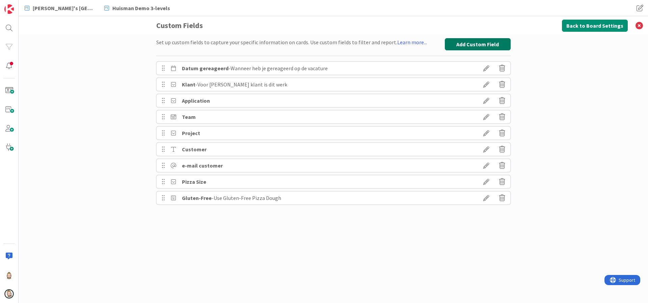
click at [482, 42] on button "Add Custom Field" at bounding box center [478, 44] width 66 height 12
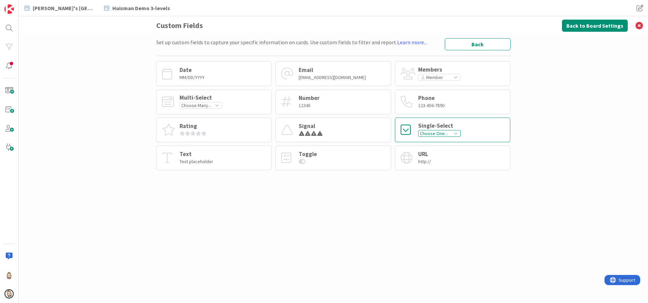
click at [442, 123] on div "Single-Select" at bounding box center [439, 126] width 43 height 6
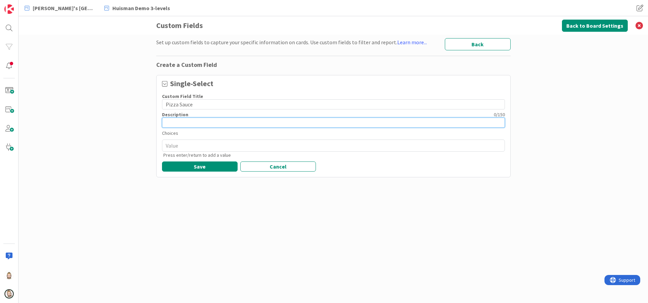
click at [268, 126] on input at bounding box center [333, 122] width 343 height 10
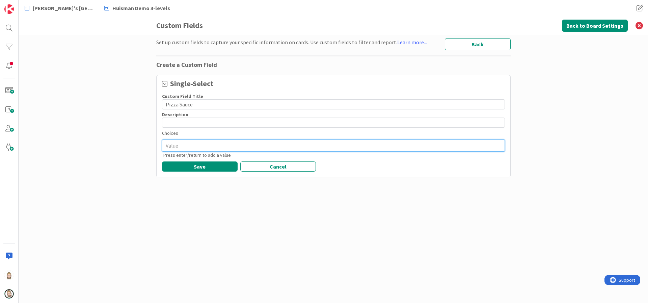
click at [243, 141] on textarea at bounding box center [333, 145] width 343 height 12
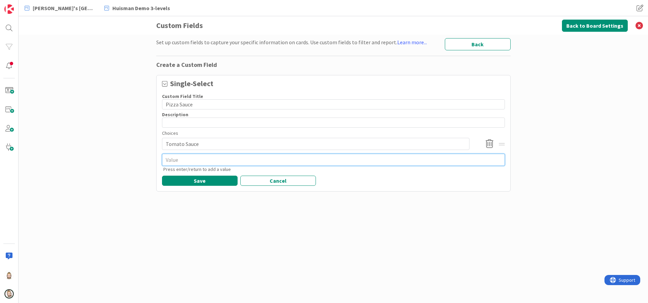
click at [236, 160] on textarea at bounding box center [333, 160] width 343 height 12
paste textarea "BBQ sauce"
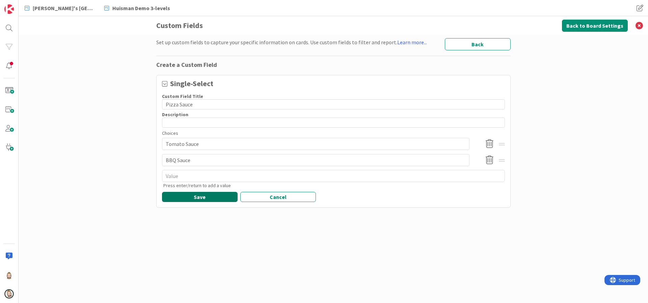
click at [198, 195] on button "Save" at bounding box center [200, 197] width 76 height 10
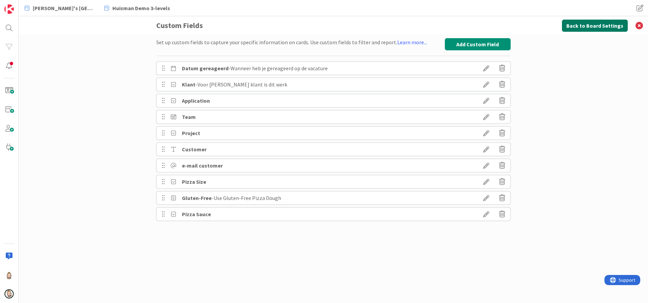
click at [597, 20] on button "Back to Board Settings" at bounding box center [595, 26] width 66 height 12
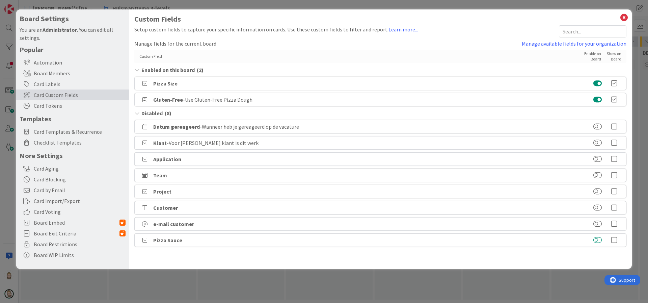
click at [598, 240] on button at bounding box center [597, 240] width 8 height 7
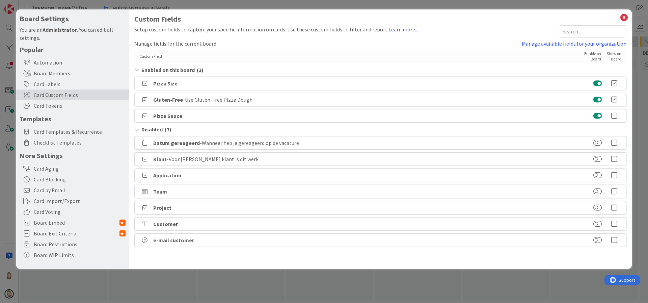
click at [615, 115] on icon at bounding box center [613, 115] width 13 height 7
click at [625, 16] on icon at bounding box center [623, 17] width 9 height 9
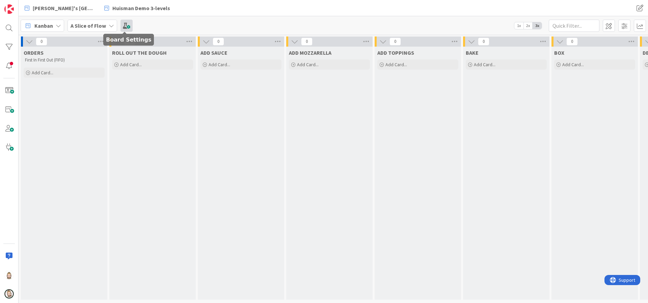
click at [126, 27] on span at bounding box center [126, 26] width 12 height 12
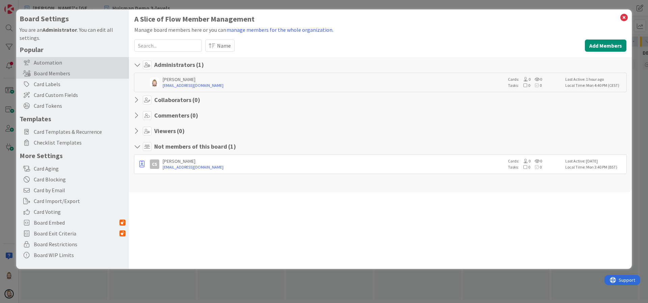
click at [57, 58] on div "Automation" at bounding box center [72, 62] width 113 height 11
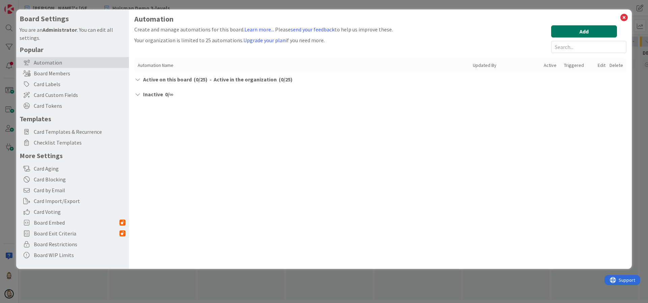
click at [578, 28] on button "Add" at bounding box center [584, 31] width 66 height 12
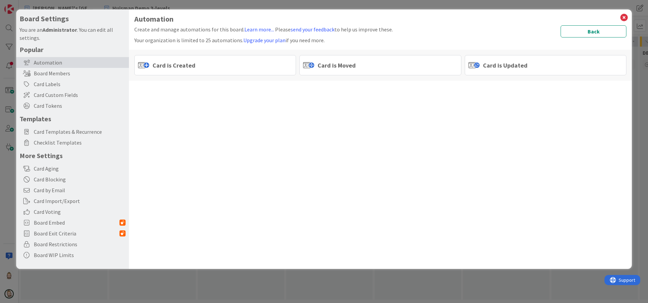
click at [345, 68] on span "Card is Moved" at bounding box center [336, 65] width 38 height 9
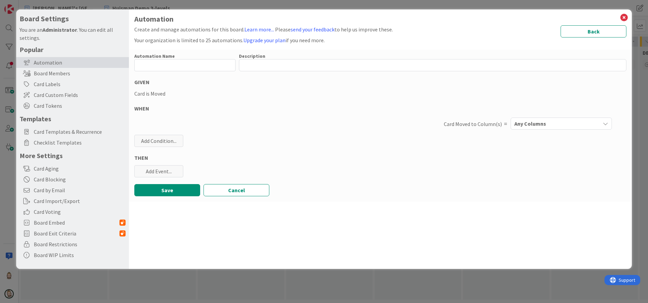
click at [534, 120] on span "Any Columns" at bounding box center [530, 123] width 32 height 9
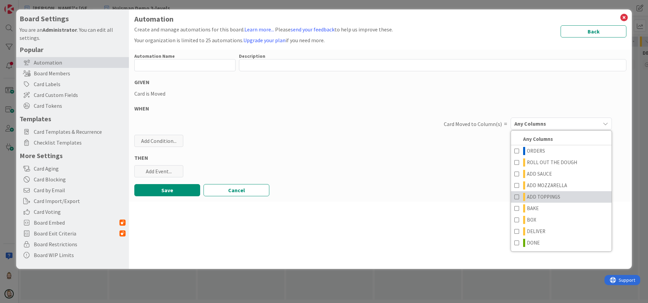
click at [518, 195] on span at bounding box center [516, 197] width 5 height 8
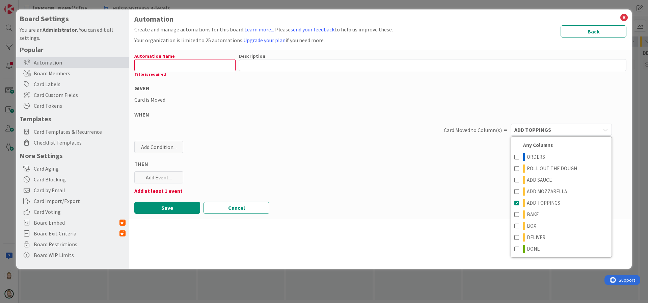
click at [461, 197] on div "Automation Name 0 / 128 Title is required Description 0 / 256 GIVEN Card is Mov…" at bounding box center [380, 134] width 503 height 169
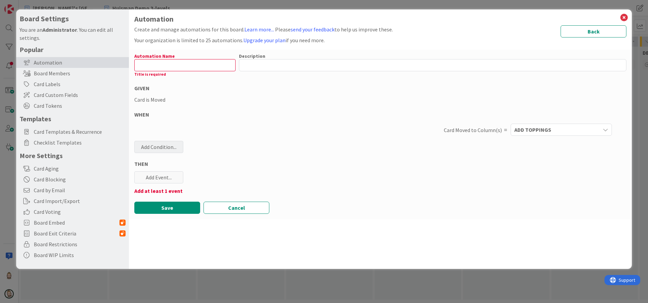
click at [168, 146] on div "Add Condition..." at bounding box center [158, 147] width 49 height 12
click at [184, 209] on icon at bounding box center [202, 211] width 59 height 5
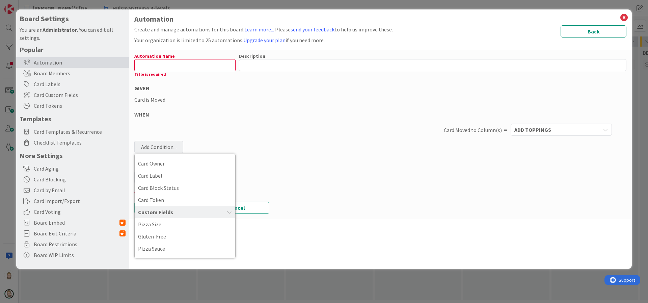
click at [287, 238] on div "Automation Create and manage automations for this board. Learn more... Please s…" at bounding box center [380, 138] width 503 height 259
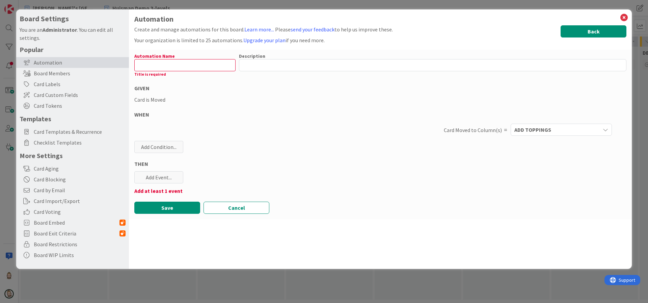
click at [604, 28] on button "Back" at bounding box center [593, 31] width 66 height 12
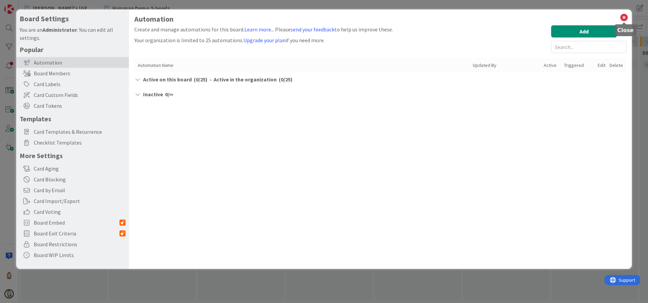
click at [622, 17] on icon at bounding box center [623, 17] width 9 height 9
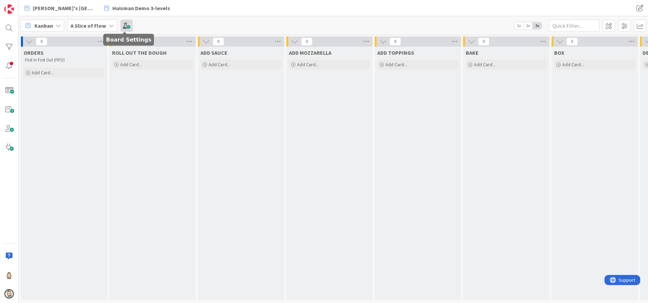
click at [128, 27] on span at bounding box center [126, 26] width 12 height 12
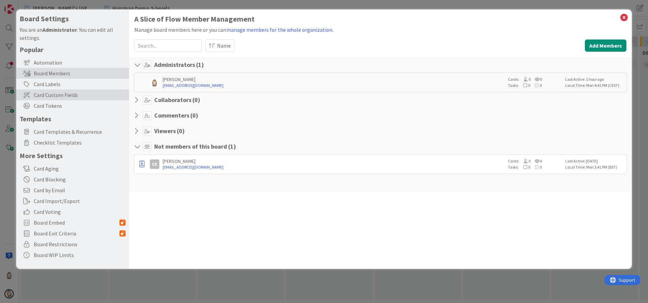
click at [71, 93] on span "Card Custom Fields" at bounding box center [80, 95] width 92 height 8
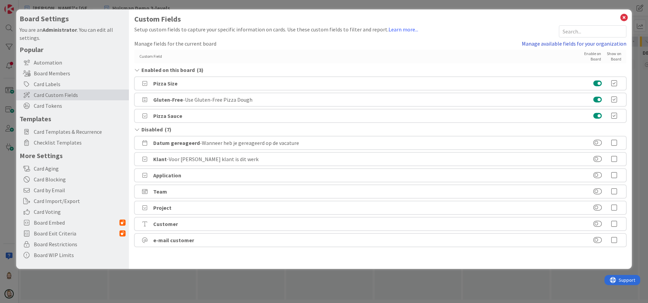
click at [542, 43] on link "Manage available fields for your organization" at bounding box center [574, 43] width 105 height 8
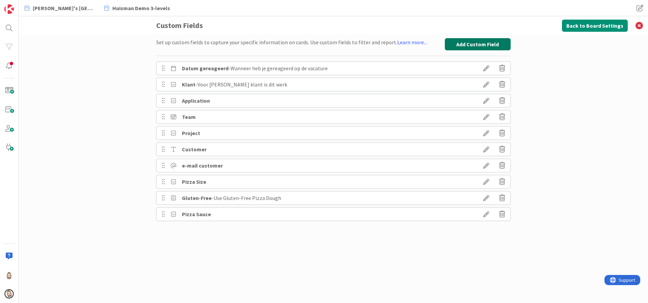
click at [483, 39] on button "Add Custom Field" at bounding box center [478, 44] width 66 height 12
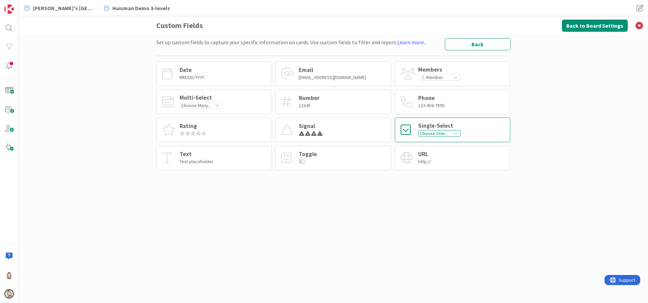
click at [445, 131] on div "Choose One..." at bounding box center [439, 133] width 43 height 7
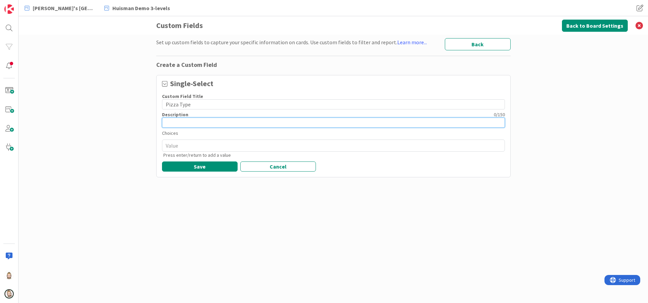
click at [328, 125] on input at bounding box center [333, 122] width 343 height 10
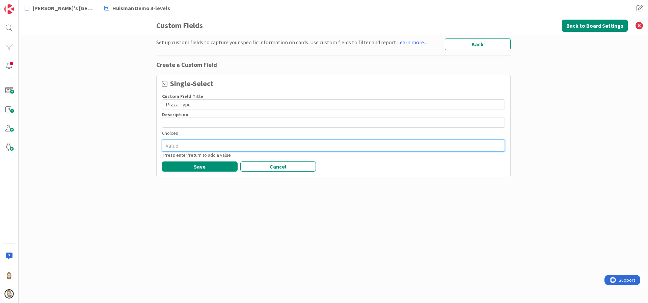
click at [303, 147] on textarea at bounding box center [333, 145] width 343 height 12
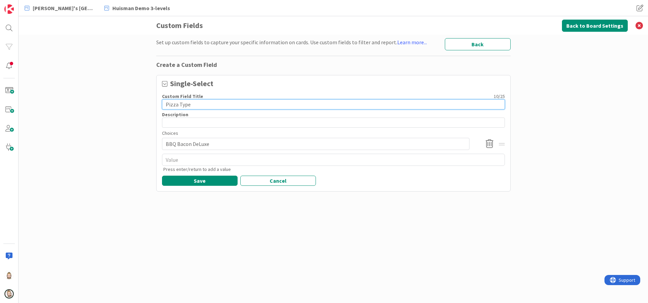
click at [185, 103] on input "Pizza Type" at bounding box center [333, 104] width 343 height 10
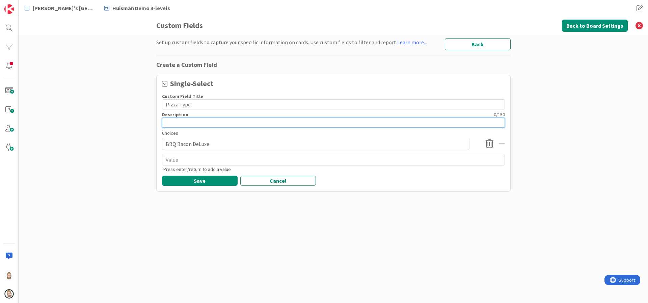
click at [242, 117] on input at bounding box center [333, 122] width 343 height 10
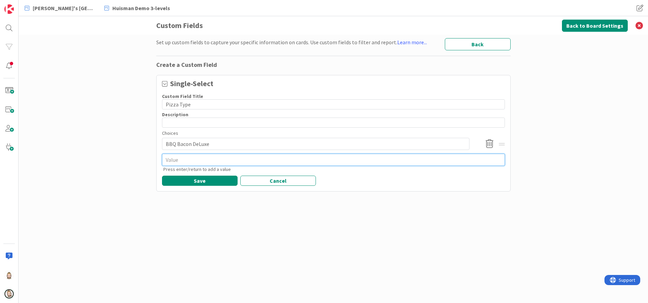
click at [252, 157] on textarea at bounding box center [333, 160] width 343 height 12
paste textarea "Pepperoni"
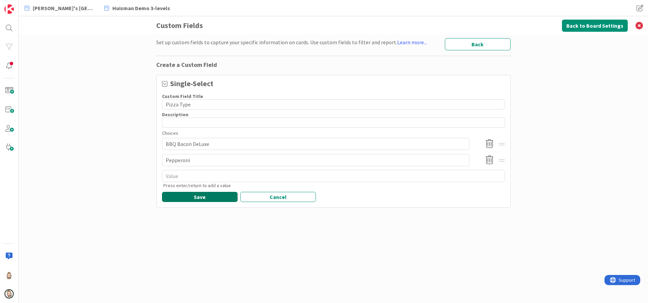
click at [208, 197] on button "Save" at bounding box center [200, 197] width 76 height 10
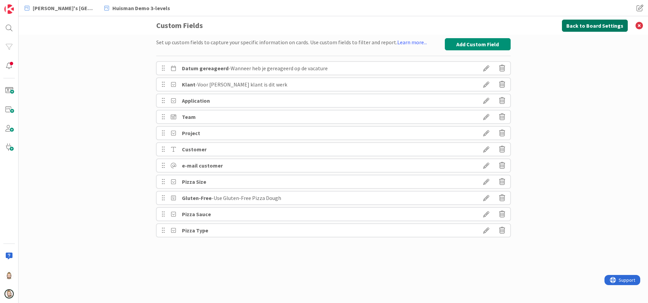
click at [594, 27] on button "Back to Board Settings" at bounding box center [595, 26] width 66 height 12
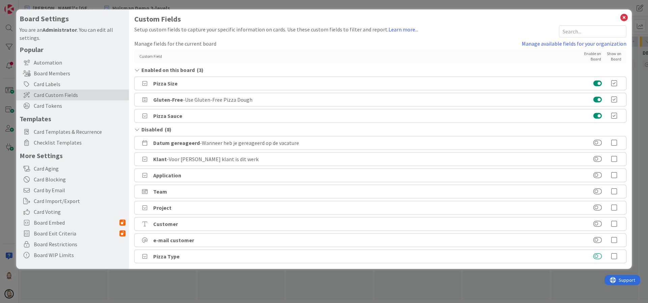
click at [599, 254] on button at bounding box center [597, 256] width 8 height 7
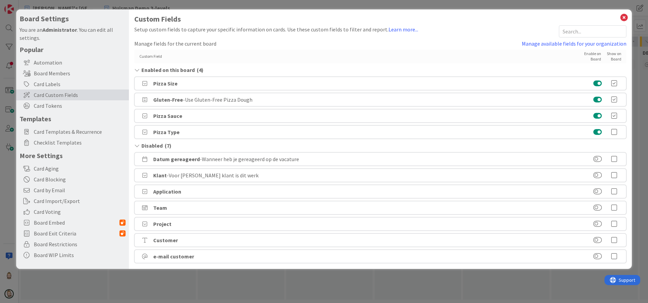
click at [614, 133] on icon at bounding box center [613, 132] width 13 height 7
click at [178, 82] on div "Pizza Size" at bounding box center [380, 83] width 492 height 13
click at [74, 141] on span "Checklist Templates" at bounding box center [80, 142] width 92 height 8
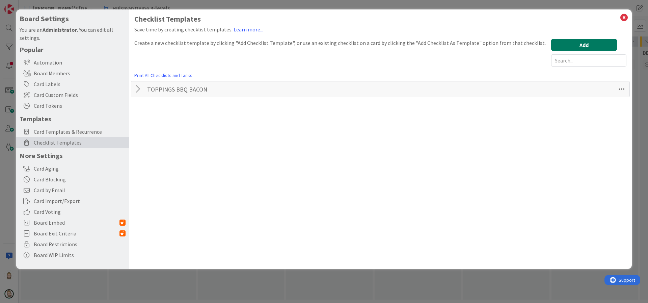
click at [584, 39] on button "Add" at bounding box center [584, 45] width 66 height 12
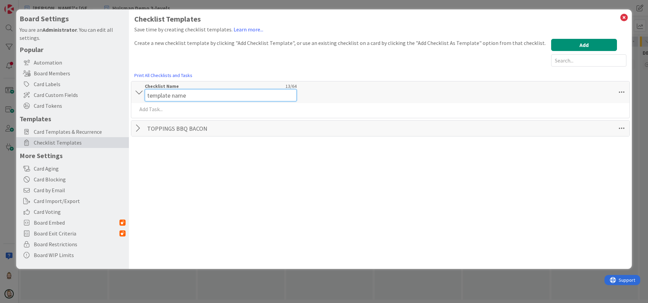
click at [172, 88] on div "Checklist Name 13 / 64 template name" at bounding box center [221, 92] width 152 height 18
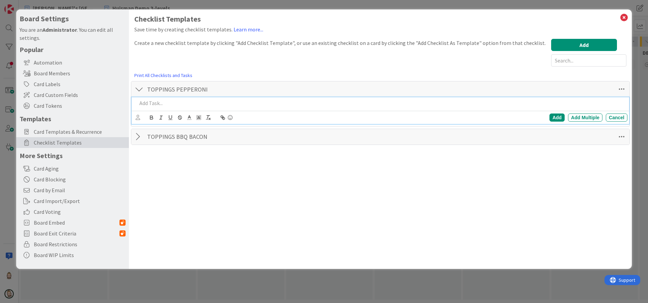
click at [162, 104] on p at bounding box center [381, 103] width 488 height 8
click at [558, 116] on div "Add" at bounding box center [556, 117] width 15 height 8
click at [138, 135] on div at bounding box center [139, 136] width 9 height 12
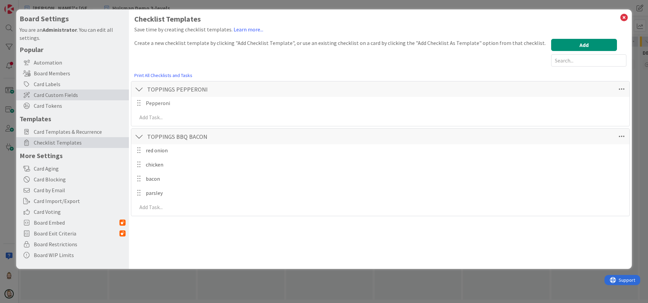
click at [60, 96] on span "Card Custom Fields" at bounding box center [80, 95] width 92 height 8
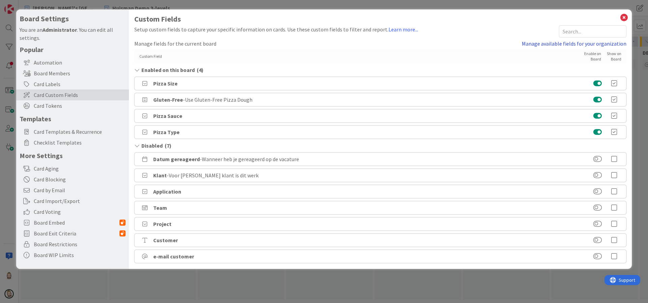
click at [531, 43] on link "Manage available fields for your organization" at bounding box center [574, 43] width 105 height 8
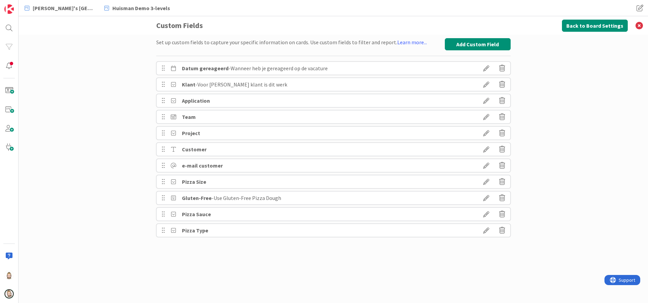
click at [485, 229] on icon at bounding box center [486, 229] width 19 height 11
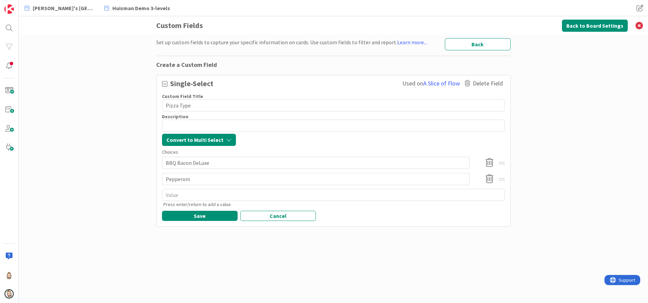
click at [460, 261] on div "Set up custom fields to capture your specific information on cards. Use custom …" at bounding box center [333, 162] width 354 height 248
click at [601, 27] on button "Back to Board Settings" at bounding box center [595, 26] width 66 height 12
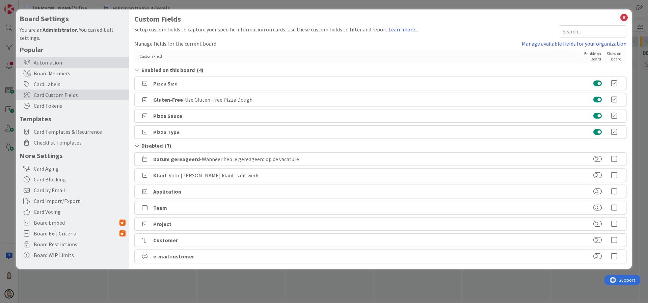
click at [43, 63] on div "Automation" at bounding box center [72, 62] width 113 height 11
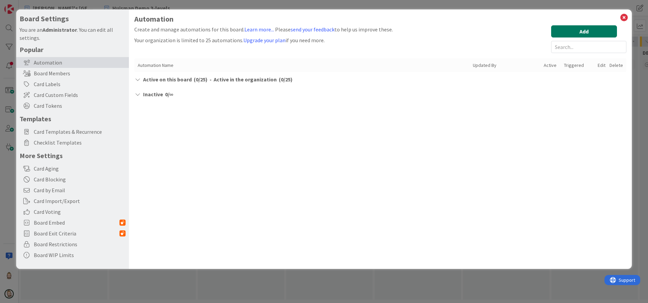
click at [576, 28] on button "Add" at bounding box center [584, 31] width 66 height 12
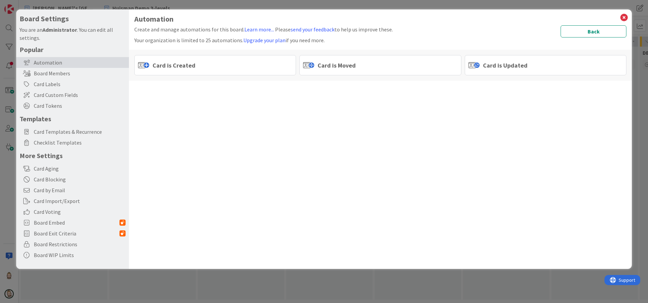
click at [363, 65] on div "Card is Moved" at bounding box center [380, 65] width 162 height 20
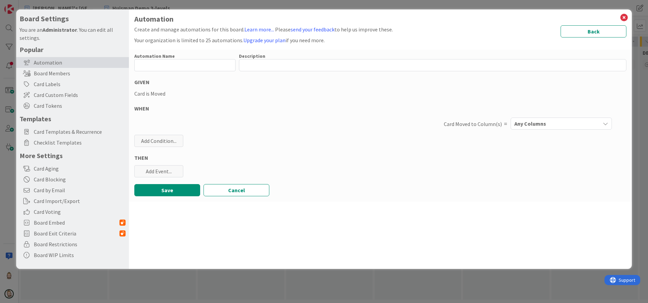
click at [552, 121] on div "Any Columns" at bounding box center [556, 123] width 87 height 11
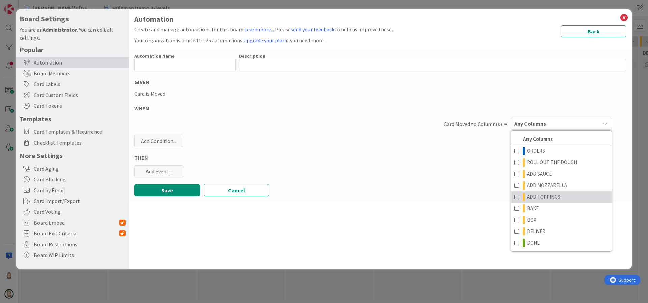
click at [515, 195] on span at bounding box center [516, 197] width 5 height 8
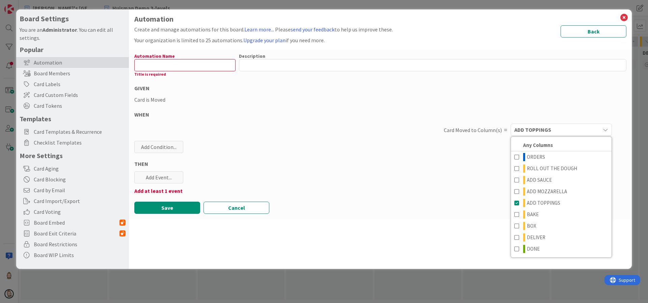
click at [399, 191] on div "Add at least 1 event" at bounding box center [380, 191] width 492 height 8
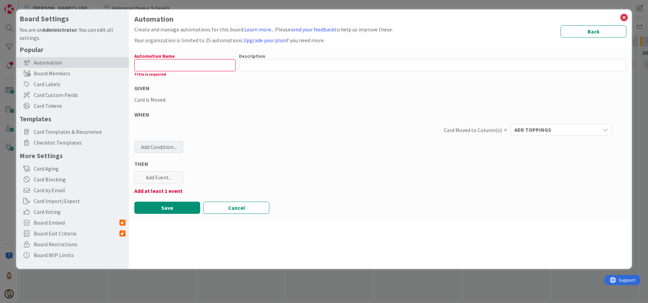
click at [161, 147] on div "Add Condition..." at bounding box center [158, 147] width 49 height 12
click at [180, 213] on icon at bounding box center [202, 211] width 59 height 5
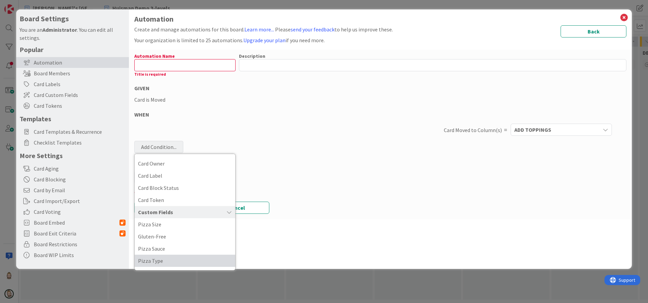
click at [177, 258] on span "Pizza Type" at bounding box center [185, 260] width 94 height 10
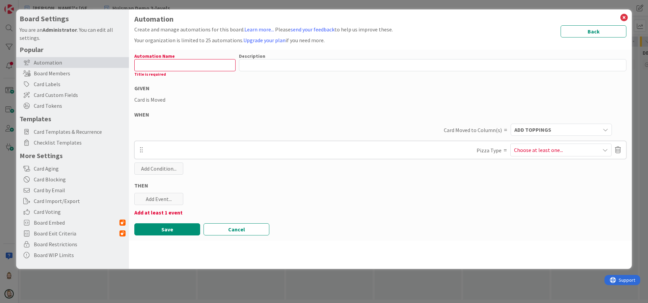
click at [539, 147] on span "Choose at least one..." at bounding box center [538, 150] width 49 height 8
click at [513, 182] on icon at bounding box center [510, 182] width 5 height 10
click at [465, 188] on div "THEN" at bounding box center [380, 185] width 492 height 8
click at [175, 197] on div "Add Event..." at bounding box center [158, 199] width 49 height 12
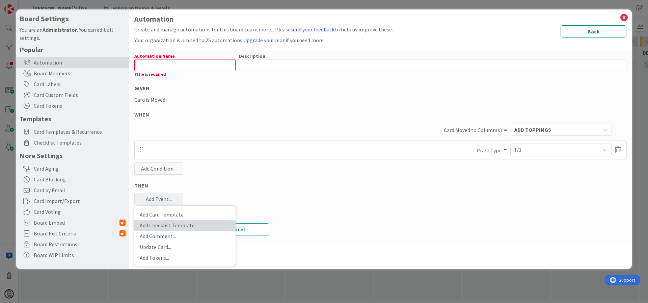
click at [181, 221] on link "Add Checklist Template ..." at bounding box center [184, 225] width 101 height 11
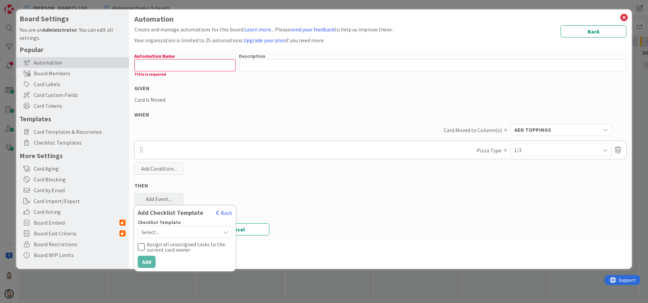
click at [181, 231] on span "Select..." at bounding box center [179, 231] width 76 height 9
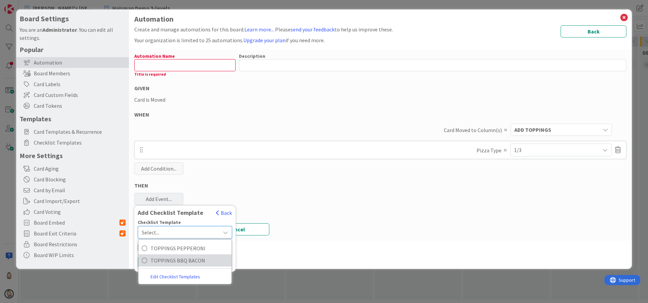
click at [189, 256] on span "TOPPINGS BBQ BACON" at bounding box center [189, 260] width 78 height 10
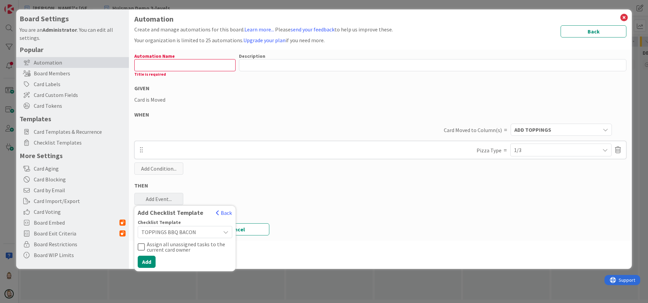
click at [142, 245] on icon at bounding box center [141, 247] width 7 height 8
click at [149, 259] on button "Add" at bounding box center [147, 261] width 18 height 12
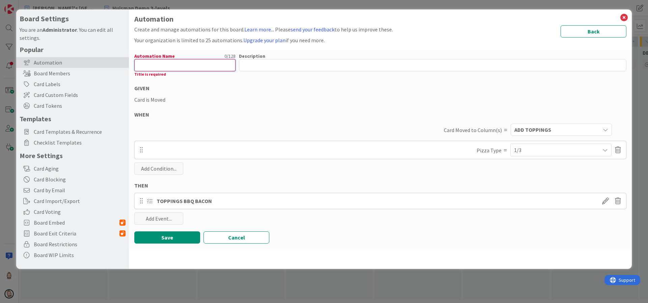
click at [201, 66] on input "text" at bounding box center [184, 65] width 101 height 12
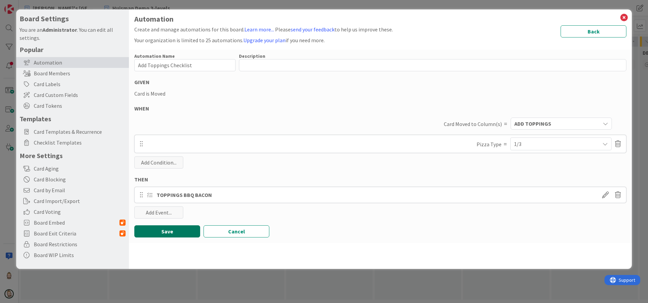
click at [178, 231] on button "Save" at bounding box center [167, 231] width 66 height 12
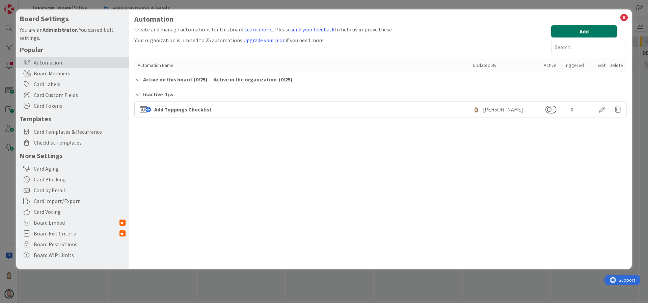
click at [575, 27] on button "Add" at bounding box center [584, 31] width 66 height 12
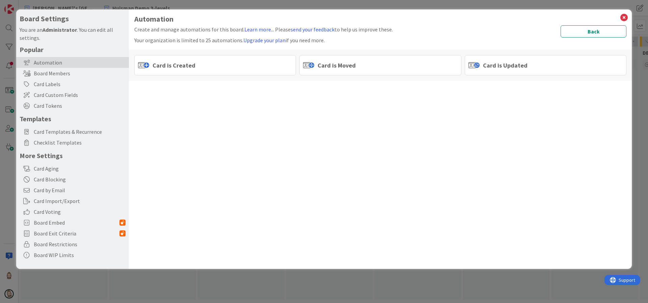
click at [186, 65] on span "Card is Created" at bounding box center [174, 65] width 43 height 9
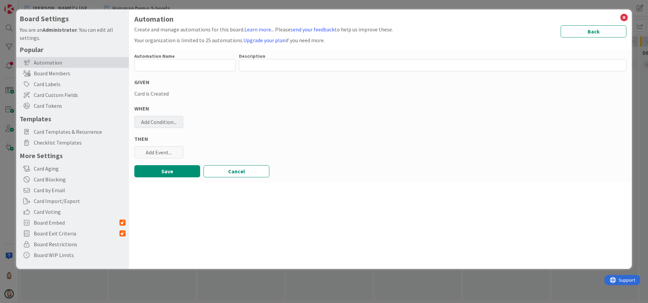
click at [158, 118] on div "Add Condition..." at bounding box center [158, 122] width 49 height 12
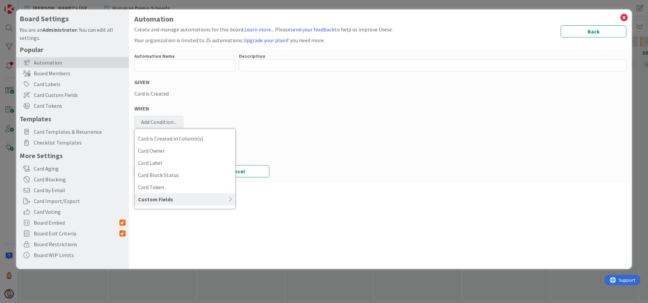
click at [184, 198] on icon at bounding box center [202, 198] width 59 height 5
click at [180, 244] on span "Pizza Type" at bounding box center [185, 248] width 94 height 10
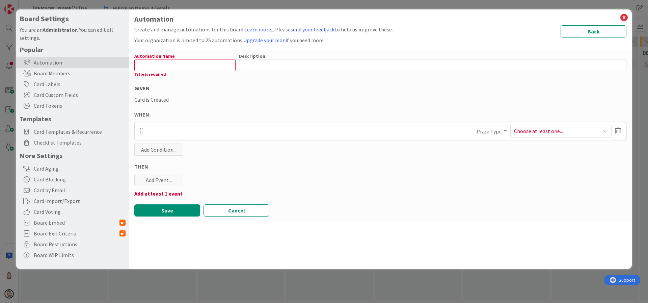
click at [529, 131] on span "Choose at least one..." at bounding box center [538, 131] width 49 height 8
click at [513, 163] on icon at bounding box center [510, 163] width 5 height 10
click at [468, 173] on div "Automation Name 0 / 128 Title is required Description 0 / 256 GIVEN Card is Cre…" at bounding box center [380, 136] width 503 height 172
click at [157, 179] on div "Add Event..." at bounding box center [158, 180] width 49 height 12
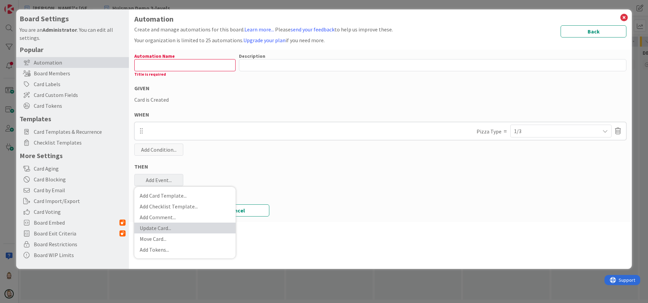
click at [175, 224] on link "Update Card ..." at bounding box center [184, 227] width 101 height 11
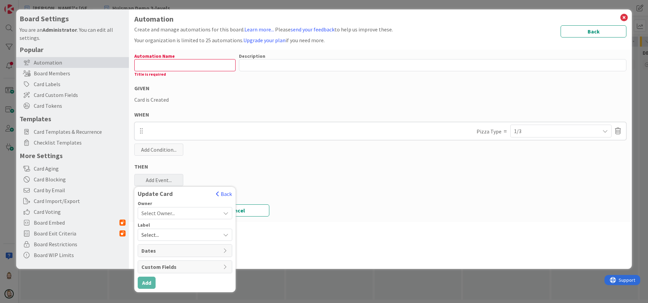
click at [215, 267] on span "Custom Fields" at bounding box center [180, 266] width 78 height 8
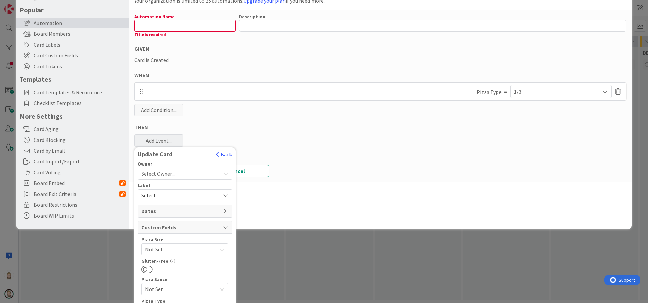
scroll to position [76, 0]
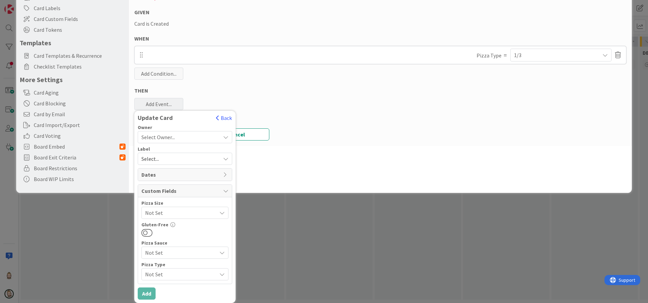
click at [200, 251] on span "Not Set" at bounding box center [179, 252] width 68 height 9
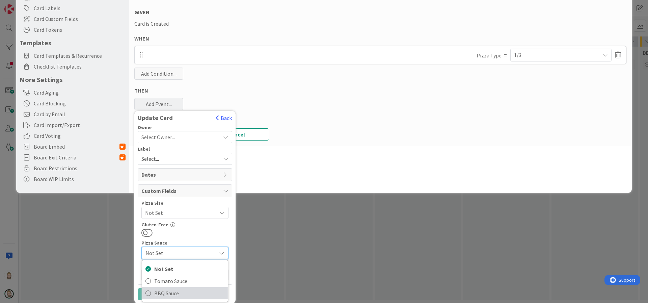
click at [179, 289] on span "BBQ Sauce" at bounding box center [189, 293] width 70 height 10
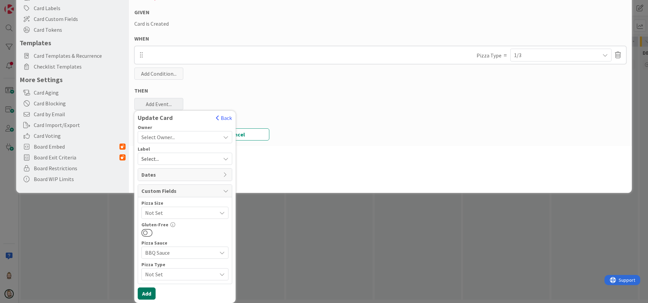
click at [144, 289] on button "Add" at bounding box center [147, 293] width 18 height 12
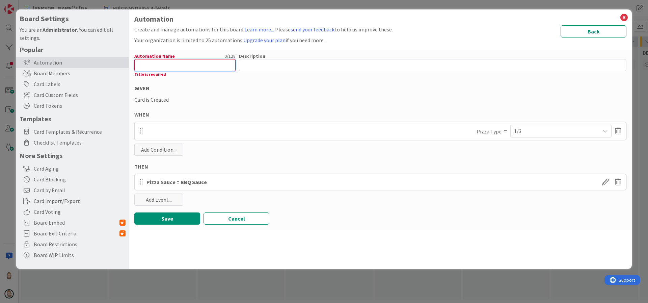
click at [196, 64] on input "text" at bounding box center [184, 65] width 101 height 12
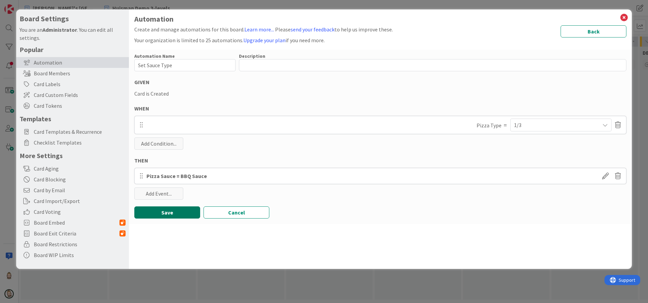
click at [176, 210] on button "Save" at bounding box center [167, 212] width 66 height 12
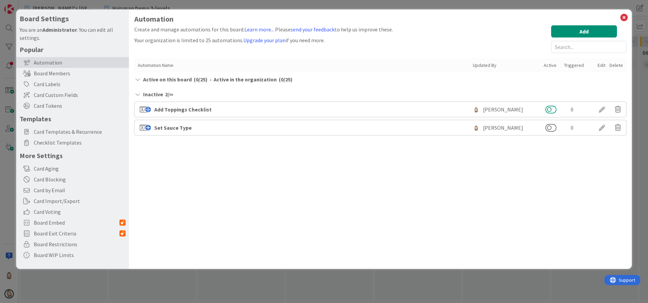
click at [554, 109] on button at bounding box center [550, 109] width 11 height 9
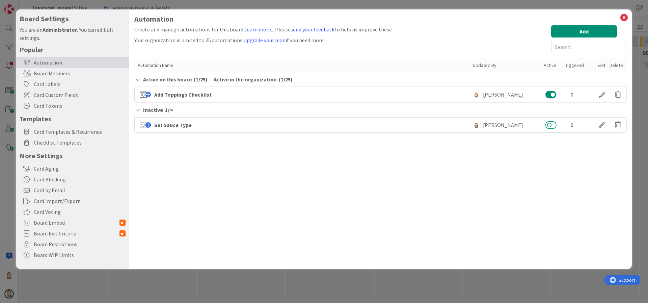
click at [554, 124] on button at bounding box center [550, 124] width 11 height 9
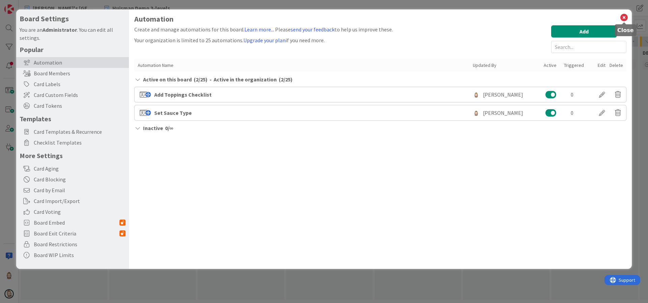
click at [625, 17] on icon at bounding box center [623, 17] width 9 height 9
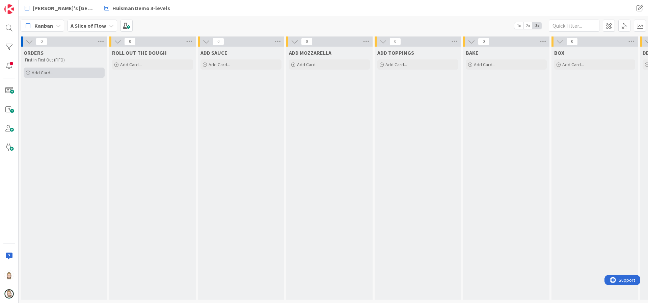
click at [54, 68] on div "Add Card..." at bounding box center [64, 72] width 81 height 10
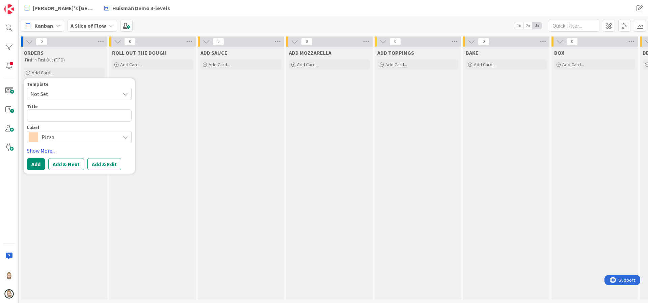
click at [58, 92] on span "Not Set" at bounding box center [72, 93] width 84 height 9
click at [59, 121] on span "Pizza" at bounding box center [84, 122] width 96 height 9
click at [64, 113] on textarea "Pizza" at bounding box center [79, 115] width 105 height 12
click at [107, 165] on button "Add & Edit" at bounding box center [104, 164] width 34 height 12
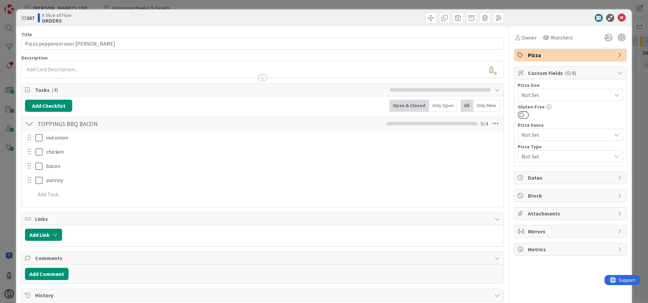
click at [551, 155] on span "Not Set" at bounding box center [564, 155] width 86 height 9
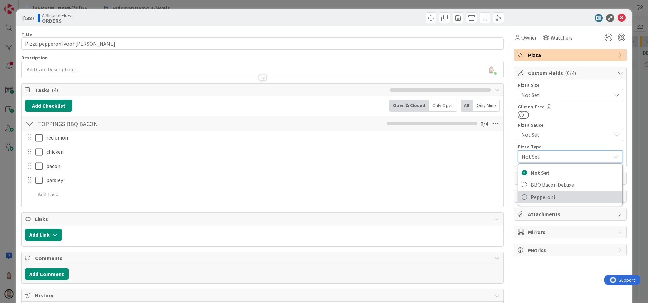
click at [547, 193] on span "Pepperoni" at bounding box center [574, 197] width 88 height 10
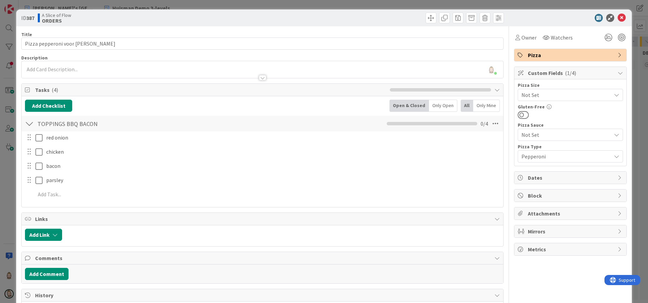
click at [564, 94] on span "Not Set" at bounding box center [564, 94] width 86 height 9
click at [554, 134] on span "30 cm." at bounding box center [574, 135] width 88 height 10
click at [617, 17] on icon at bounding box center [621, 18] width 8 height 8
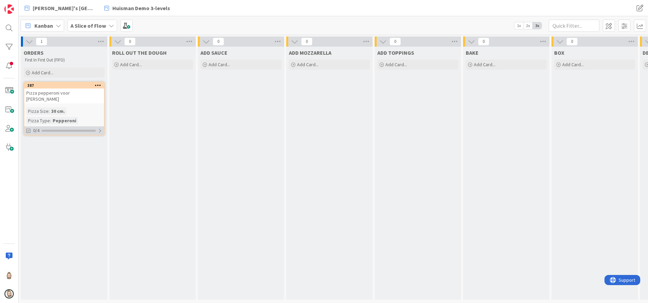
click at [57, 126] on div "0/4" at bounding box center [64, 130] width 80 height 8
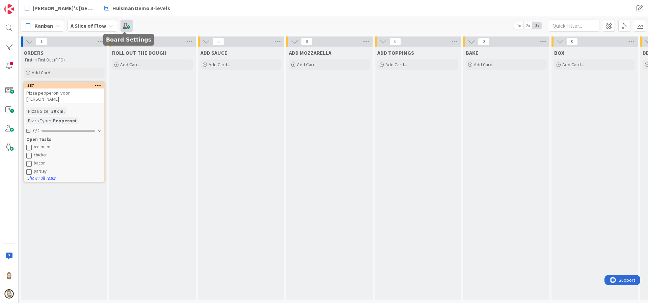
click at [127, 22] on span at bounding box center [126, 26] width 12 height 12
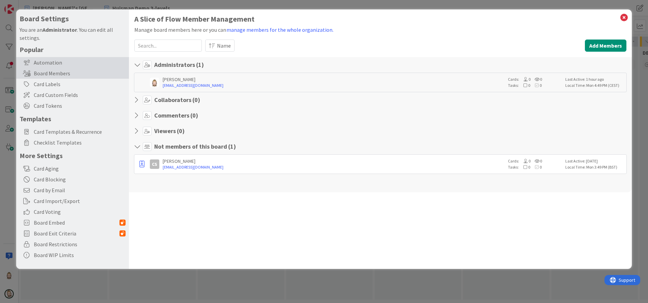
click at [58, 58] on div "Automation" at bounding box center [72, 62] width 113 height 11
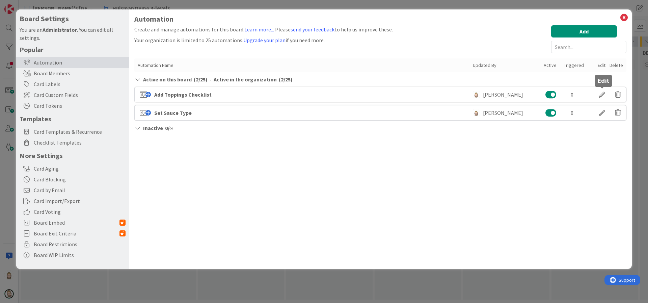
click at [600, 93] on div at bounding box center [601, 94] width 19 height 11
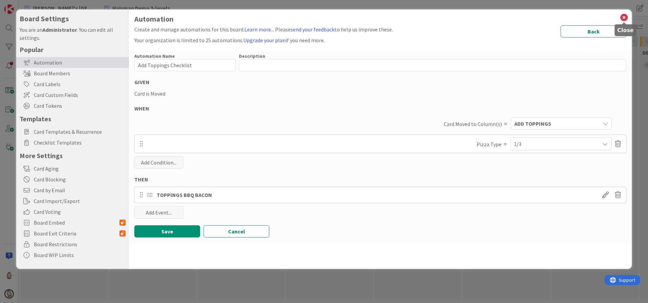
click at [623, 16] on icon at bounding box center [623, 17] width 9 height 9
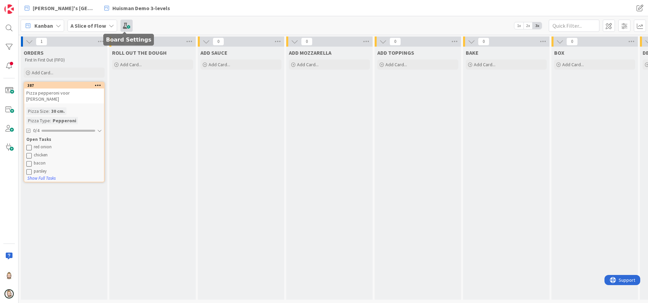
click at [128, 26] on span at bounding box center [126, 26] width 12 height 12
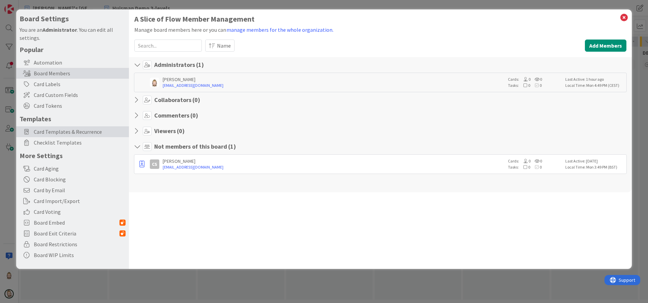
click at [95, 130] on span "Card Templates & Recurrence" at bounding box center [80, 132] width 92 height 8
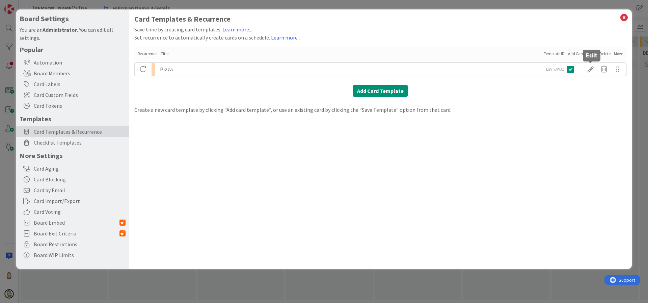
click at [591, 69] on div at bounding box center [590, 68] width 13 height 11
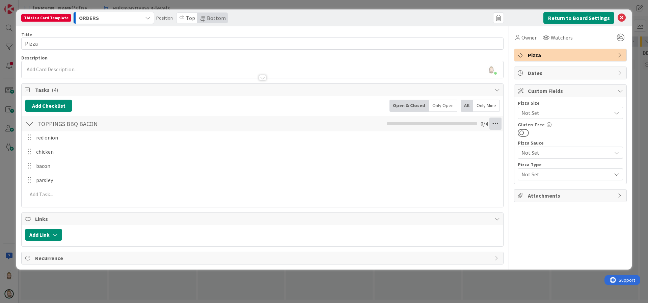
click at [497, 127] on icon at bounding box center [495, 123] width 12 height 12
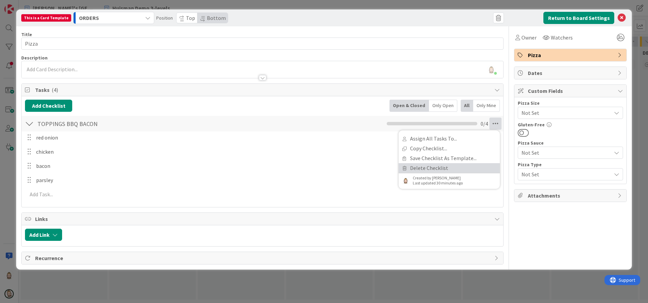
click at [450, 168] on link "Delete Checklist" at bounding box center [448, 168] width 101 height 10
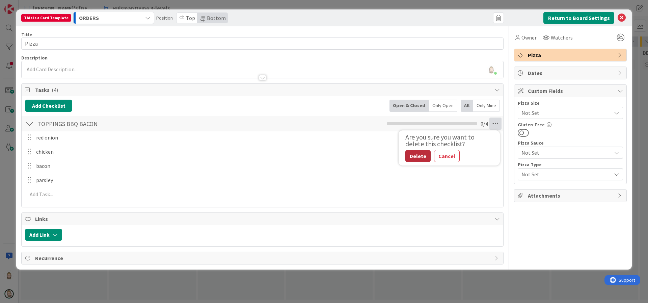
click at [418, 153] on button "Delete" at bounding box center [417, 156] width 25 height 12
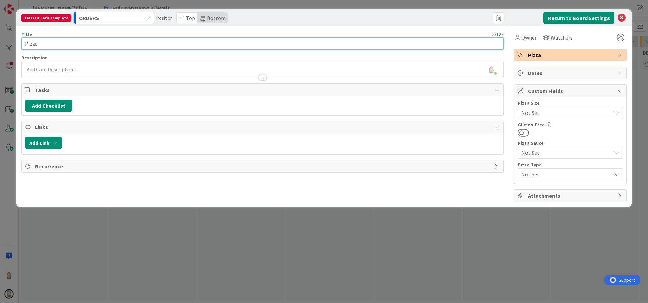
click at [199, 43] on input "Pizza" at bounding box center [262, 43] width 482 height 12
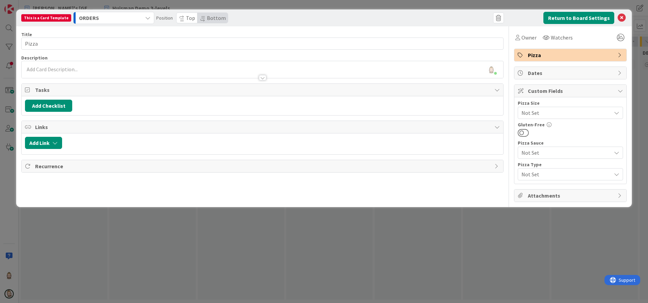
click at [218, 54] on div "Title 5 / 128 Pizza Description [PERSON_NAME] just joined Owner Watchers Pizza …" at bounding box center [262, 113] width 482 height 175
click at [598, 18] on button "Return to Board Settings" at bounding box center [578, 18] width 71 height 12
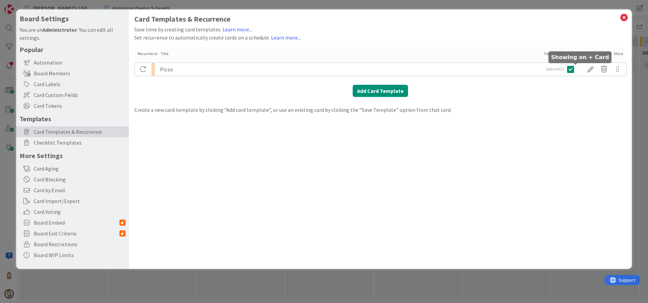
click at [570, 70] on icon at bounding box center [570, 69] width 7 height 8
click at [67, 62] on div "Automation" at bounding box center [72, 62] width 113 height 11
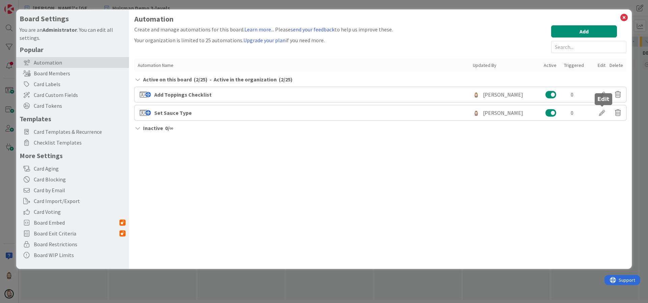
click at [604, 112] on div at bounding box center [601, 112] width 19 height 11
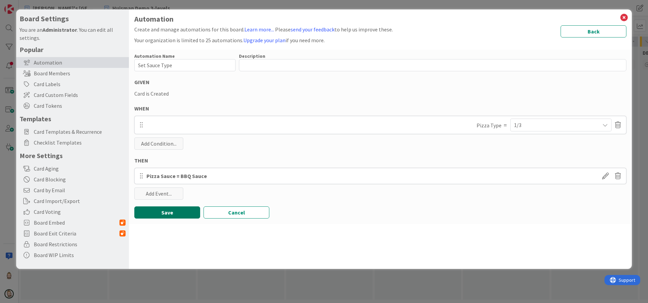
click at [183, 212] on button "Save" at bounding box center [167, 212] width 66 height 12
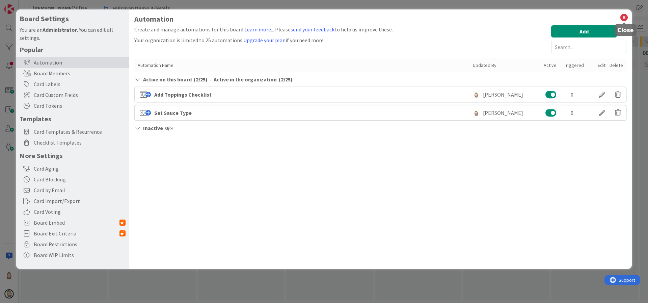
click at [626, 19] on icon at bounding box center [623, 17] width 9 height 9
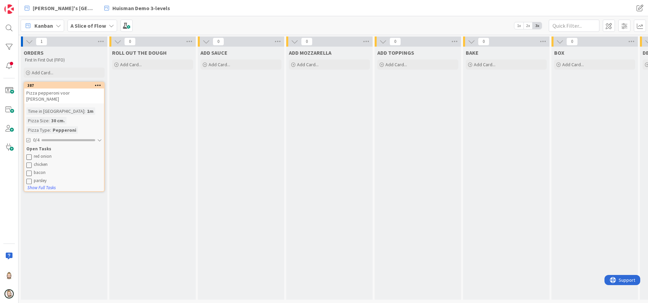
click at [99, 83] on icon at bounding box center [98, 85] width 6 height 5
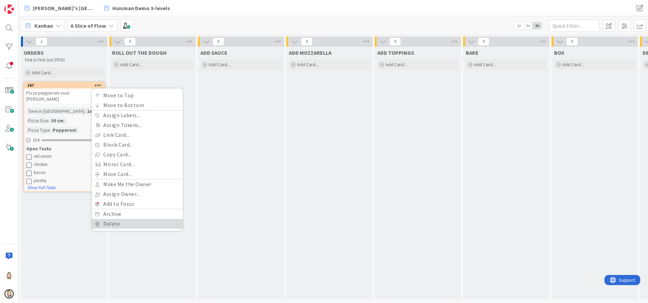
click at [126, 223] on link "Delete" at bounding box center [137, 224] width 91 height 10
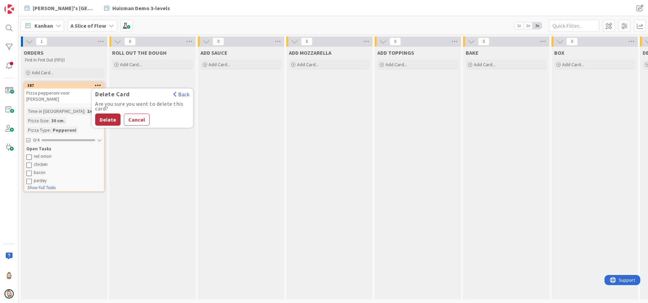
click at [110, 119] on button "Delete" at bounding box center [107, 119] width 25 height 12
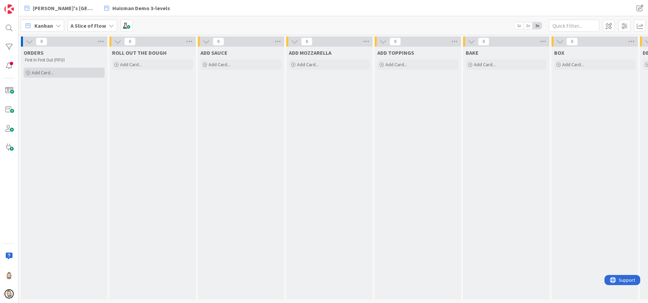
click at [27, 73] on icon at bounding box center [28, 73] width 4 height 4
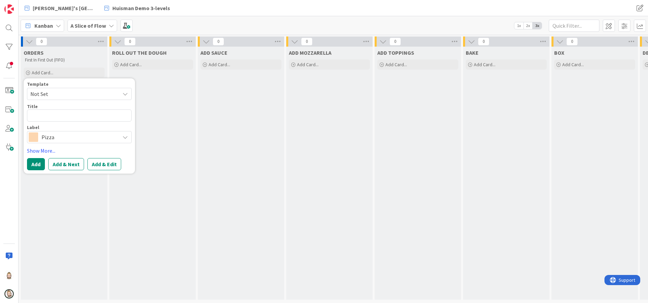
click at [116, 94] on span "Not Set" at bounding box center [79, 94] width 105 height 12
click at [103, 117] on link "Pizza" at bounding box center [82, 122] width 111 height 13
click at [103, 117] on textarea "Pizza" at bounding box center [79, 115] width 105 height 12
click at [42, 164] on button "Add" at bounding box center [36, 164] width 18 height 12
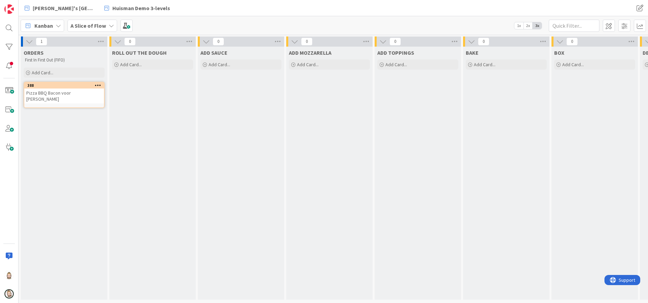
click at [71, 94] on div "Pizza BBQ Bacon voor [PERSON_NAME]" at bounding box center [64, 95] width 80 height 15
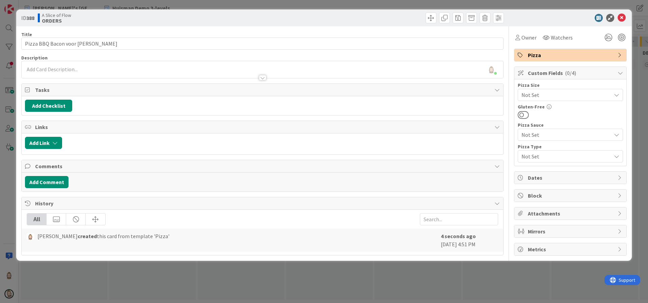
click at [557, 155] on span "Not Set" at bounding box center [564, 155] width 86 height 9
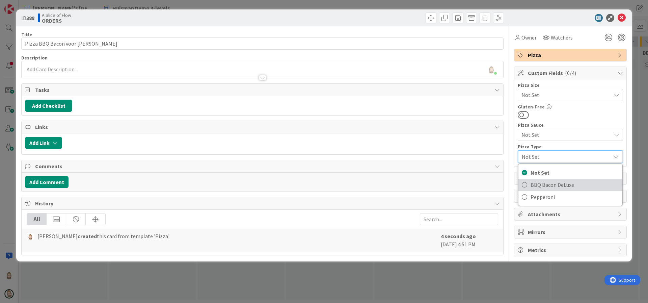
click at [559, 187] on span "BBQ Bacon DeLuxe" at bounding box center [574, 184] width 88 height 10
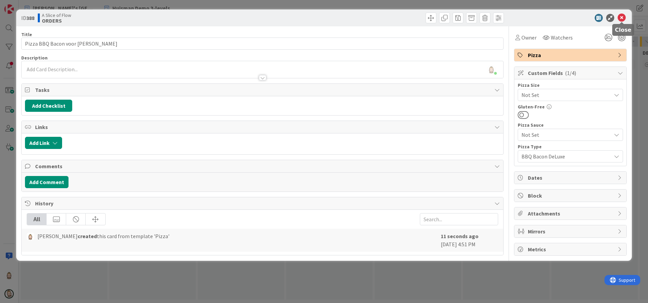
click at [624, 16] on icon at bounding box center [621, 18] width 8 height 8
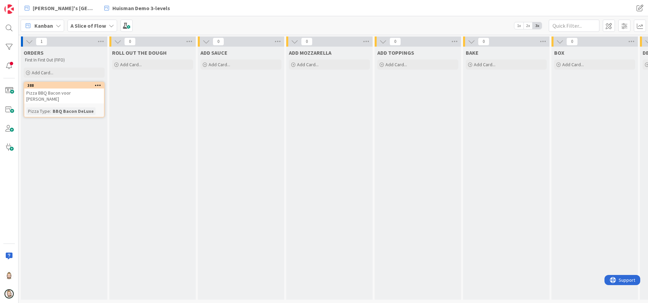
click at [66, 93] on div "Pizza BBQ Bacon voor [PERSON_NAME]" at bounding box center [64, 95] width 80 height 15
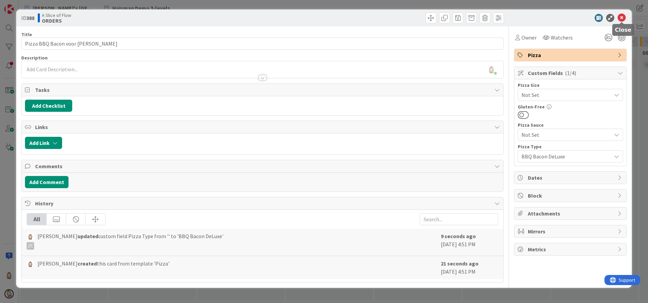
click at [622, 16] on icon at bounding box center [621, 18] width 8 height 8
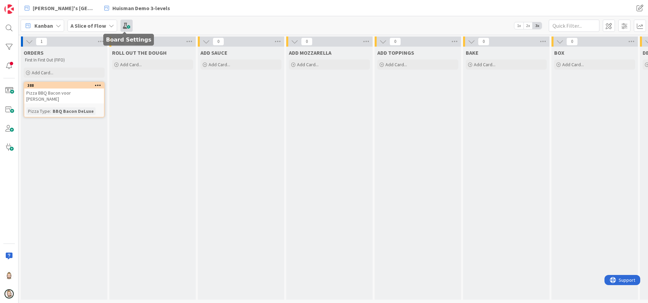
click at [125, 27] on span at bounding box center [126, 26] width 12 height 12
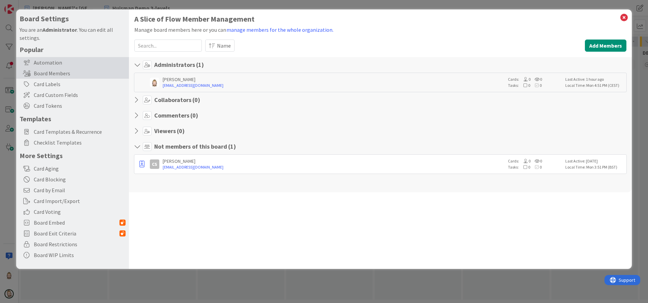
click at [54, 59] on div "Automation" at bounding box center [72, 62] width 113 height 11
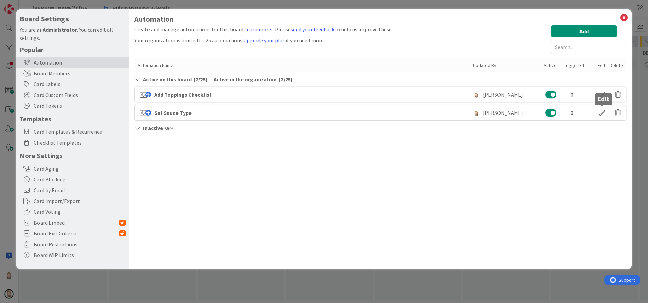
click at [603, 108] on div at bounding box center [601, 112] width 19 height 11
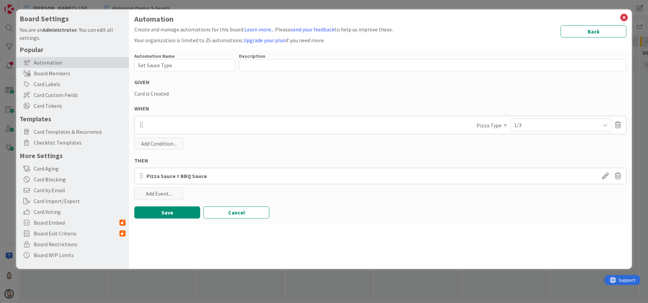
click at [545, 121] on div "1/3" at bounding box center [561, 125] width 94 height 12
click at [431, 154] on div "Automation Name 14 / 128 Set Sauce Type Description 0 / 256 GIVEN Card is Creat…" at bounding box center [380, 137] width 503 height 174
click at [234, 215] on button "Cancel" at bounding box center [236, 212] width 66 height 12
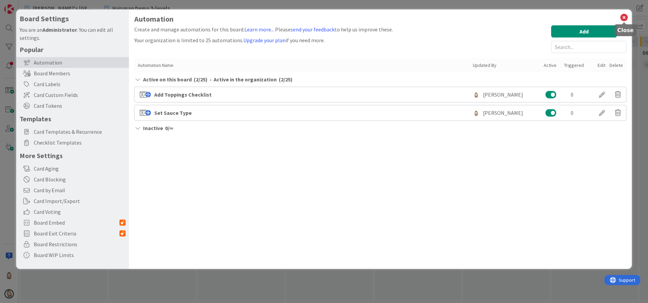
click at [627, 18] on icon at bounding box center [623, 17] width 9 height 9
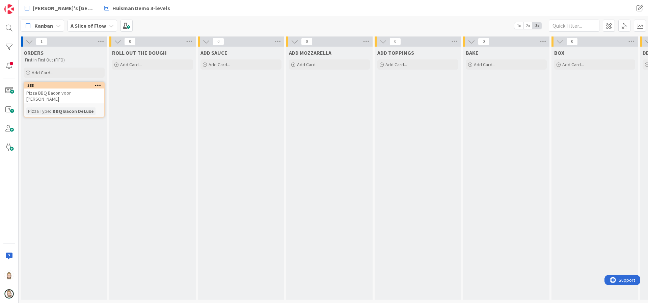
click at [70, 92] on div "Pizza BBQ Bacon voor [PERSON_NAME]" at bounding box center [64, 95] width 80 height 15
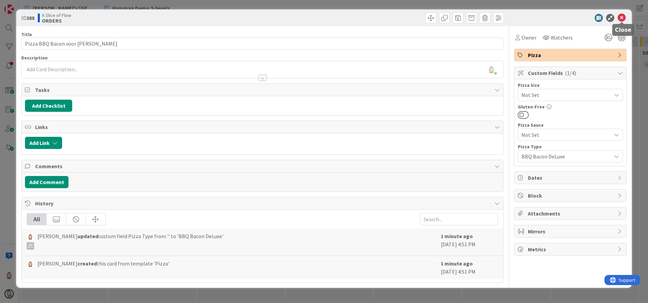
click at [624, 16] on icon at bounding box center [621, 18] width 8 height 8
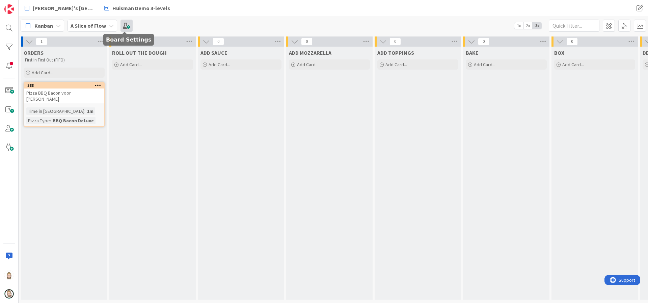
click at [124, 26] on span at bounding box center [126, 26] width 12 height 12
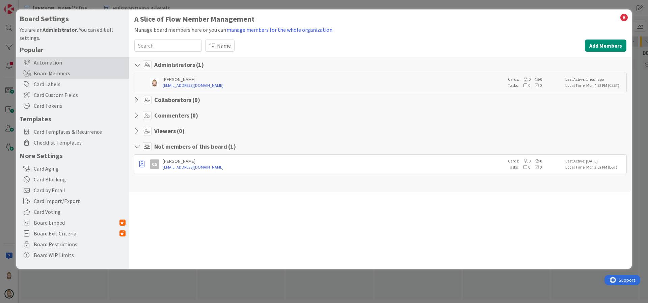
click at [58, 59] on div "Automation" at bounding box center [72, 62] width 113 height 11
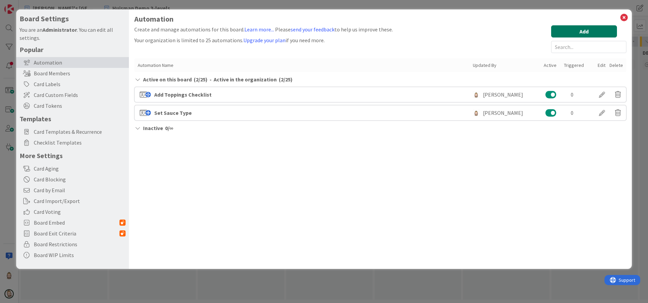
click at [580, 28] on button "Add" at bounding box center [584, 31] width 66 height 12
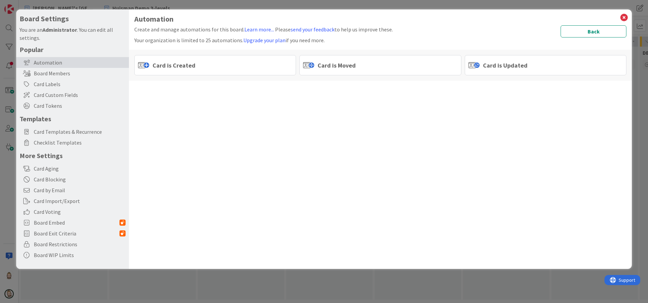
click at [487, 63] on span "Card is Updated" at bounding box center [505, 65] width 45 height 9
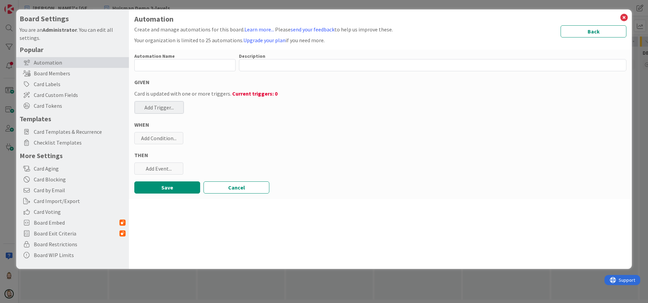
click at [159, 105] on div "Add Trigger..." at bounding box center [159, 107] width 49 height 12
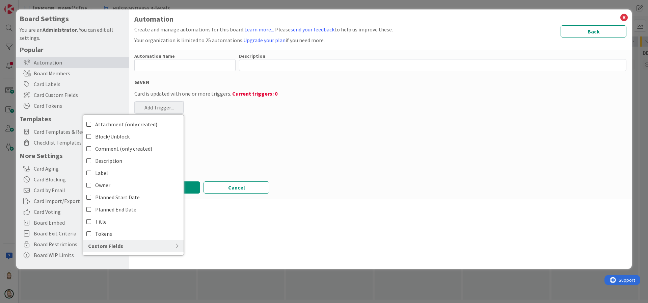
click at [150, 248] on div "Custom Fields" at bounding box center [133, 246] width 101 height 12
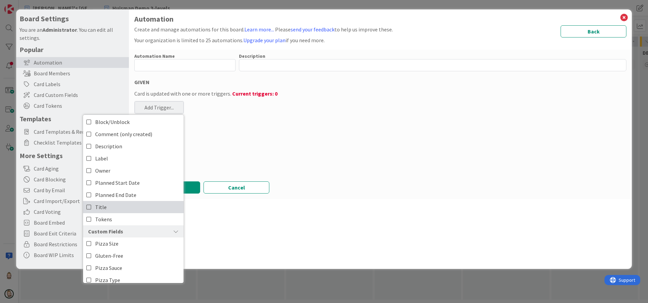
scroll to position [21, 0]
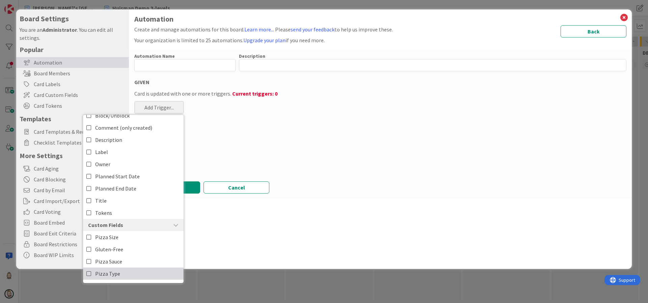
click at [144, 271] on link "Pizza Type" at bounding box center [133, 273] width 101 height 12
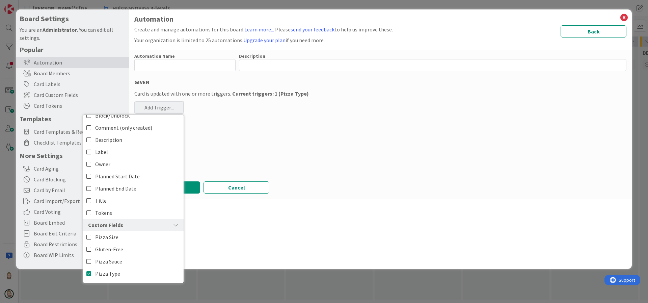
click at [226, 164] on div "Automation Name 0 / 128 Description 0 / 256 GIVEN Card is updated with one or m…" at bounding box center [380, 124] width 503 height 149
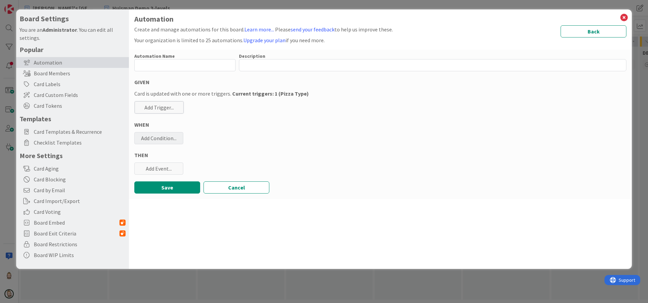
click at [172, 138] on div "Add Condition..." at bounding box center [158, 138] width 49 height 12
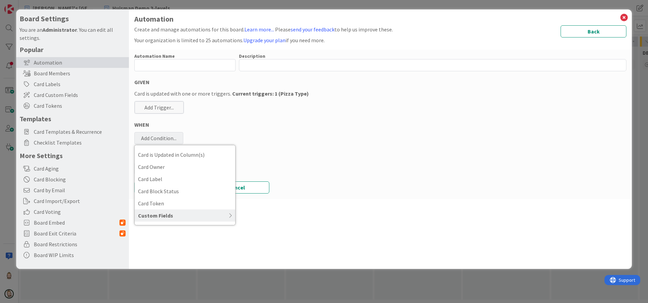
click at [182, 215] on icon at bounding box center [202, 215] width 59 height 5
click at [184, 261] on span "Pizza Type" at bounding box center [185, 264] width 94 height 10
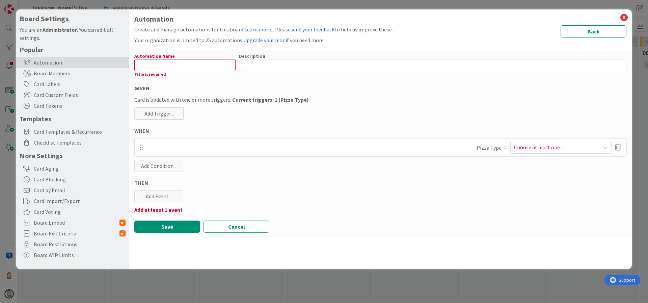
click at [554, 148] on span "Choose at least one..." at bounding box center [538, 147] width 49 height 8
click at [511, 179] on icon at bounding box center [510, 179] width 5 height 10
click at [459, 177] on div "Automation Name 0 / 128 Title is required Description 0 / 256 GIVEN Card is upd…" at bounding box center [380, 144] width 503 height 188
click at [154, 195] on div "Add Event..." at bounding box center [158, 196] width 49 height 12
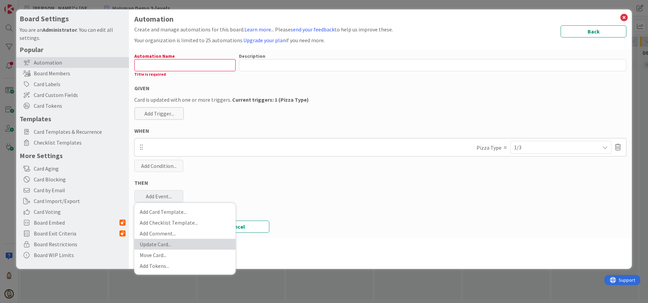
click at [186, 241] on link "Update Card ..." at bounding box center [184, 244] width 101 height 11
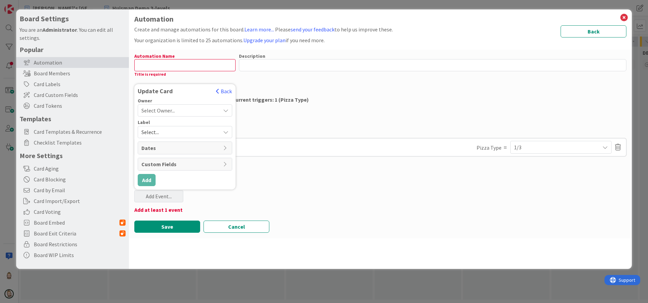
scroll to position [0, 0]
click at [209, 164] on span "Custom Fields" at bounding box center [180, 164] width 78 height 8
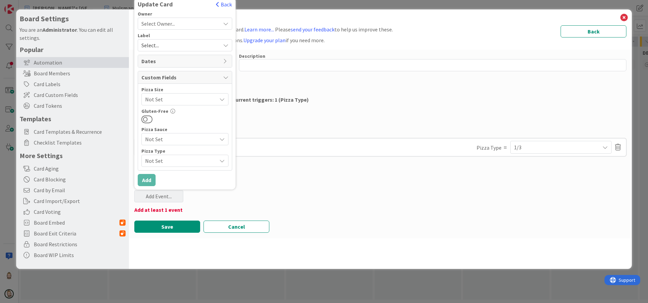
click at [181, 135] on span "Not Set" at bounding box center [179, 138] width 68 height 9
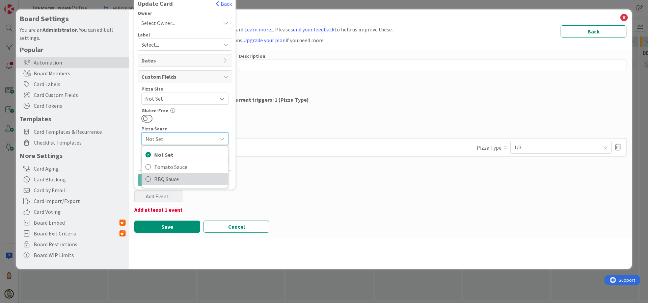
click at [170, 175] on span "BBQ Sauce" at bounding box center [189, 179] width 70 height 10
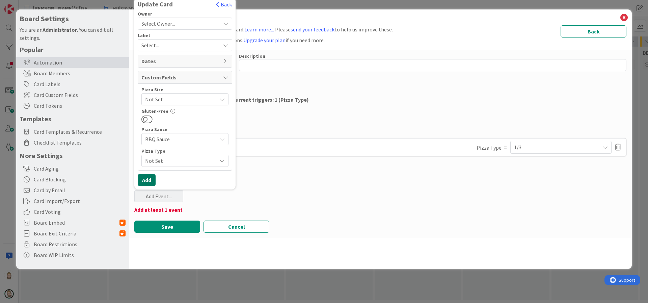
click at [148, 177] on button "Add" at bounding box center [147, 180] width 18 height 12
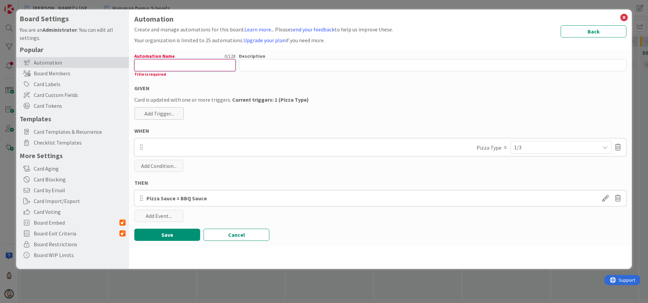
click at [209, 65] on input "text" at bounding box center [184, 65] width 101 height 12
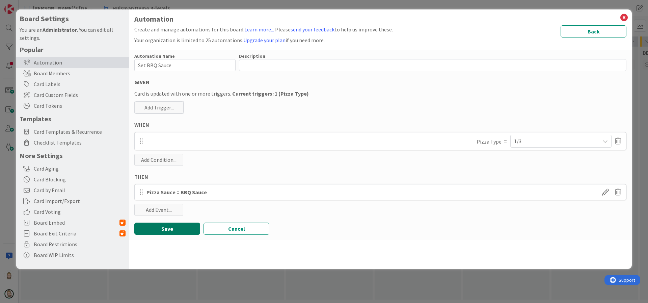
click at [174, 227] on button "Save" at bounding box center [167, 228] width 66 height 12
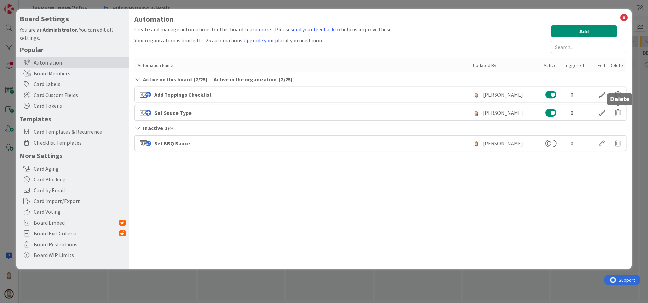
click at [617, 112] on icon at bounding box center [618, 112] width 6 height 11
click at [554, 138] on button "Delete" at bounding box center [552, 139] width 25 height 12
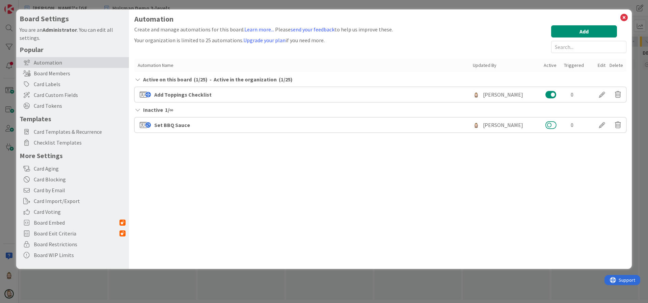
click at [549, 125] on button at bounding box center [550, 124] width 11 height 9
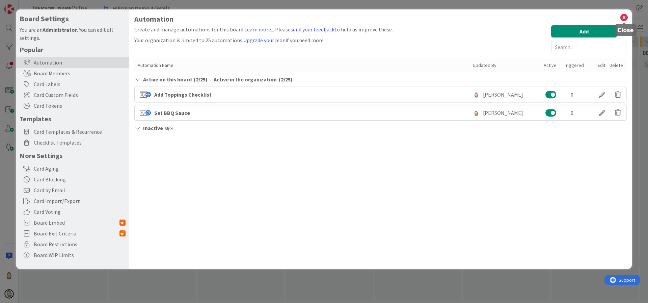
click at [625, 15] on icon at bounding box center [623, 17] width 9 height 9
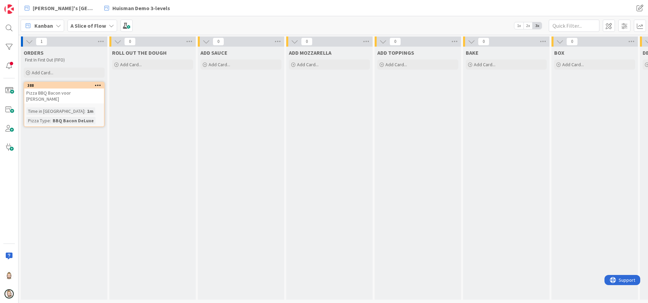
click at [96, 85] on icon at bounding box center [98, 85] width 6 height 5
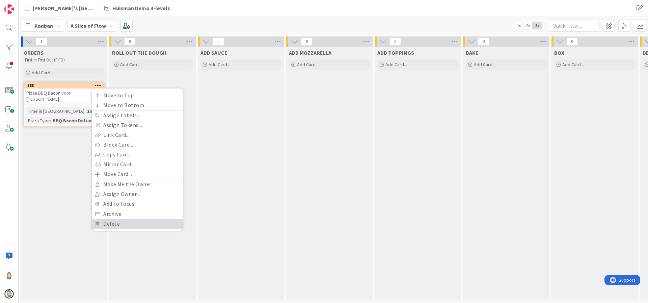
click at [133, 221] on link "Delete" at bounding box center [137, 224] width 91 height 10
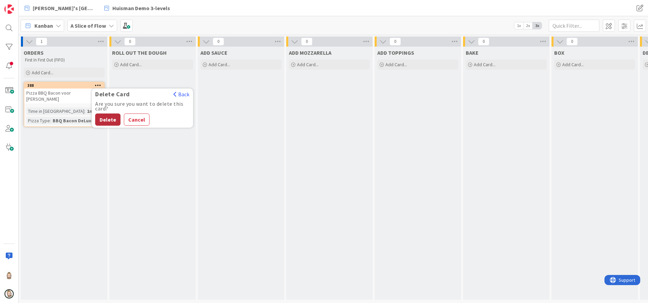
click at [106, 115] on button "Delete" at bounding box center [107, 119] width 25 height 12
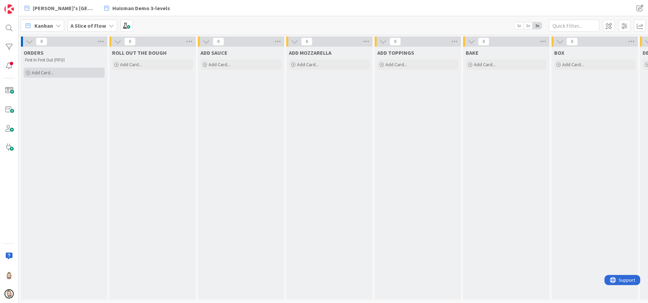
click at [53, 71] on span "Add Card..." at bounding box center [43, 73] width 22 height 6
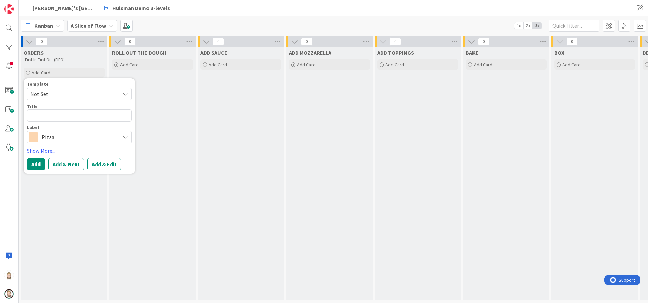
click at [54, 93] on span "Not Set" at bounding box center [72, 93] width 84 height 9
click at [57, 122] on span "Pizza" at bounding box center [84, 122] width 96 height 9
click at [62, 118] on textarea "Pizza" at bounding box center [79, 115] width 105 height 12
click at [34, 160] on button "Add" at bounding box center [36, 164] width 18 height 12
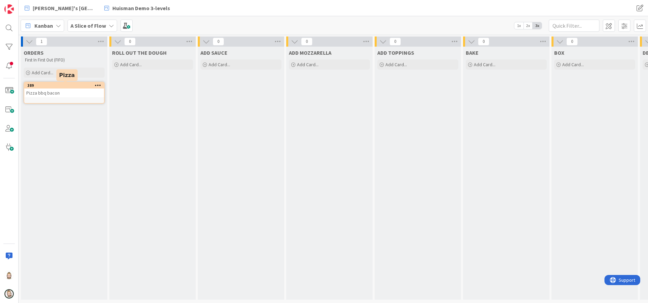
click at [76, 85] on div "389" at bounding box center [65, 85] width 77 height 5
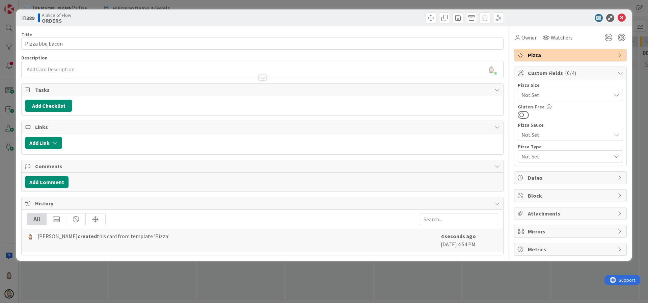
click at [542, 154] on span "Not Set" at bounding box center [564, 155] width 86 height 9
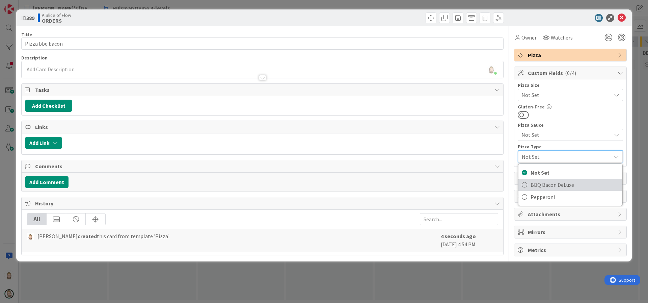
click at [554, 184] on span "BBQ Bacon DeLuxe" at bounding box center [574, 184] width 88 height 10
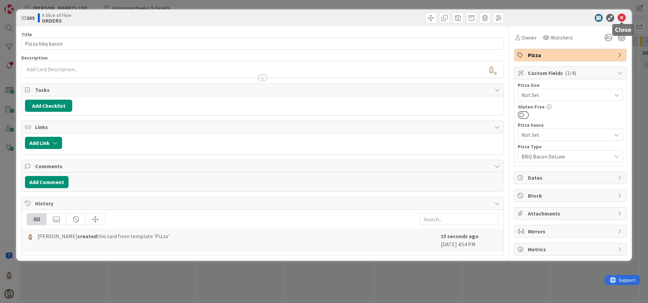
click at [624, 14] on icon at bounding box center [621, 18] width 8 height 8
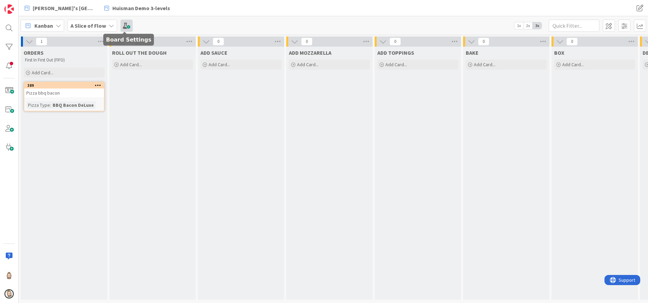
click at [124, 26] on span at bounding box center [126, 26] width 12 height 12
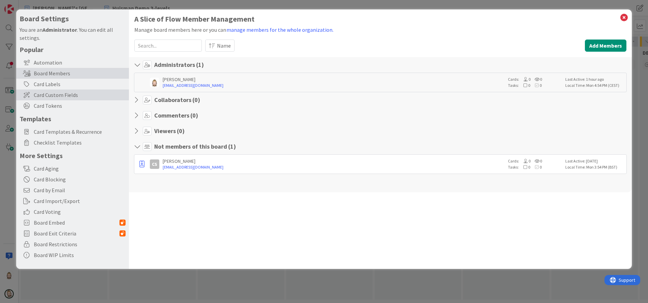
click at [66, 93] on span "Card Custom Fields" at bounding box center [80, 95] width 92 height 8
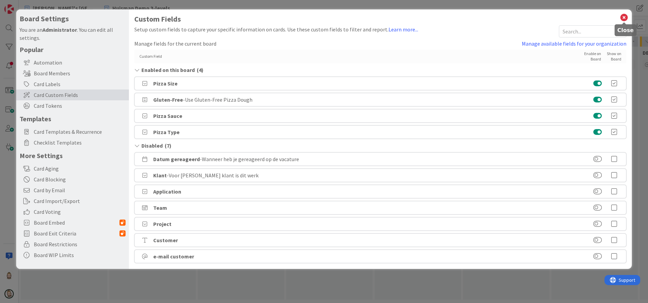
click at [623, 14] on icon at bounding box center [623, 17] width 9 height 9
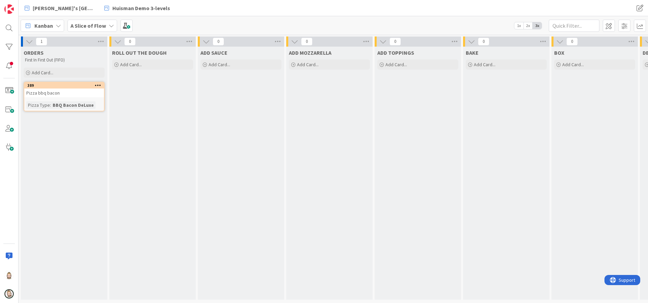
click at [76, 96] on div "Pizza bbq bacon" at bounding box center [64, 92] width 80 height 9
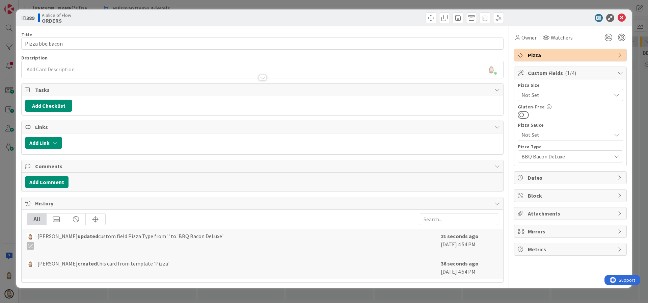
click at [566, 96] on span "Not Set" at bounding box center [564, 94] width 86 height 9
click at [537, 130] on span "30 cm." at bounding box center [574, 135] width 88 height 10
click at [546, 133] on span "Not Set" at bounding box center [564, 134] width 86 height 9
click at [561, 116] on div at bounding box center [570, 114] width 105 height 9
click at [622, 17] on icon at bounding box center [621, 18] width 8 height 8
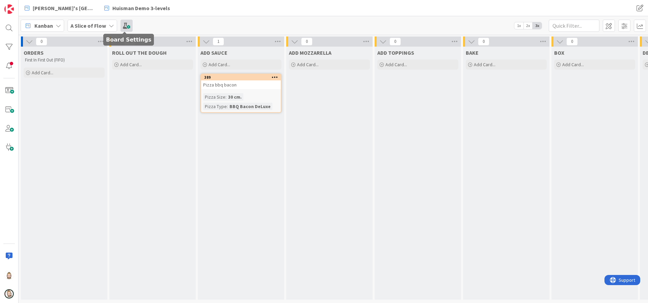
click at [127, 24] on span at bounding box center [126, 26] width 12 height 12
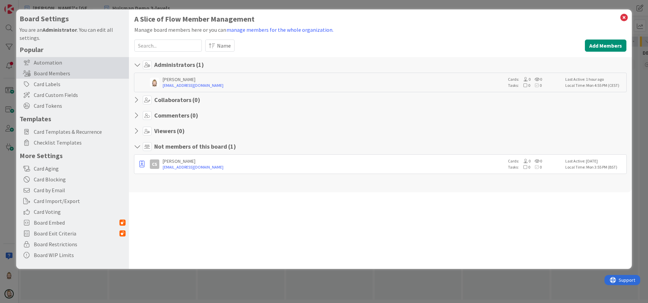
click at [43, 62] on div "Automation" at bounding box center [72, 62] width 113 height 11
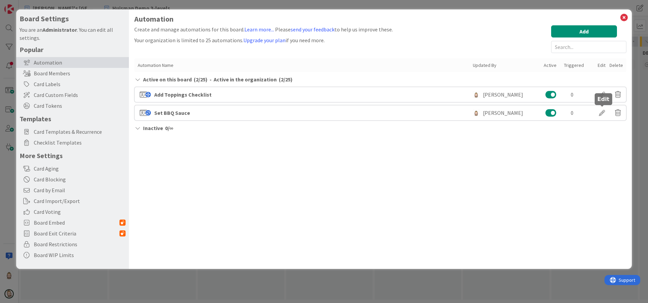
click at [601, 109] on div at bounding box center [601, 112] width 19 height 11
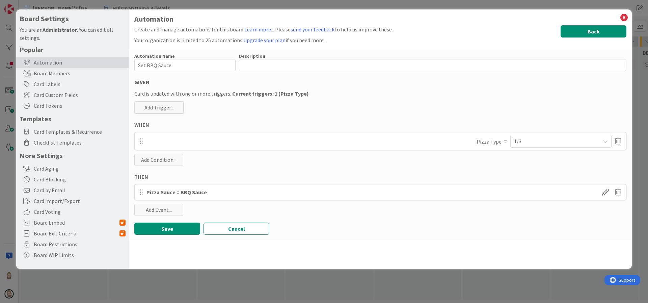
click at [578, 32] on button "Back" at bounding box center [593, 31] width 66 height 12
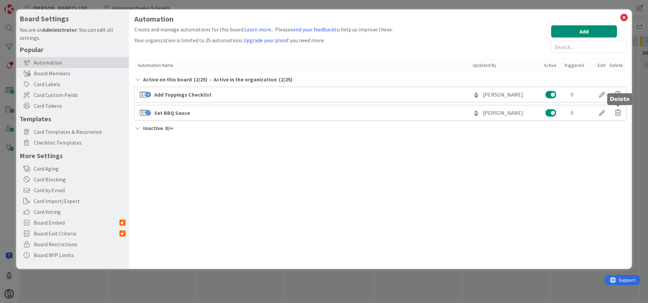
click at [617, 112] on icon at bounding box center [618, 112] width 6 height 11
click at [556, 137] on button "Delete" at bounding box center [552, 139] width 25 height 12
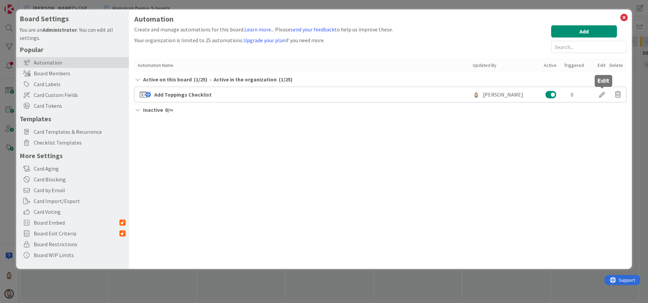
click at [602, 92] on div at bounding box center [601, 94] width 19 height 11
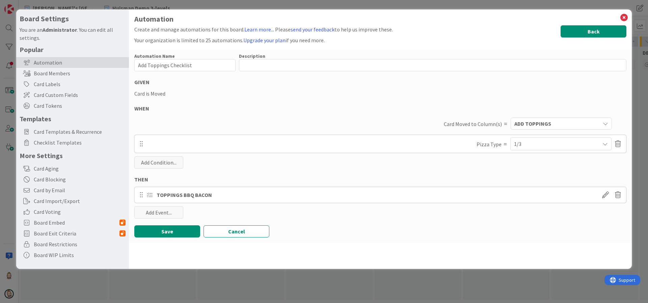
click at [594, 31] on button "Back" at bounding box center [593, 31] width 66 height 12
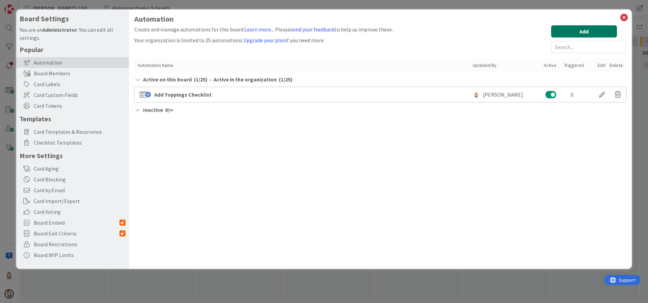
click at [592, 29] on button "Add" at bounding box center [584, 31] width 66 height 12
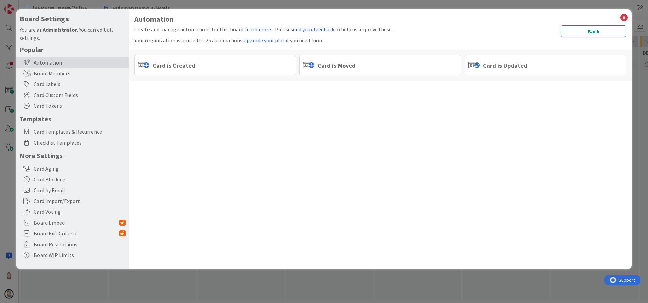
click at [338, 61] on span "Card is Moved" at bounding box center [336, 65] width 38 height 9
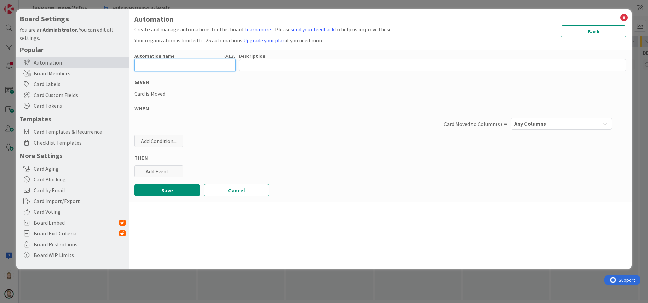
click at [177, 65] on input "text" at bounding box center [184, 65] width 101 height 12
click at [519, 121] on span "Any Columns" at bounding box center [530, 123] width 32 height 9
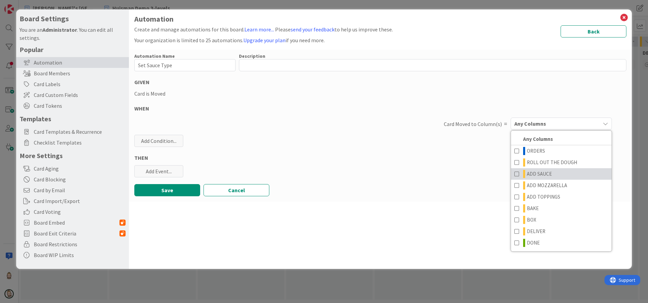
click at [540, 172] on span "ADD SAUCE" at bounding box center [539, 174] width 25 height 8
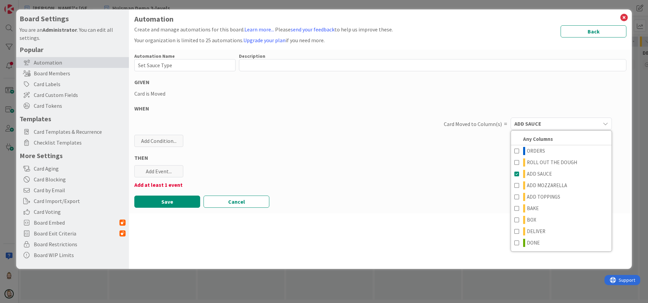
click at [488, 160] on div "THEN" at bounding box center [380, 158] width 492 height 8
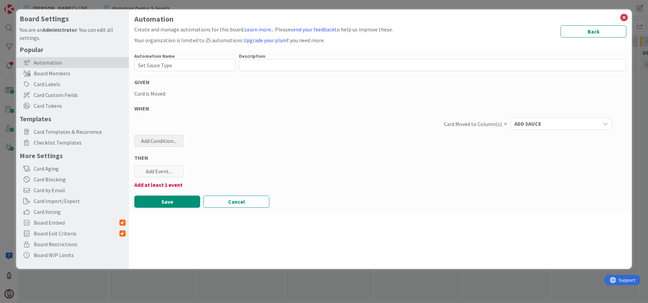
click at [170, 141] on div "Add Condition..." at bounding box center [158, 141] width 49 height 12
click at [200, 207] on icon at bounding box center [202, 205] width 59 height 5
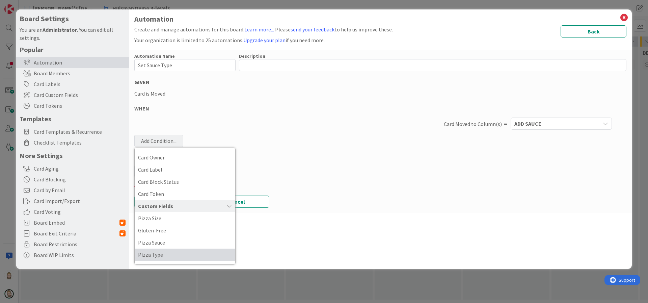
click at [193, 254] on span "Pizza Type" at bounding box center [185, 254] width 94 height 10
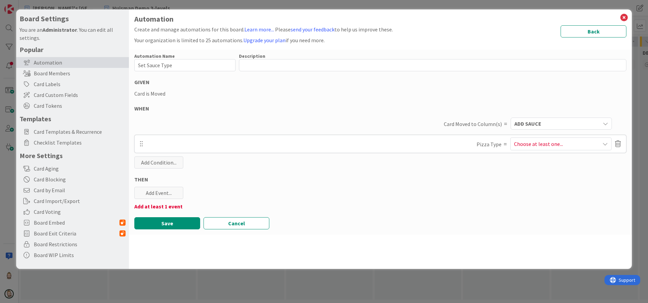
click at [558, 142] on span "Choose at least one..." at bounding box center [538, 144] width 49 height 8
click at [543, 176] on span "BBQ Bacon DeLuxe" at bounding box center [539, 176] width 44 height 10
click at [482, 178] on div "THEN" at bounding box center [380, 179] width 492 height 8
click at [163, 191] on div "Add Event..." at bounding box center [158, 193] width 49 height 12
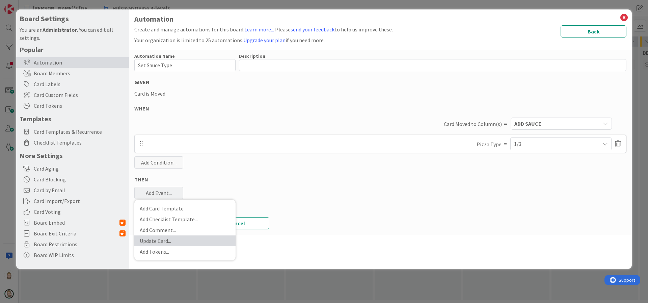
click at [183, 240] on link "Update Card ..." at bounding box center [184, 240] width 101 height 11
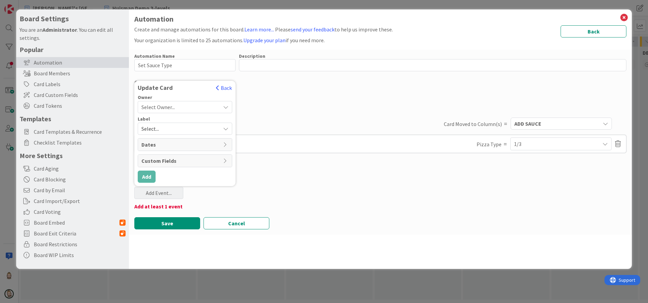
click at [226, 160] on icon at bounding box center [225, 160] width 5 height 5
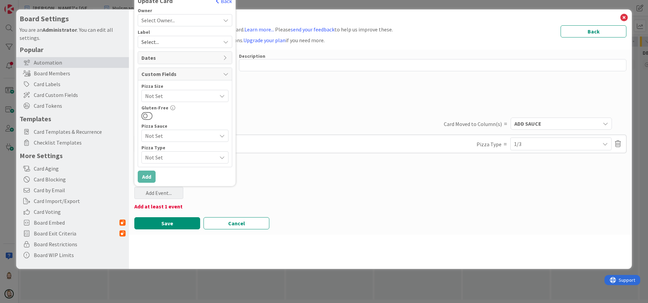
click at [210, 136] on span "Not Set" at bounding box center [179, 135] width 68 height 9
click at [168, 175] on span "BBQ Sauce" at bounding box center [189, 175] width 70 height 10
click at [150, 174] on button "Add" at bounding box center [147, 176] width 18 height 12
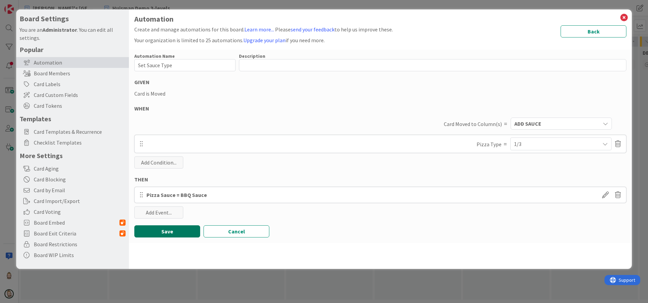
click at [171, 230] on button "Save" at bounding box center [167, 231] width 66 height 12
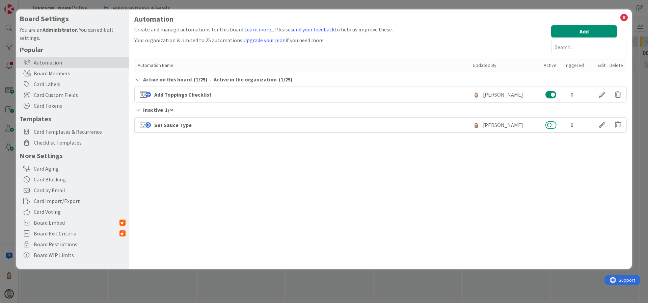
click at [552, 124] on button at bounding box center [550, 124] width 11 height 9
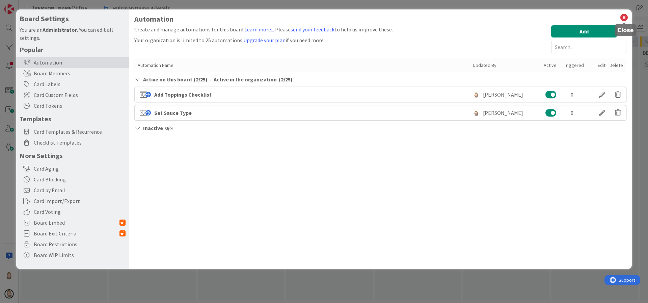
click at [627, 16] on icon at bounding box center [623, 17] width 9 height 9
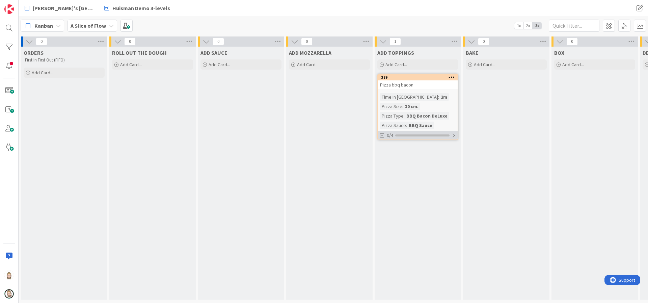
click at [454, 137] on div at bounding box center [453, 135] width 4 height 5
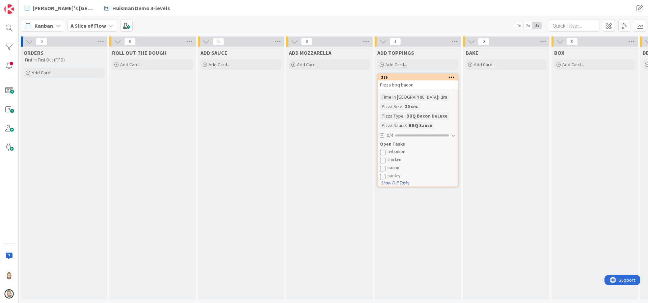
click at [421, 83] on div "Pizza bbq bacon" at bounding box center [418, 84] width 80 height 9
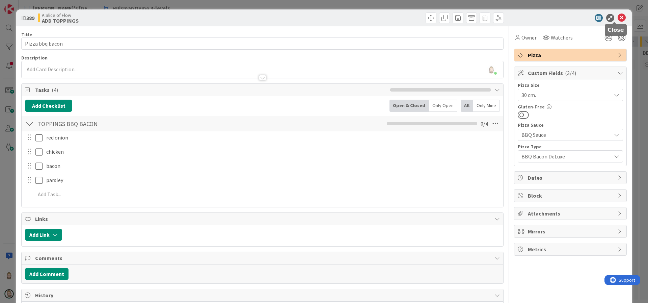
click at [617, 16] on icon at bounding box center [621, 18] width 8 height 8
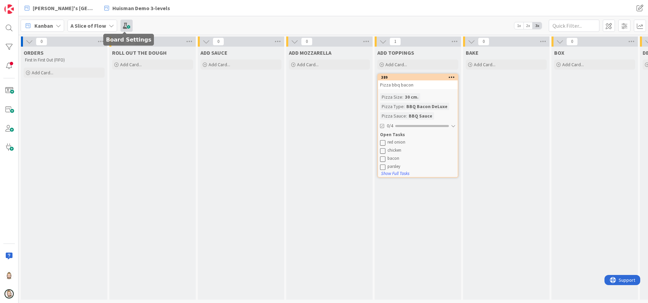
click at [121, 25] on span at bounding box center [126, 26] width 12 height 12
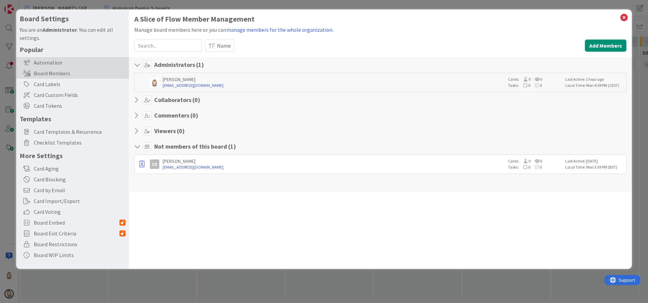
click at [64, 64] on div "Automation" at bounding box center [72, 62] width 113 height 11
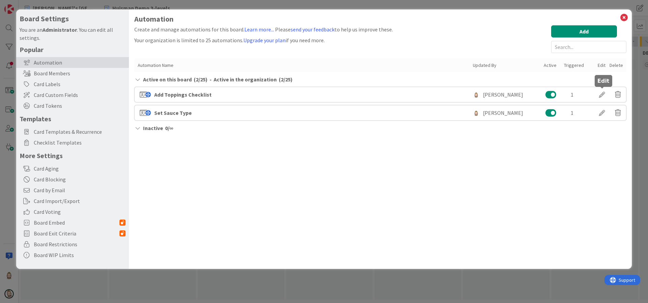
click at [601, 93] on div at bounding box center [601, 94] width 19 height 11
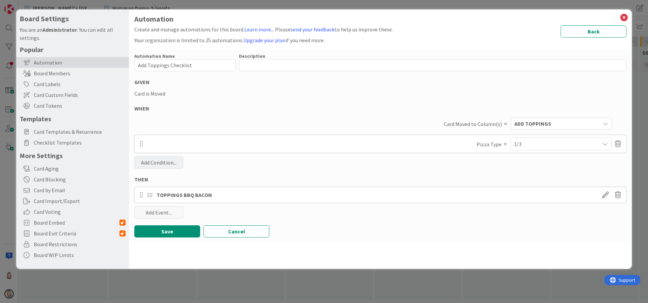
click at [161, 161] on div "Add Condition..." at bounding box center [158, 162] width 49 height 12
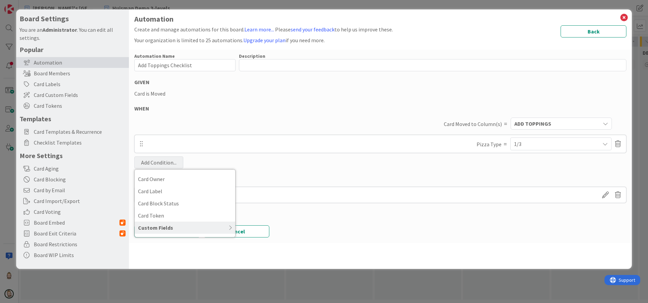
click at [172, 224] on div "Custom Fields" at bounding box center [185, 227] width 101 height 12
click at [325, 168] on div "Automation Name 22 / 128 Add Toppings Checklist Description 0 / 256 GIVEN Card …" at bounding box center [380, 146] width 503 height 193
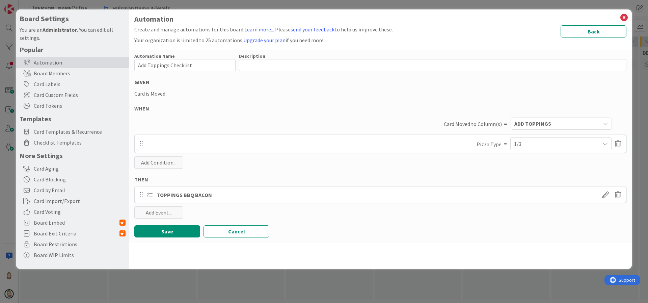
click at [538, 142] on div "1/3" at bounding box center [561, 144] width 94 height 12
click at [463, 170] on div "Automation Name 22 / 128 Add Toppings Checklist Description 0 / 256 GIVEN Card …" at bounding box center [380, 146] width 503 height 193
click at [172, 212] on div "Add Event..." at bounding box center [158, 212] width 49 height 12
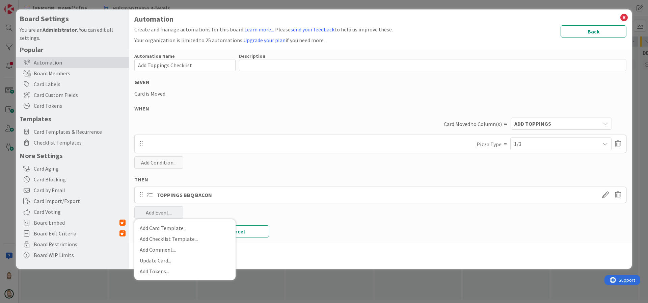
click at [250, 166] on div "Automation Name 22 / 128 Add Toppings Checklist Description 0 / 256 GIVEN Card …" at bounding box center [380, 146] width 503 height 193
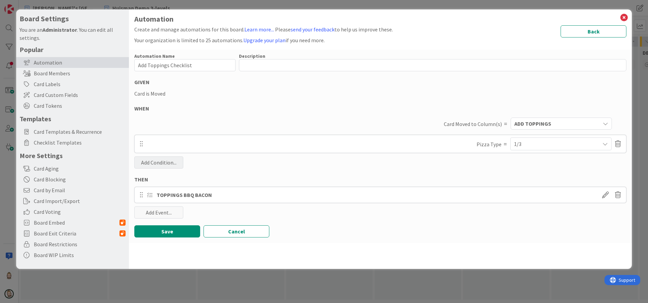
click at [160, 163] on div "Add Condition..." at bounding box center [158, 162] width 49 height 12
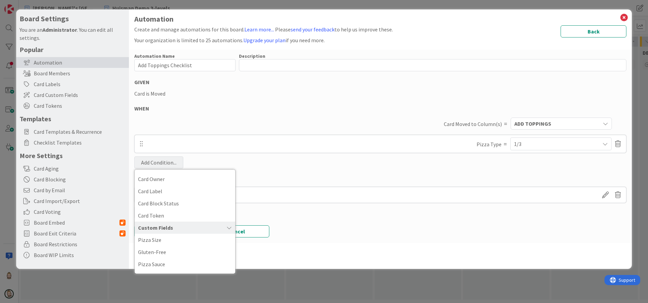
click at [223, 225] on icon at bounding box center [202, 227] width 59 height 5
click at [275, 98] on div "Automation Name 22 / 128 Add Toppings Checklist Description 0 / 256 GIVEN Card …" at bounding box center [380, 146] width 503 height 193
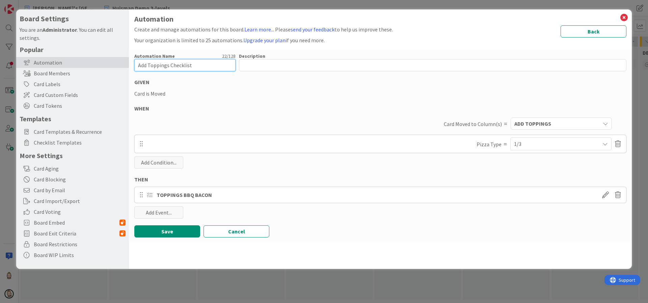
click at [175, 65] on input "Add Toppings Checklist" at bounding box center [184, 65] width 101 height 12
click at [178, 232] on button "Save" at bounding box center [167, 231] width 66 height 12
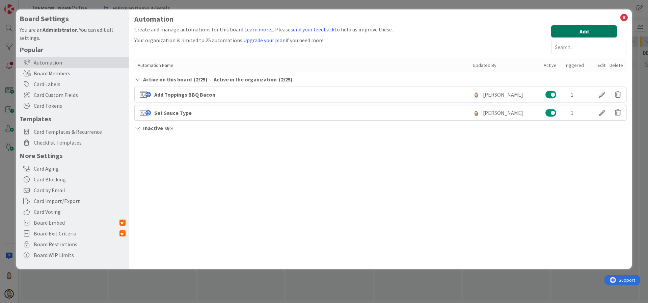
click at [592, 30] on button "Add" at bounding box center [584, 31] width 66 height 12
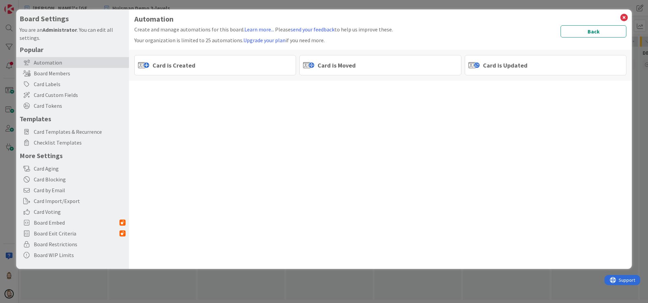
click at [383, 72] on div "Card is Moved" at bounding box center [380, 65] width 162 height 20
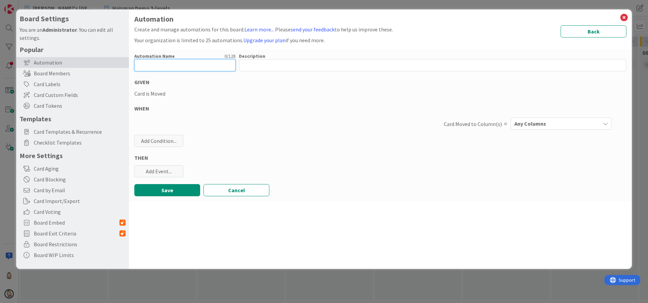
click at [196, 63] on input "text" at bounding box center [184, 65] width 101 height 12
click at [531, 123] on span "Any Columns" at bounding box center [530, 123] width 32 height 9
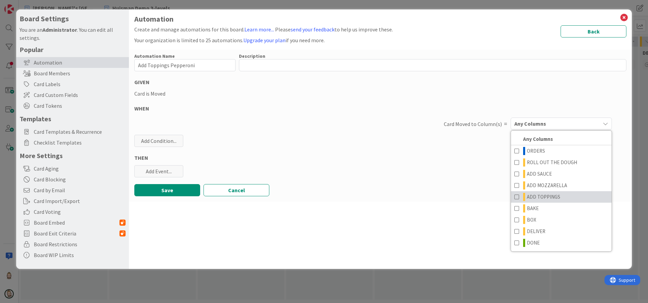
click at [515, 196] on span at bounding box center [516, 197] width 5 height 8
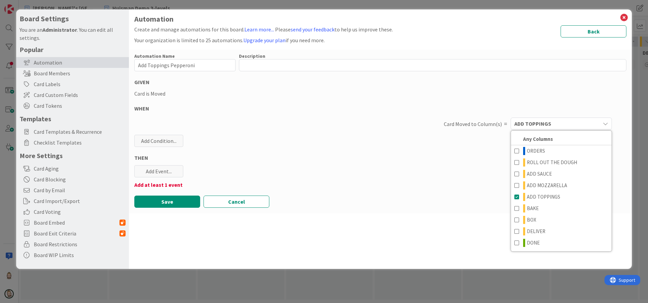
click at [470, 179] on div "Automation Name 22 / 128 Add Toppings Pepperoni Description 0 / 256 GIVEN Card …" at bounding box center [380, 131] width 503 height 163
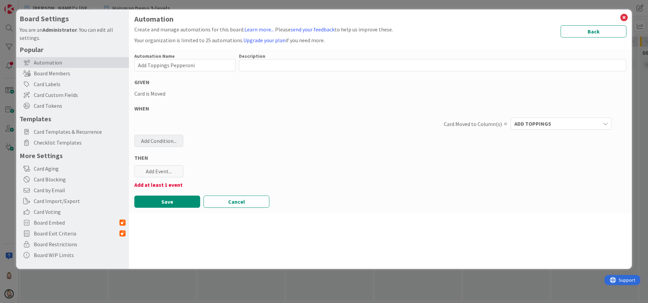
click at [170, 138] on div "Add Condition..." at bounding box center [158, 141] width 49 height 12
click at [194, 204] on icon at bounding box center [202, 205] width 59 height 5
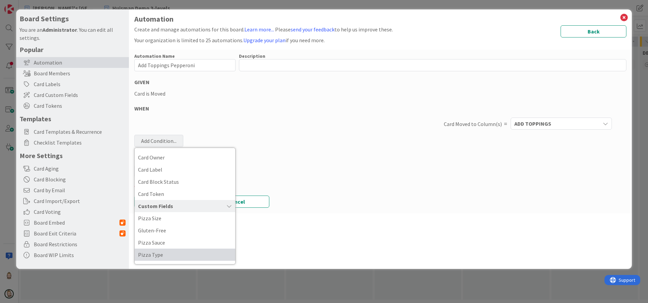
click at [191, 254] on span "Pizza Type" at bounding box center [185, 254] width 94 height 10
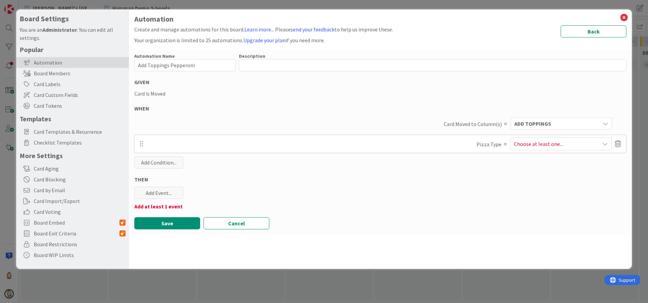
click at [561, 145] on span "Choose at least one..." at bounding box center [538, 144] width 49 height 8
click at [512, 188] on icon at bounding box center [510, 188] width 5 height 10
click at [453, 166] on div "Automation Name 22 / 128 Add Toppings Pepperoni Description 0 / 256 GIVEN Card …" at bounding box center [380, 142] width 503 height 185
click at [162, 191] on div "Add Event..." at bounding box center [158, 193] width 49 height 12
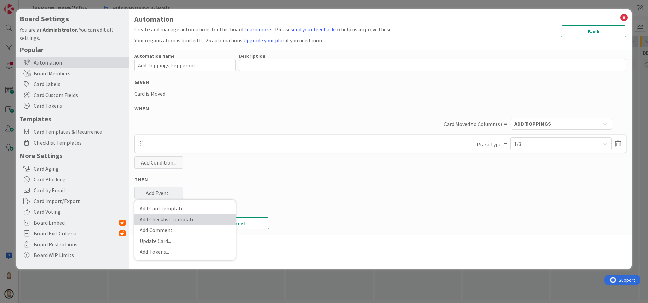
click at [178, 219] on link "Add Checklist Template ..." at bounding box center [184, 219] width 101 height 11
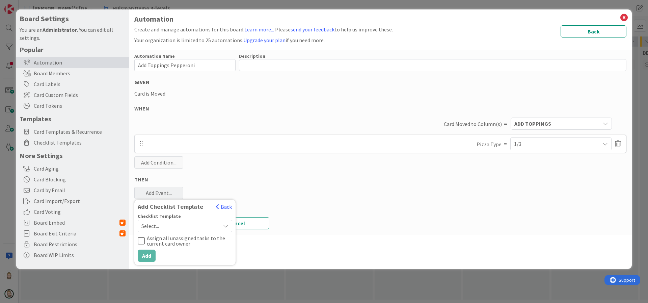
click at [183, 230] on div "Select..." at bounding box center [185, 226] width 94 height 12
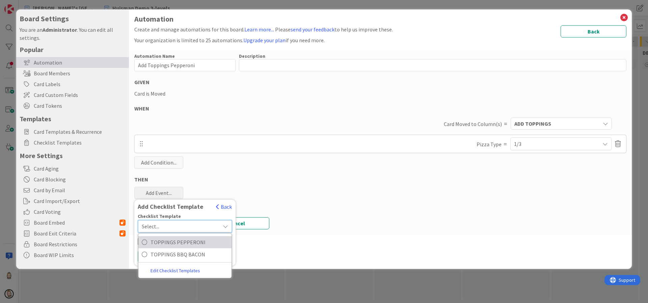
click at [186, 240] on span "TOPPINGS PEPPERONI" at bounding box center [189, 242] width 78 height 10
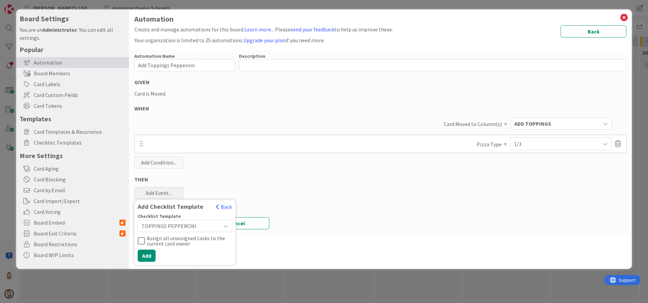
click at [145, 240] on button "Assign all unassigned tasks to the current card owner" at bounding box center [185, 240] width 94 height 11
click at [141, 240] on icon at bounding box center [141, 241] width 7 height 8
click at [151, 255] on button "Add" at bounding box center [147, 255] width 18 height 12
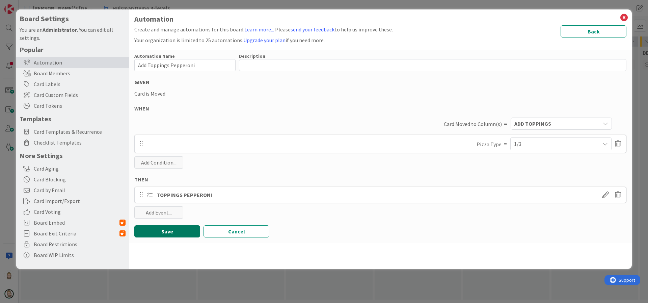
click at [170, 232] on button "Save" at bounding box center [167, 231] width 66 height 12
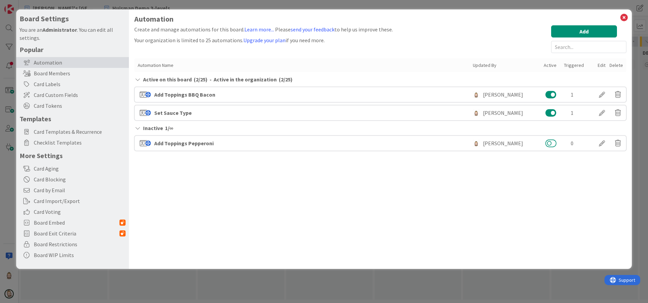
click at [553, 144] on button at bounding box center [550, 143] width 11 height 9
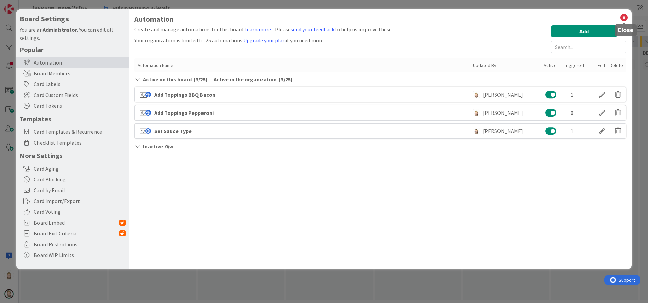
click at [624, 15] on icon at bounding box center [623, 17] width 9 height 9
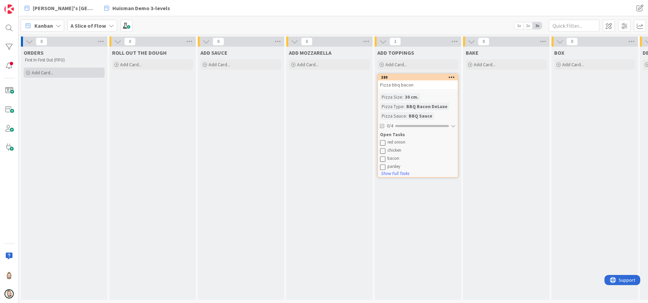
click at [81, 70] on div "Add Card..." at bounding box center [64, 72] width 81 height 10
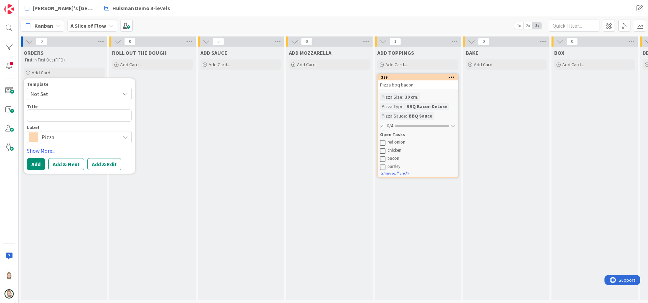
click at [99, 91] on span "Not Set" at bounding box center [72, 93] width 84 height 9
click at [92, 118] on span "Pizza" at bounding box center [84, 122] width 96 height 9
click at [92, 118] on textarea "Pizza" at bounding box center [79, 115] width 105 height 12
click at [35, 160] on button "Add" at bounding box center [36, 164] width 18 height 12
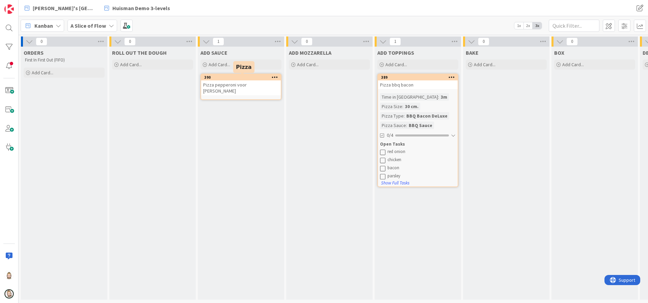
click at [246, 78] on div "390" at bounding box center [242, 77] width 77 height 5
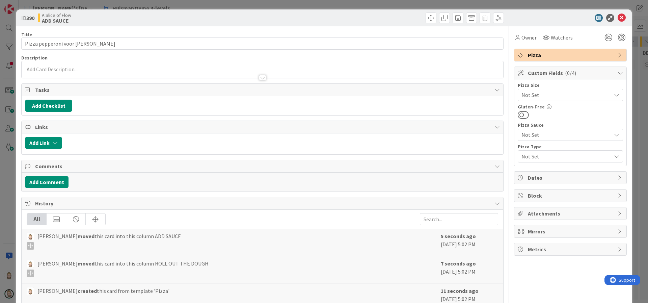
click at [559, 93] on span "Not Set" at bounding box center [564, 94] width 86 height 9
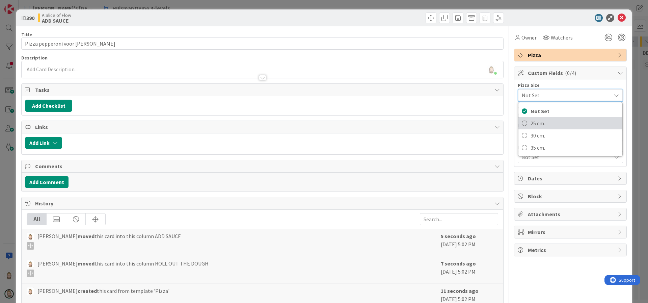
click at [556, 123] on span "25 cm." at bounding box center [574, 123] width 88 height 10
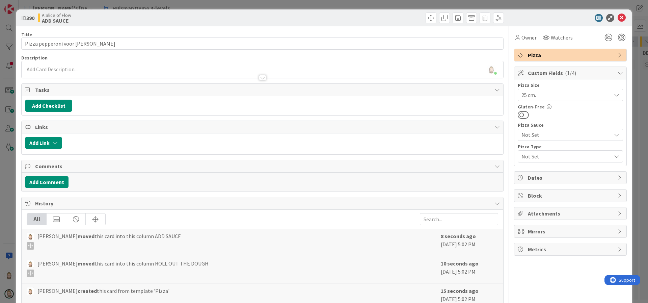
click at [555, 155] on span "Not Set" at bounding box center [564, 155] width 86 height 9
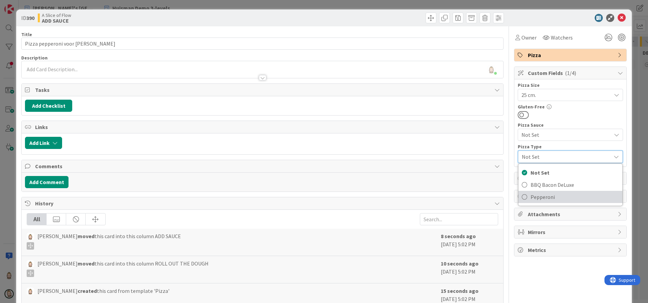
click at [547, 197] on span "Pepperoni" at bounding box center [574, 197] width 88 height 10
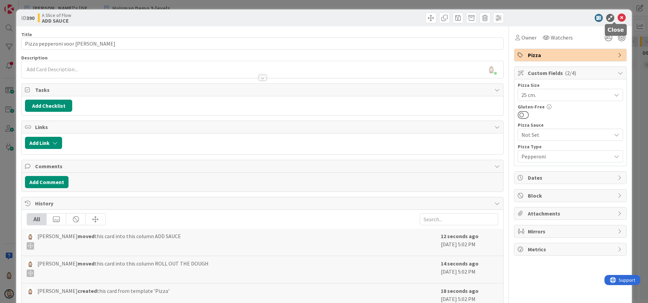
click at [617, 18] on icon at bounding box center [621, 18] width 8 height 8
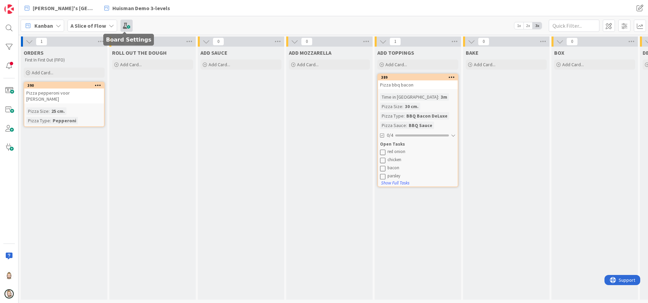
click at [126, 23] on span at bounding box center [126, 26] width 12 height 12
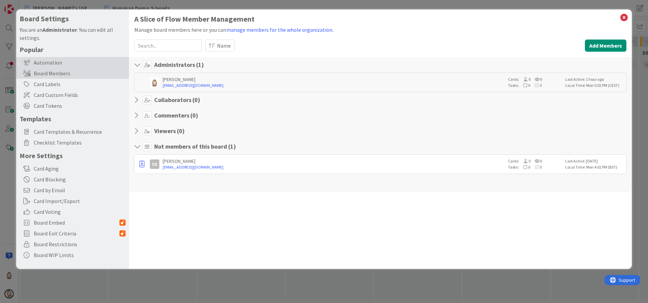
click at [55, 59] on div "Automation" at bounding box center [72, 62] width 113 height 11
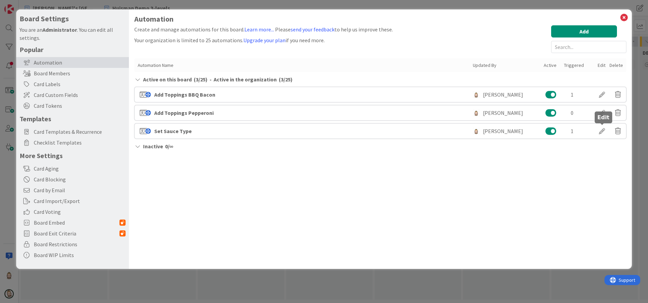
click at [603, 131] on div at bounding box center [601, 130] width 19 height 11
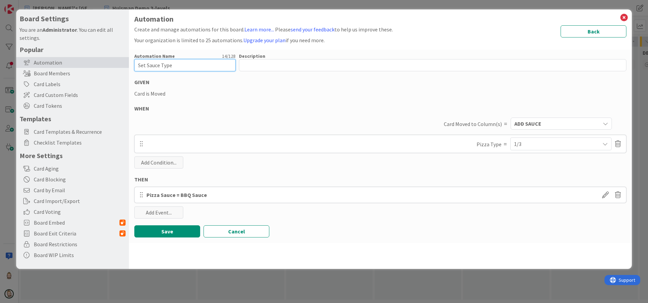
click at [183, 65] on input "Set Sauce Type" at bounding box center [184, 65] width 101 height 12
click at [251, 105] on div "WHEN" at bounding box center [380, 108] width 492 height 8
click at [174, 231] on button "Save" at bounding box center [167, 231] width 66 height 12
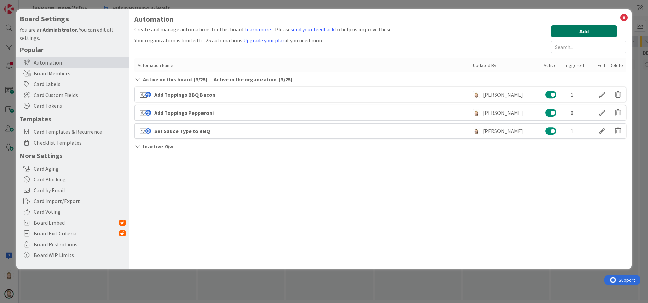
click at [576, 31] on button "Add" at bounding box center [584, 31] width 66 height 12
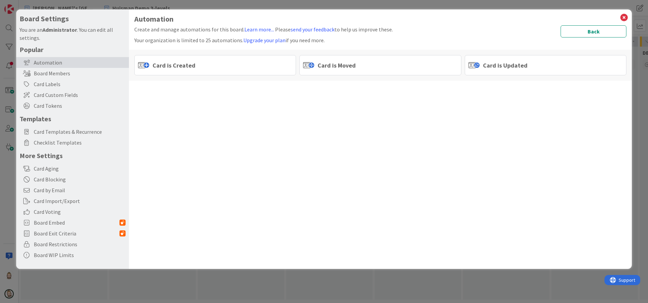
click at [419, 65] on div "Card is Moved" at bounding box center [380, 65] width 162 height 20
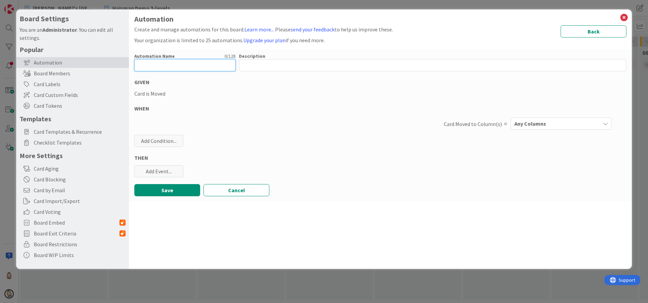
click at [191, 63] on input "text" at bounding box center [184, 65] width 101 height 12
click at [544, 121] on span "Any Columns" at bounding box center [530, 123] width 32 height 9
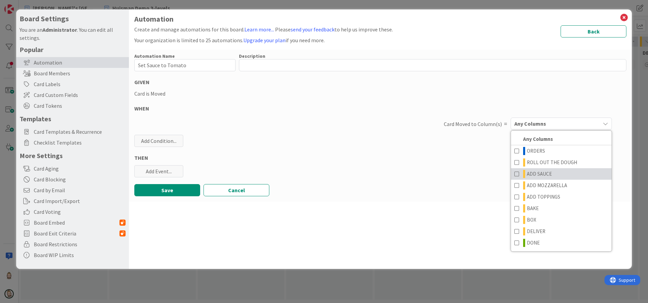
click at [517, 172] on span at bounding box center [516, 174] width 5 height 8
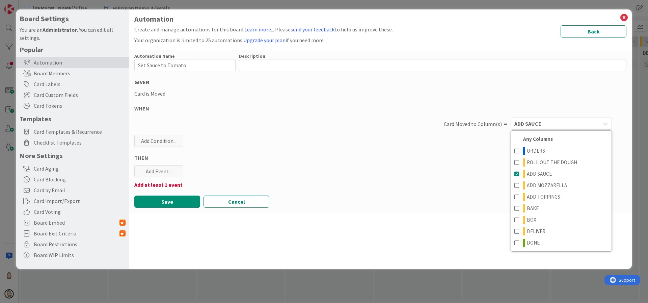
click at [444, 141] on div "Automation Name 19 / 128 Set Sauce to Tomato Description 0 / 256 GIVEN Card is …" at bounding box center [380, 131] width 503 height 163
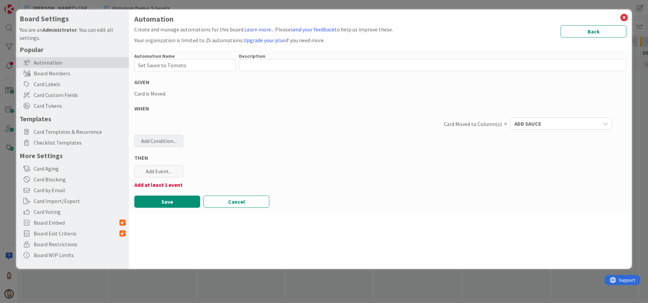
click at [171, 140] on div "Add Condition..." at bounding box center [158, 141] width 49 height 12
click at [186, 205] on icon at bounding box center [202, 205] width 59 height 5
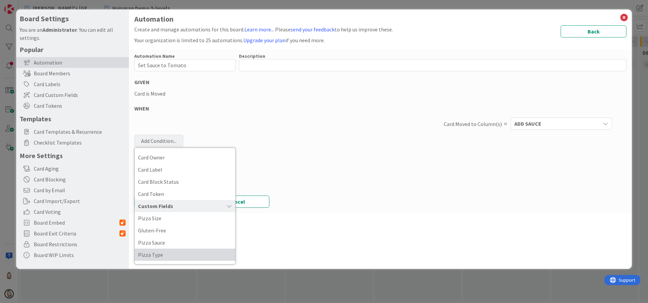
click at [175, 253] on span "Pizza Type" at bounding box center [185, 254] width 94 height 10
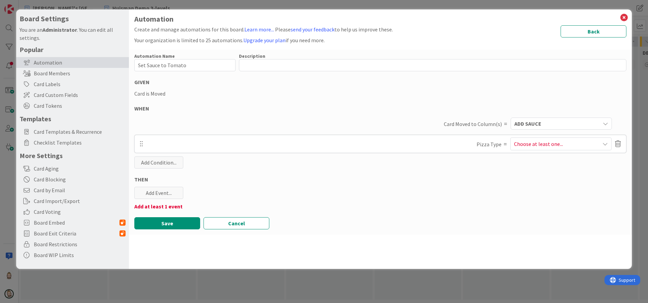
click at [562, 150] on div "Choose at least one..." at bounding box center [560, 143] width 101 height 13
click at [513, 189] on icon at bounding box center [510, 188] width 5 height 10
click at [469, 197] on div "Automation Name 19 / 128 Set Sauce to Tomato Description 0 / 256 GIVEN Card is …" at bounding box center [380, 142] width 503 height 185
click at [156, 193] on div "Add Event..." at bounding box center [158, 193] width 49 height 12
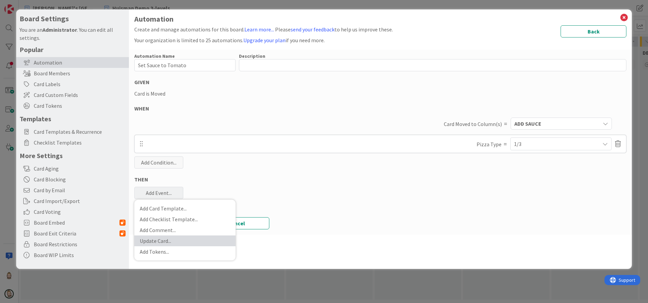
click at [179, 240] on link "Update Card ..." at bounding box center [184, 240] width 101 height 11
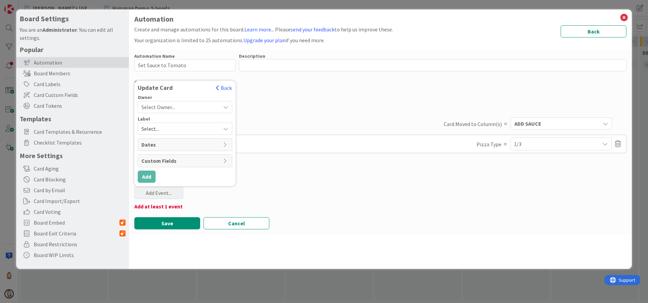
click at [216, 162] on span "Custom Fields" at bounding box center [180, 161] width 78 height 8
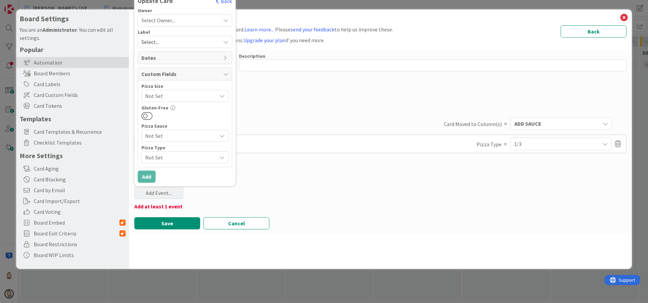
click at [210, 133] on span "Not Set" at bounding box center [179, 135] width 68 height 9
click at [183, 165] on span "Tomato Sauce" at bounding box center [189, 163] width 70 height 10
click at [144, 177] on button "Add" at bounding box center [147, 176] width 18 height 12
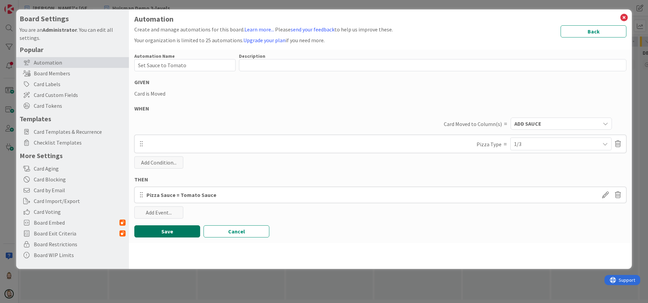
click at [169, 234] on button "Save" at bounding box center [167, 231] width 66 height 12
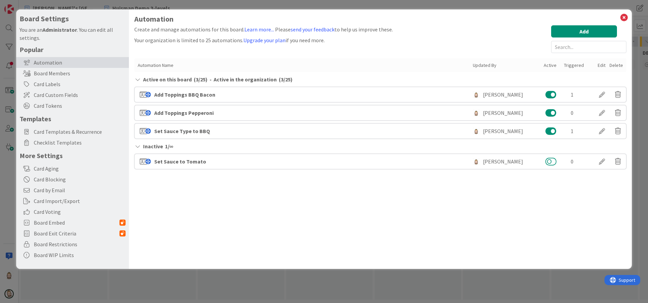
click at [552, 160] on button at bounding box center [550, 161] width 11 height 9
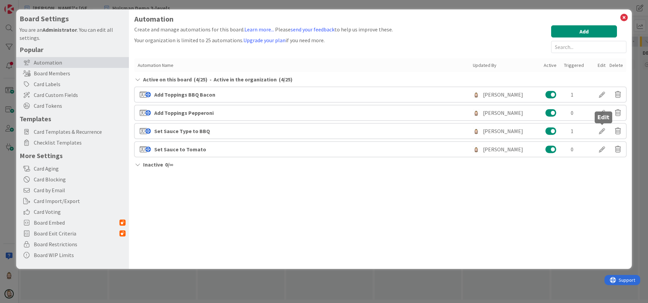
click at [605, 129] on div at bounding box center [601, 130] width 19 height 11
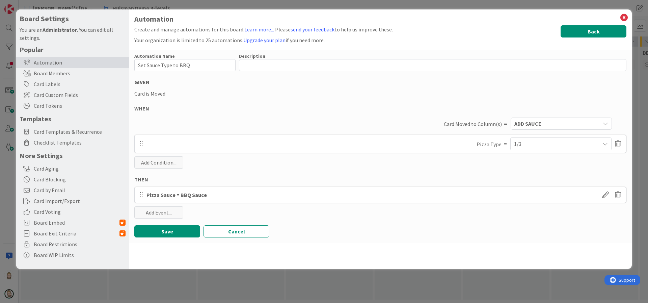
click at [608, 27] on button "Back" at bounding box center [593, 31] width 66 height 12
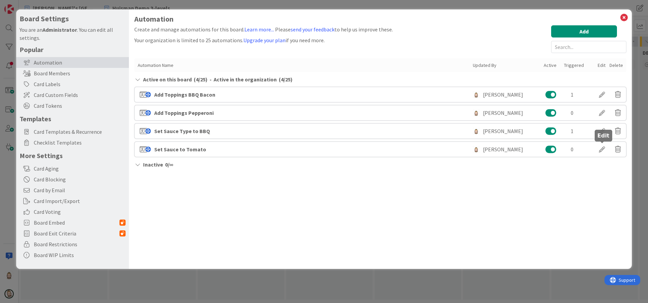
click at [602, 147] on div at bounding box center [601, 148] width 19 height 11
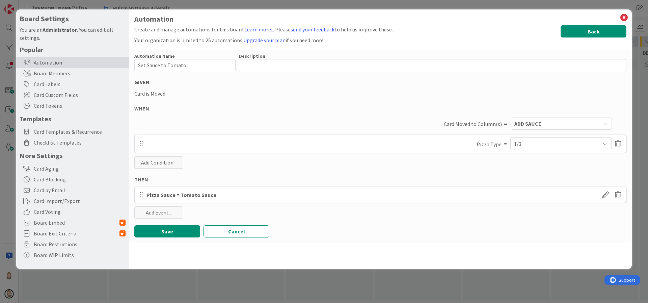
click at [595, 29] on button "Back" at bounding box center [593, 31] width 66 height 12
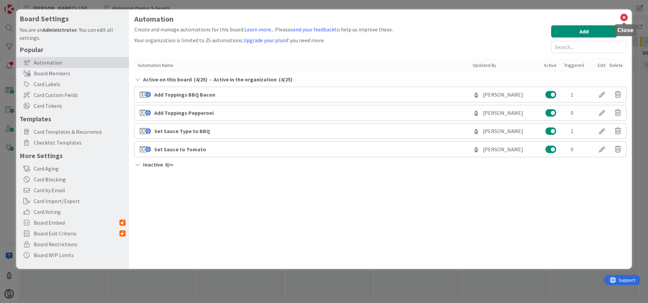
click at [625, 16] on icon at bounding box center [623, 17] width 9 height 9
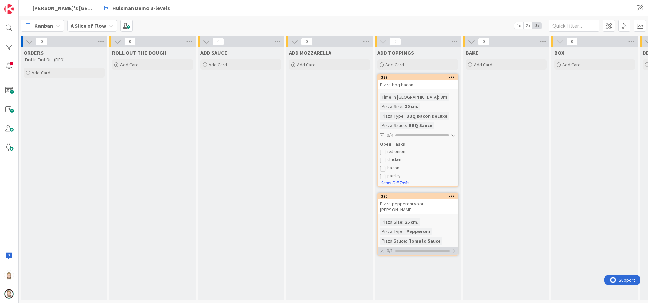
click at [454, 248] on div at bounding box center [453, 250] width 4 height 5
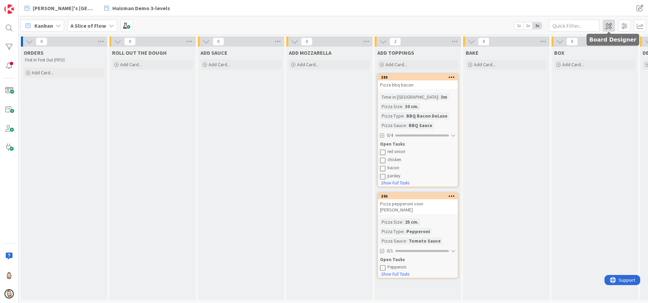
click at [608, 27] on span at bounding box center [609, 26] width 12 height 12
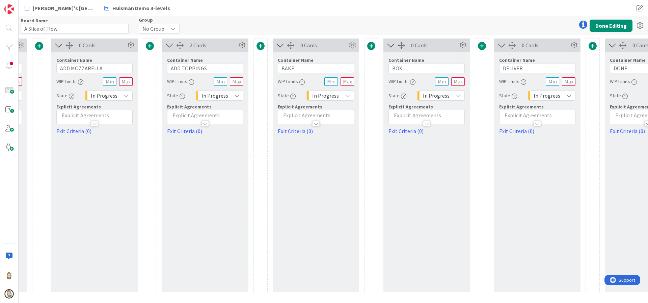
scroll to position [0, 319]
click at [191, 132] on link "Exit Criteria (0)" at bounding box center [208, 131] width 76 height 8
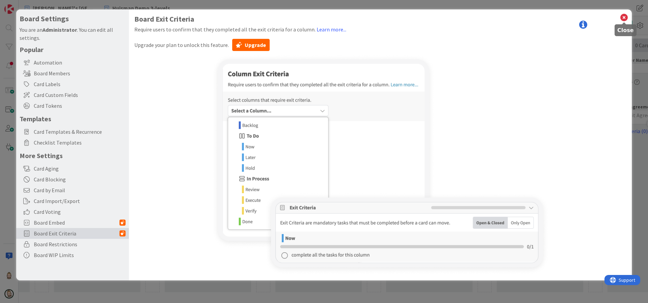
click at [625, 16] on icon at bounding box center [623, 17] width 9 height 9
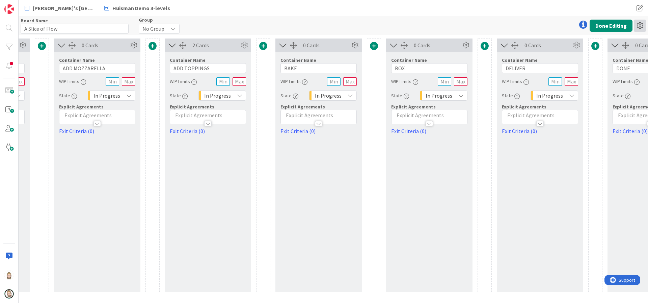
click at [639, 24] on icon at bounding box center [640, 26] width 12 height 12
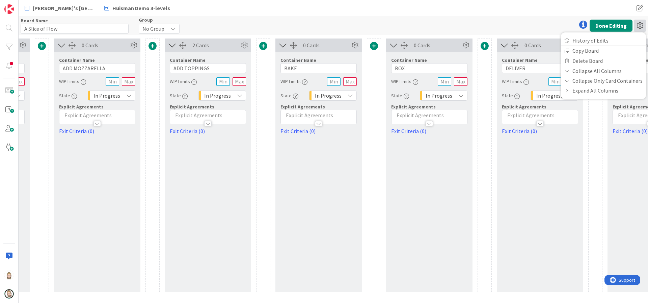
click at [642, 24] on icon at bounding box center [640, 26] width 12 height 12
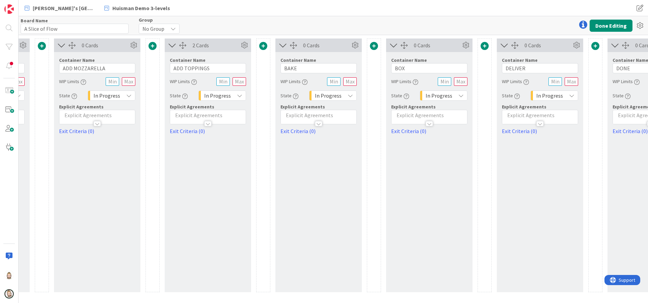
click at [580, 25] on icon at bounding box center [583, 25] width 8 height 8
click at [583, 23] on icon at bounding box center [583, 25] width 8 height 8
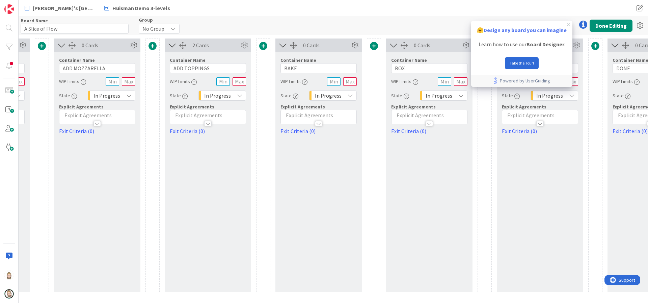
click at [415, 26] on div "Board Name 15 / 64 A Slice of Flow Group No Group Done Editing History of Edits…" at bounding box center [333, 25] width 629 height 19
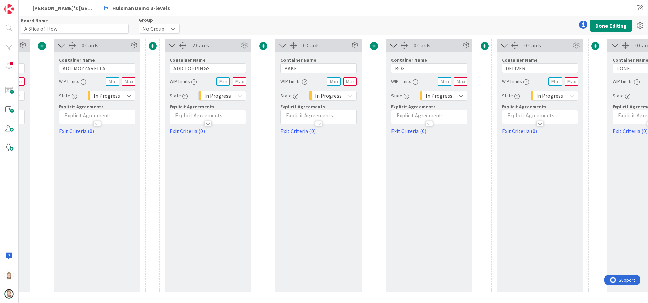
click at [223, 115] on p at bounding box center [207, 115] width 69 height 8
click at [233, 137] on p at bounding box center [207, 136] width 69 height 8
click at [231, 177] on div "2 Cards Container Name 12 / 64 ADD TOPPINGS WIP Limits State In Progress Explic…" at bounding box center [208, 164] width 86 height 253
click at [266, 165] on div at bounding box center [263, 164] width 14 height 253
click at [318, 113] on p at bounding box center [318, 115] width 69 height 8
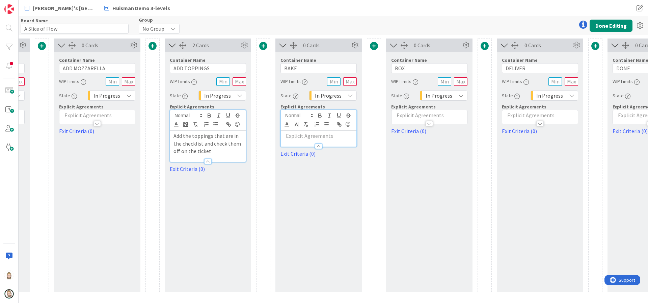
click at [328, 136] on p at bounding box center [318, 136] width 69 height 8
click at [284, 209] on div "0 Cards Container Name 4 / 64 BAKE WIP Limits State In Progress Explicit Agreem…" at bounding box center [318, 164] width 86 height 253
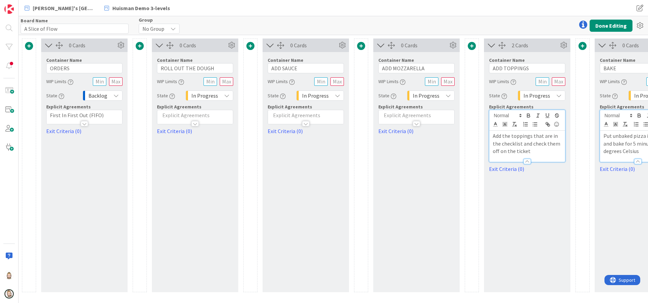
click at [325, 115] on p at bounding box center [305, 115] width 69 height 8
click at [327, 136] on p at bounding box center [305, 136] width 69 height 8
click at [316, 221] on div "0 Cards Container Name 9 / 64 ADD SAUCE WIP Limits State In Progress Explicit A…" at bounding box center [305, 164] width 86 height 253
click at [375, 221] on div "0 Cards Container Name 14 / 64 ADD MOZZARELLA WIP Limits State In Progress Expl…" at bounding box center [416, 164] width 86 height 253
click at [404, 219] on div "0 Cards Container Name 14 / 64 ADD MOZZARELLA WIP Limits State In Progress Expl…" at bounding box center [416, 164] width 86 height 253
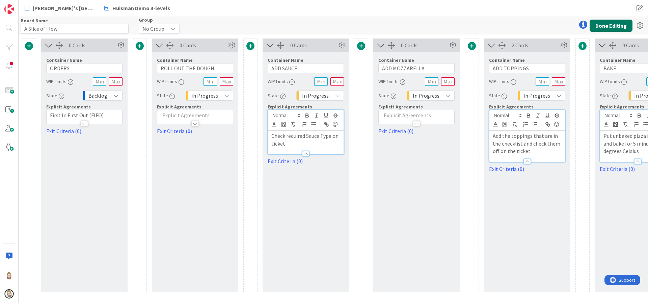
click at [606, 26] on button "Done Editing" at bounding box center [610, 26] width 43 height 12
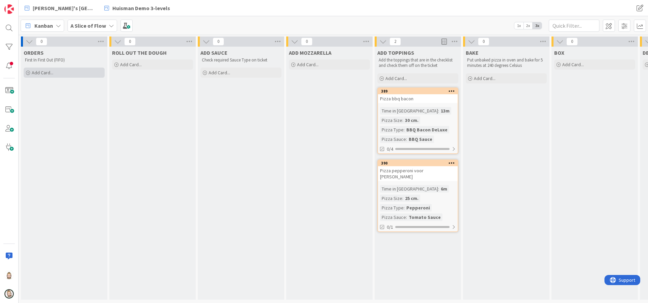
click at [49, 70] on span "Add Card..." at bounding box center [43, 73] width 22 height 6
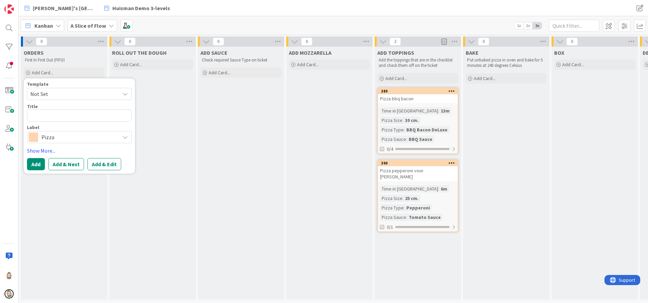
click at [100, 92] on span "Not Set" at bounding box center [72, 93] width 84 height 9
click at [77, 123] on span "Pizza" at bounding box center [84, 122] width 96 height 9
click at [82, 114] on textarea "Pizza" at bounding box center [79, 115] width 105 height 12
click at [102, 168] on button "Add & Edit" at bounding box center [104, 164] width 34 height 12
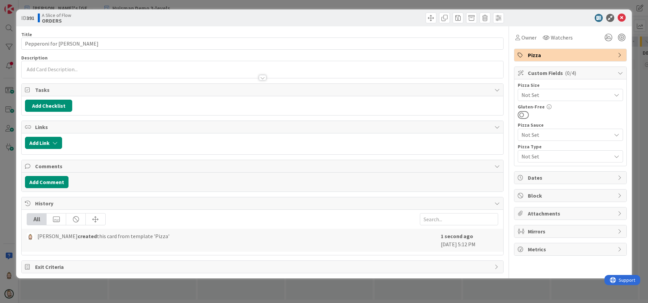
click at [582, 96] on span "Not Set" at bounding box center [564, 94] width 86 height 9
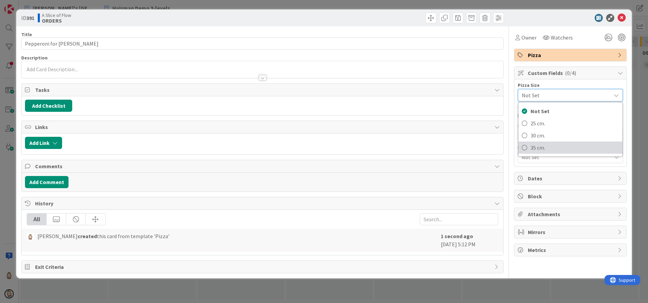
click at [555, 144] on span "35 cm." at bounding box center [574, 147] width 88 height 10
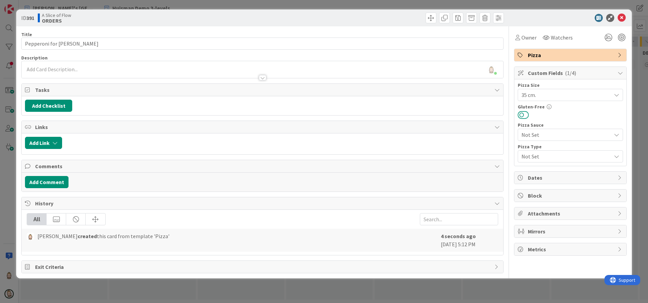
click at [525, 116] on button at bounding box center [523, 114] width 11 height 9
click at [550, 154] on span "Not Set" at bounding box center [564, 155] width 86 height 9
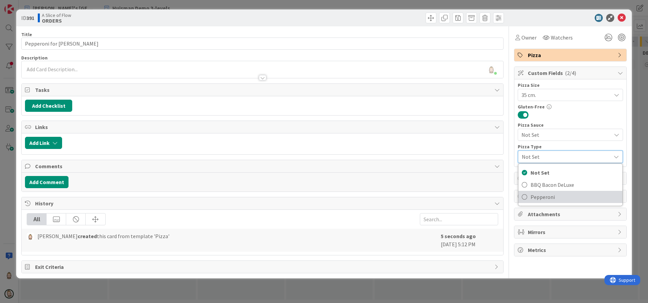
click at [552, 194] on span "Pepperoni" at bounding box center [574, 197] width 88 height 10
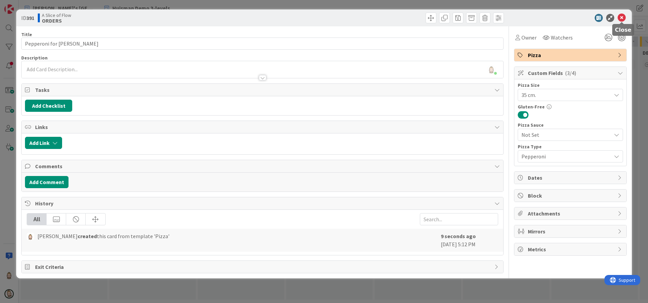
click at [621, 16] on icon at bounding box center [621, 18] width 8 height 8
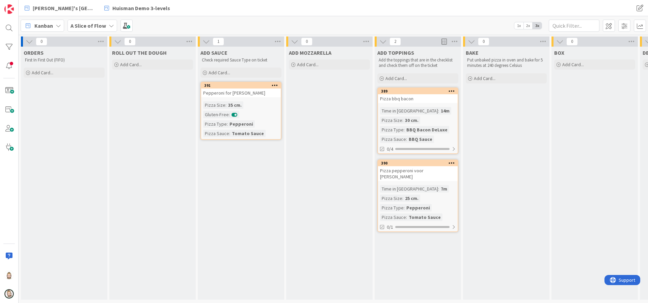
click at [275, 83] on icon at bounding box center [275, 85] width 6 height 5
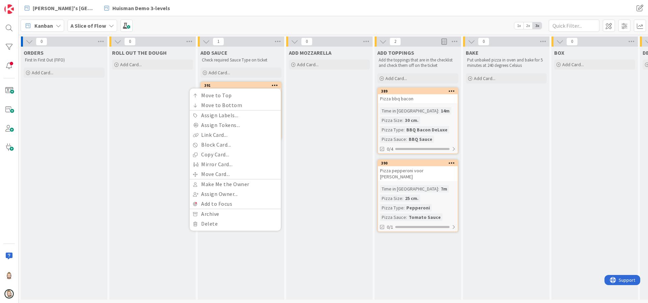
click at [288, 22] on div "Kanban A Slice of Flow 1x 2x 3x" at bounding box center [333, 25] width 629 height 19
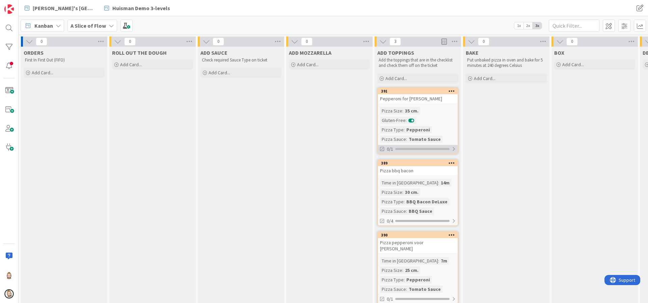
click at [452, 149] on div at bounding box center [453, 148] width 4 height 5
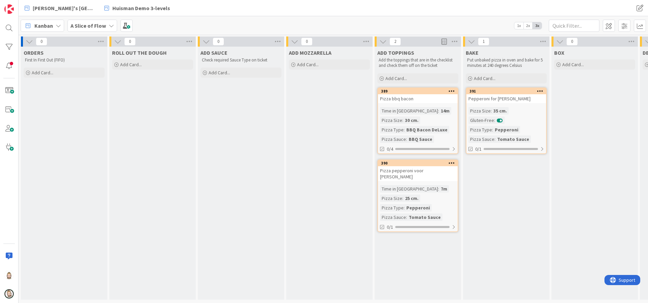
click at [444, 39] on span at bounding box center [443, 41] width 5 height 10
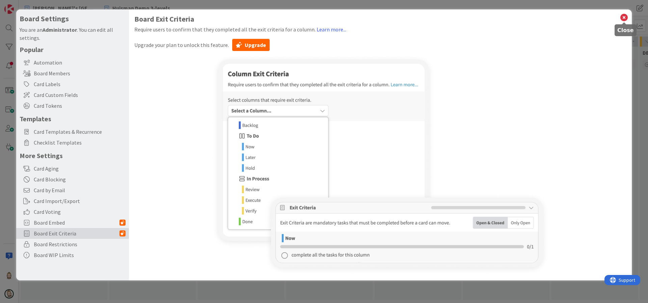
click at [623, 19] on icon at bounding box center [623, 17] width 9 height 9
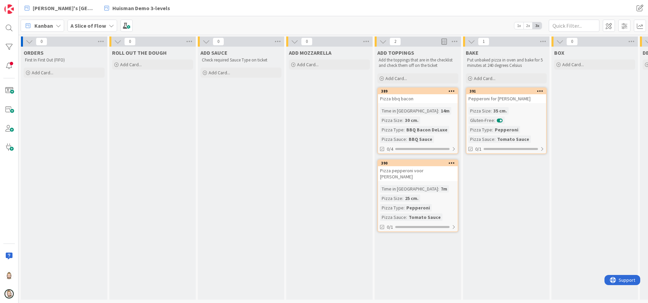
click at [385, 204] on div "Pizza Type" at bounding box center [392, 207] width 24 height 7
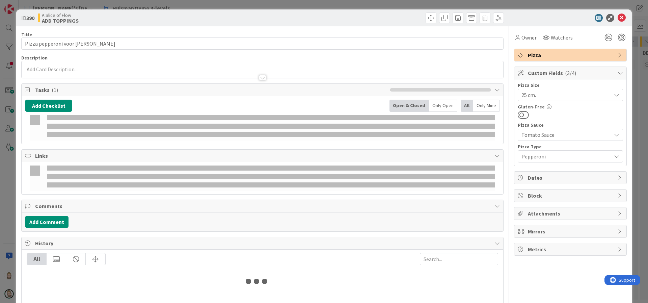
click at [385, 199] on body "[PERSON_NAME]'s Kanban Zone [PERSON_NAME] Demo 3-levels [PERSON_NAME]'s Kanban …" at bounding box center [324, 151] width 648 height 303
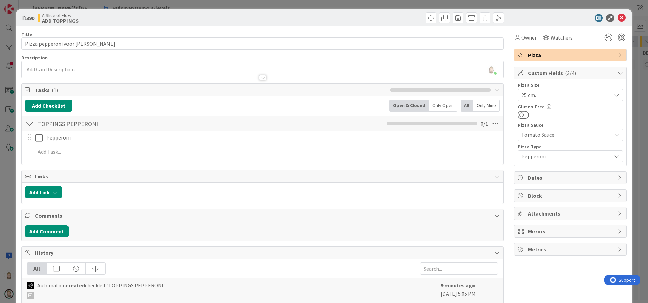
drag, startPoint x: 385, startPoint y: 199, endPoint x: 360, endPoint y: 10, distance: 189.9
click at [360, 10] on div "ID 390 A Slice of Flow ADD TOPPINGS" at bounding box center [323, 17] width 615 height 17
click at [617, 18] on icon at bounding box center [621, 18] width 8 height 8
